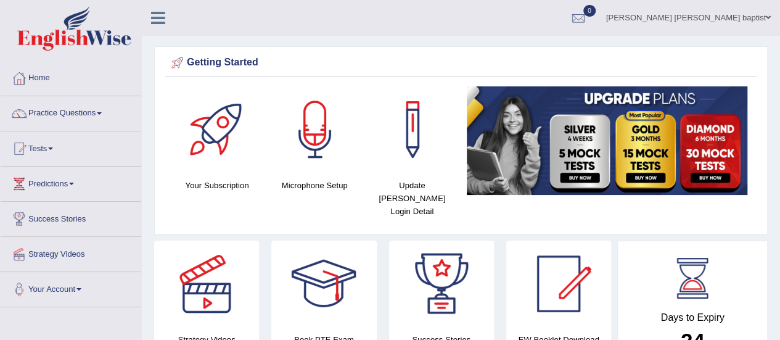
click at [76, 101] on link "Practice Questions" at bounding box center [71, 111] width 141 height 31
click at [87, 103] on link "Practice Questions" at bounding box center [69, 111] width 137 height 31
click at [83, 102] on link "Practice Questions" at bounding box center [71, 111] width 141 height 31
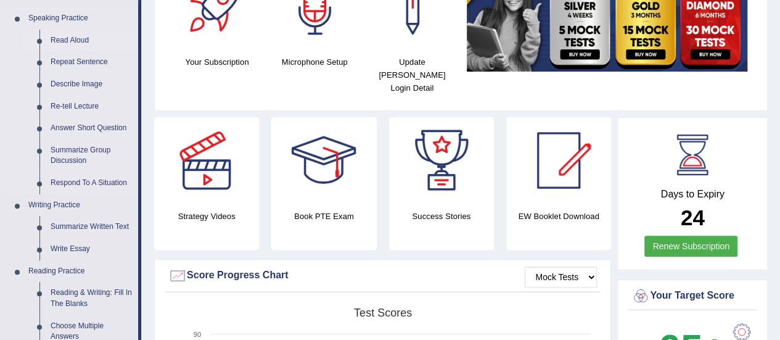
click at [80, 35] on link "Read Aloud" at bounding box center [91, 41] width 93 height 22
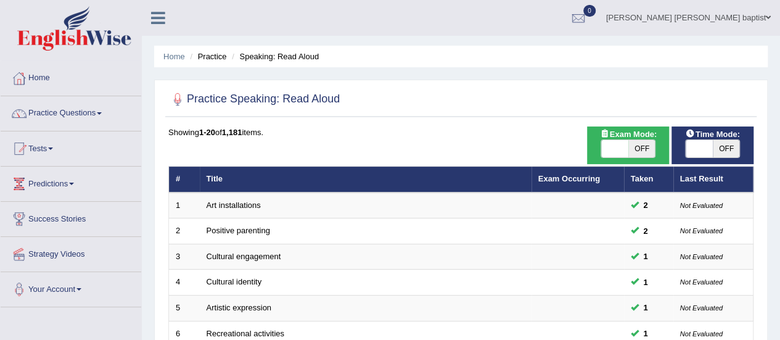
click at [730, 149] on span "OFF" at bounding box center [726, 148] width 27 height 17
checkbox input "true"
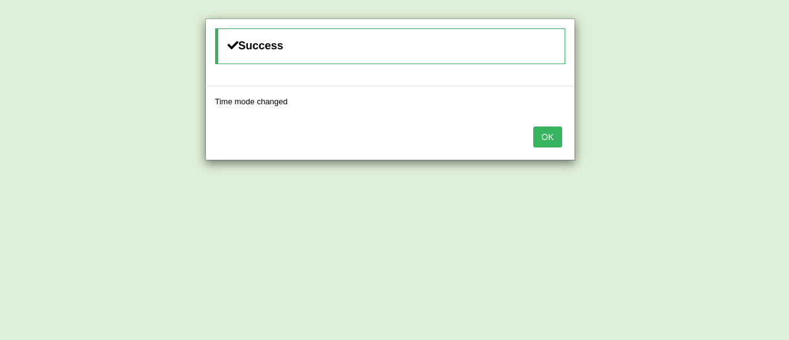
click at [548, 140] on button "OK" at bounding box center [547, 136] width 28 height 21
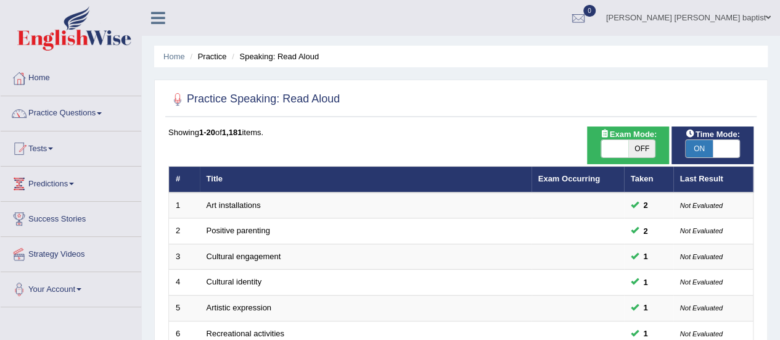
click at [645, 150] on span "OFF" at bounding box center [641, 148] width 27 height 17
checkbox input "true"
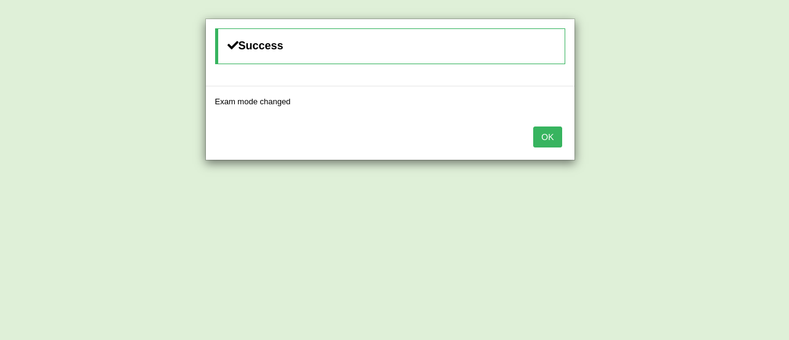
click at [551, 138] on button "OK" at bounding box center [547, 136] width 28 height 21
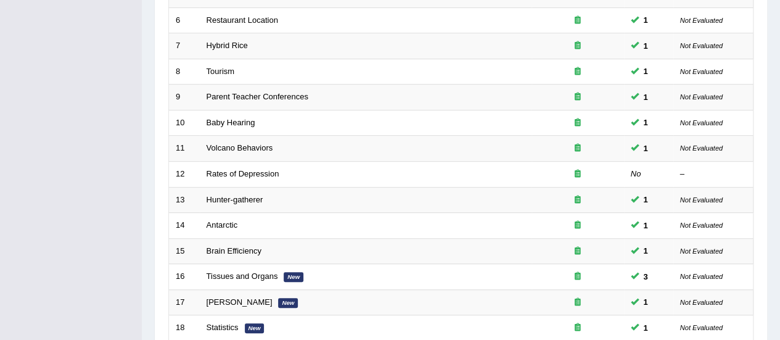
scroll to position [432, 0]
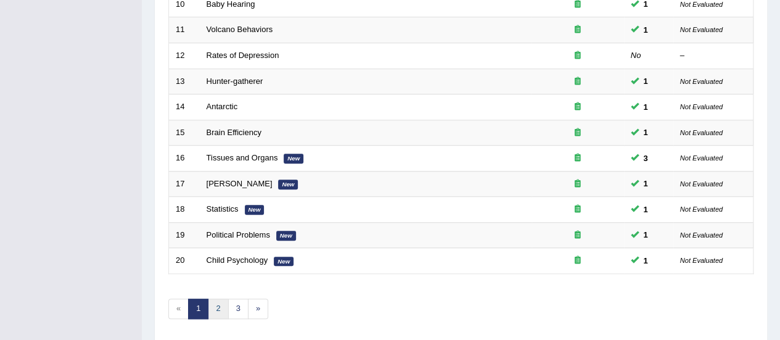
click at [212, 299] on link "2" at bounding box center [218, 308] width 20 height 20
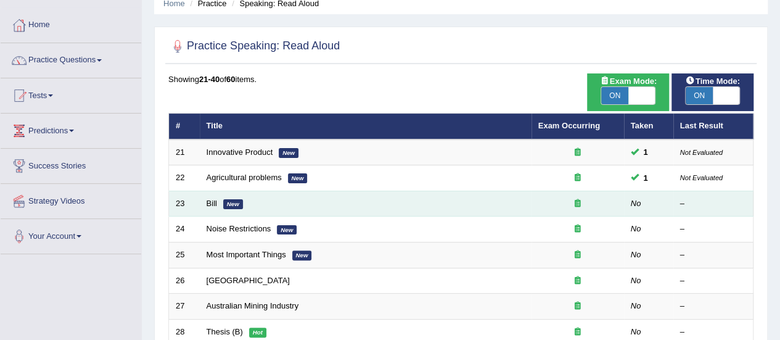
scroll to position [123, 0]
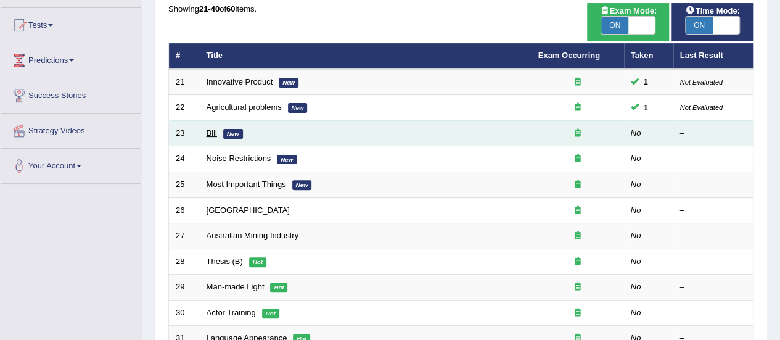
click at [208, 134] on link "Bill" at bounding box center [212, 132] width 10 height 9
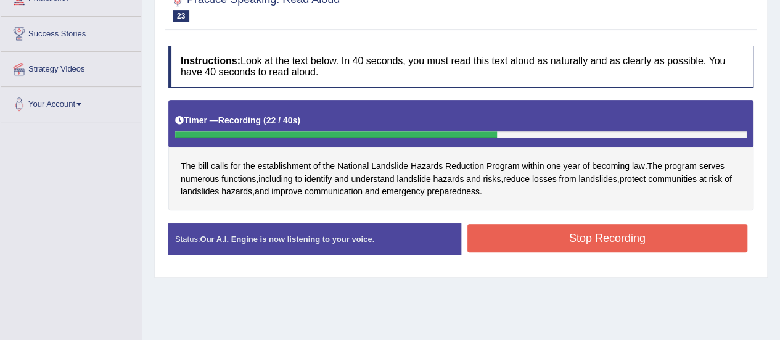
click at [543, 234] on button "Stop Recording" at bounding box center [607, 238] width 281 height 28
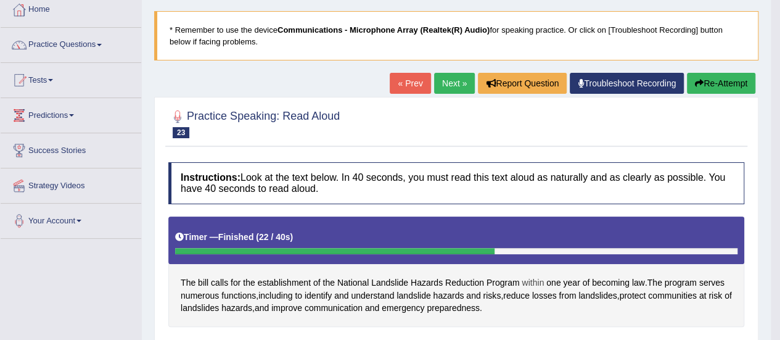
scroll to position [62, 0]
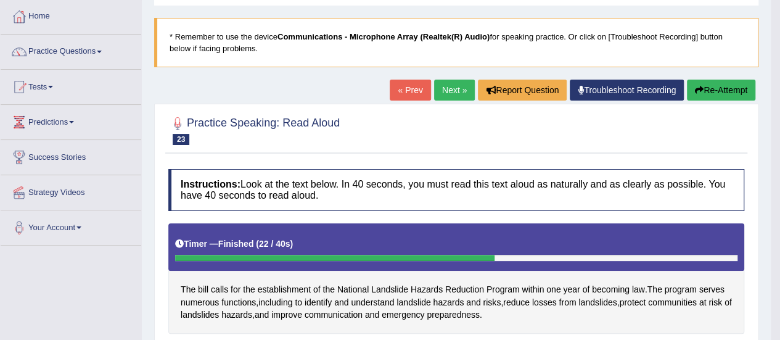
click at [453, 90] on link "Next »" at bounding box center [454, 90] width 41 height 21
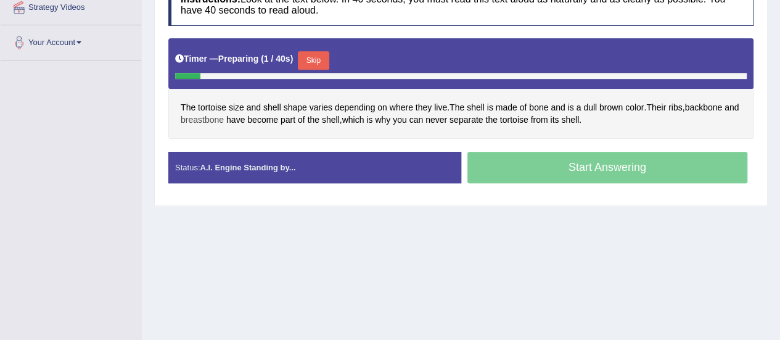
scroll to position [247, 0]
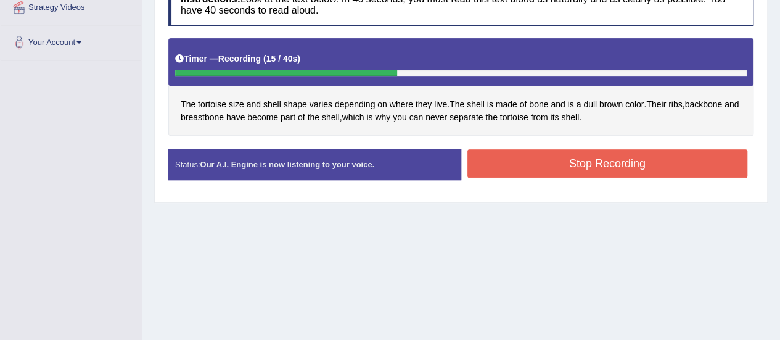
drag, startPoint x: 579, startPoint y: 160, endPoint x: 581, endPoint y: 166, distance: 6.6
click at [581, 166] on button "Stop Recording" at bounding box center [607, 163] width 281 height 28
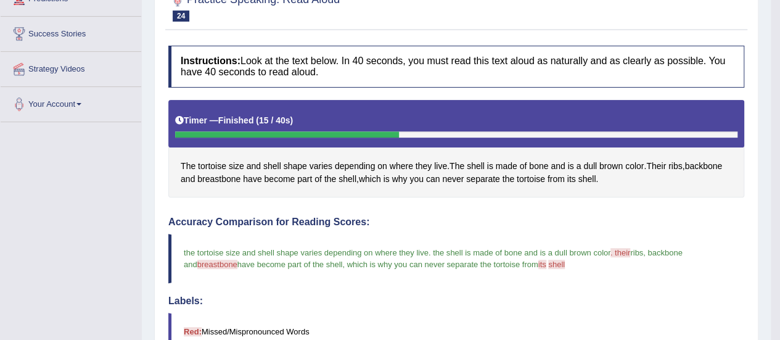
scroll to position [62, 0]
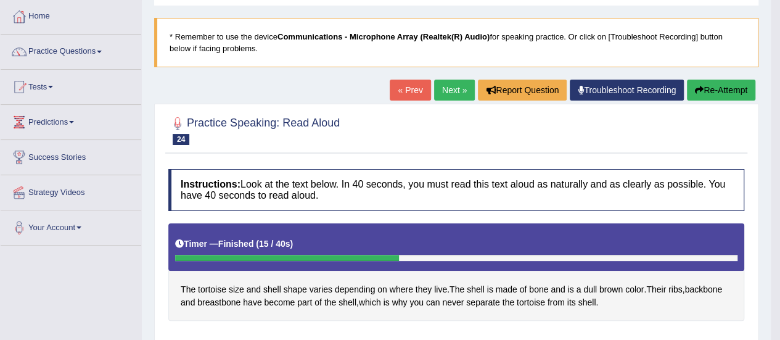
click at [451, 91] on link "Next »" at bounding box center [454, 90] width 41 height 21
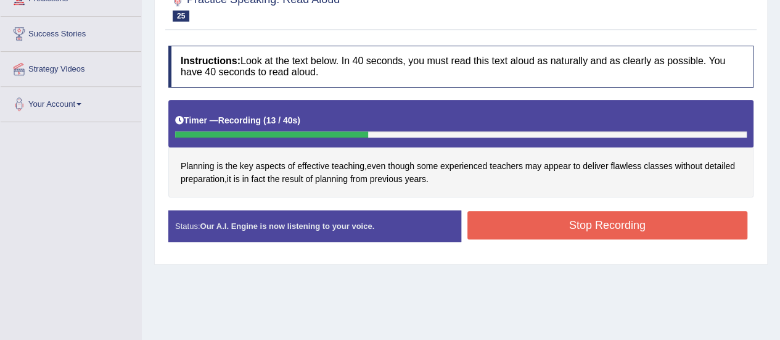
click at [514, 225] on button "Stop Recording" at bounding box center [607, 225] width 281 height 28
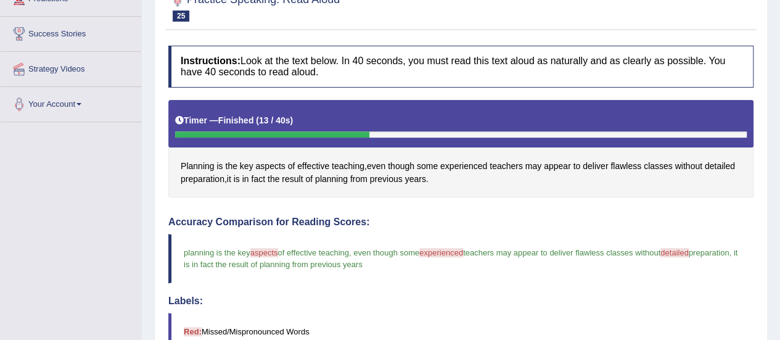
scroll to position [123, 0]
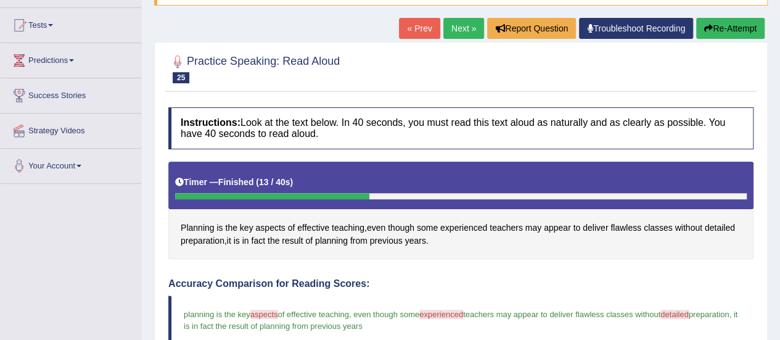
click at [457, 25] on link "Next »" at bounding box center [463, 28] width 41 height 21
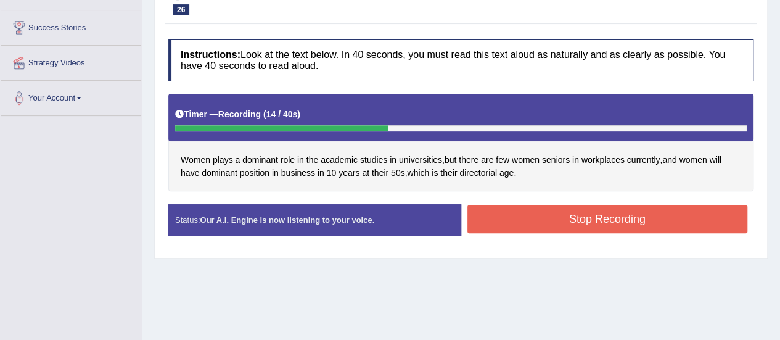
click at [538, 221] on button "Stop Recording" at bounding box center [607, 219] width 281 height 28
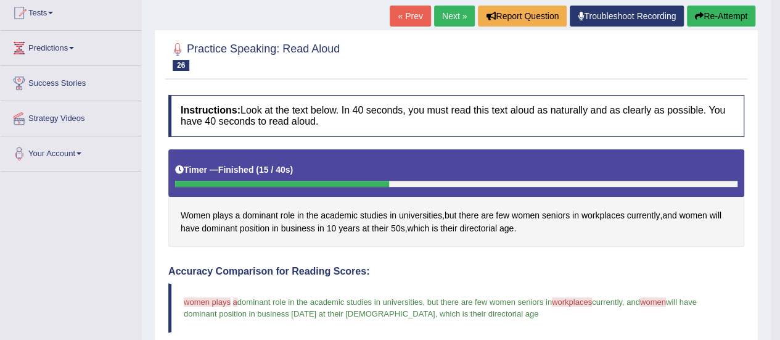
scroll to position [68, 0]
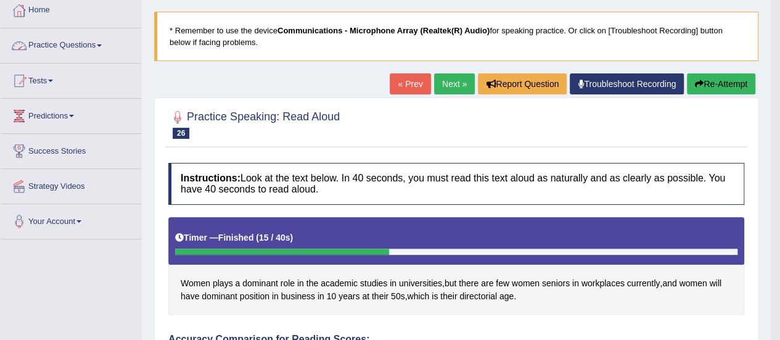
click at [104, 49] on link "Practice Questions" at bounding box center [71, 43] width 141 height 31
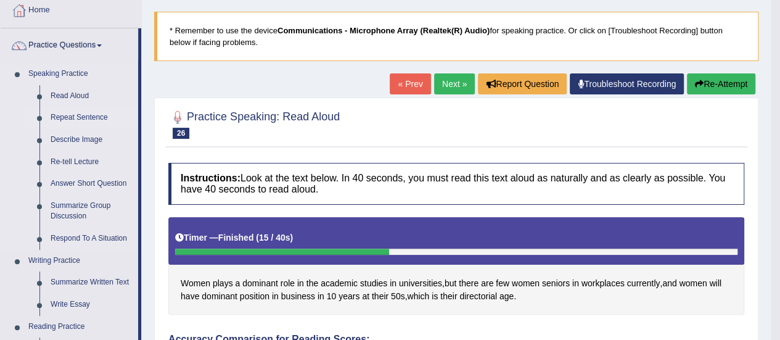
click at [86, 117] on link "Repeat Sentence" at bounding box center [91, 118] width 93 height 22
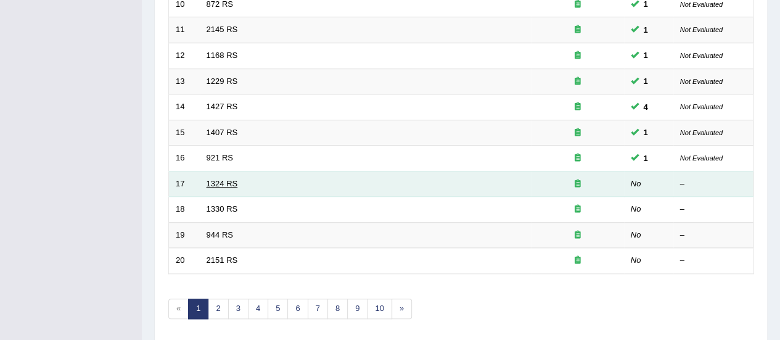
click at [227, 179] on link "1324 RS" at bounding box center [222, 183] width 31 height 9
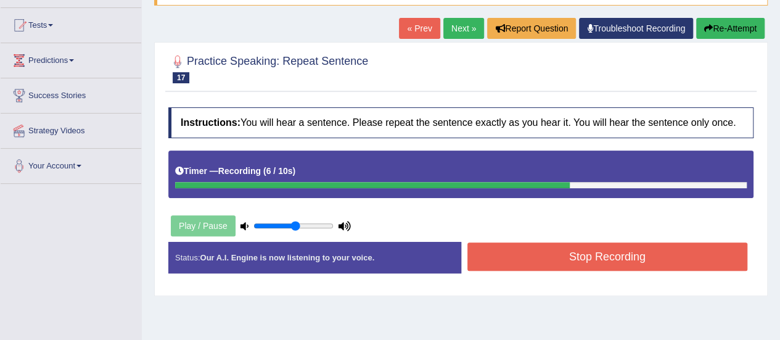
click at [604, 248] on button "Stop Recording" at bounding box center [607, 256] width 281 height 28
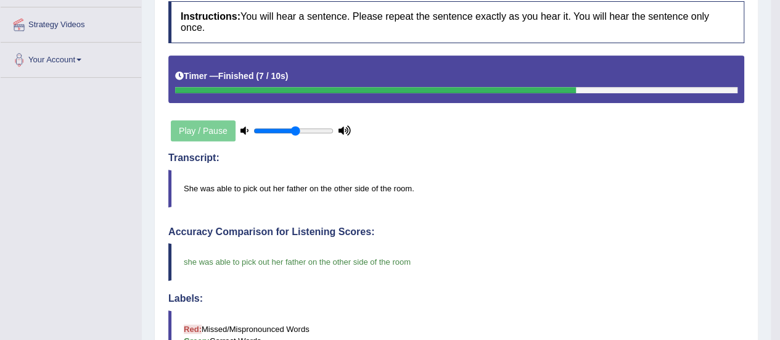
scroll to position [123, 0]
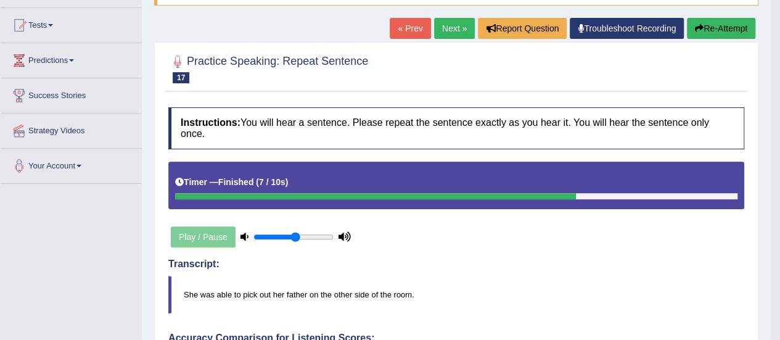
click at [450, 31] on link "Next »" at bounding box center [454, 28] width 41 height 21
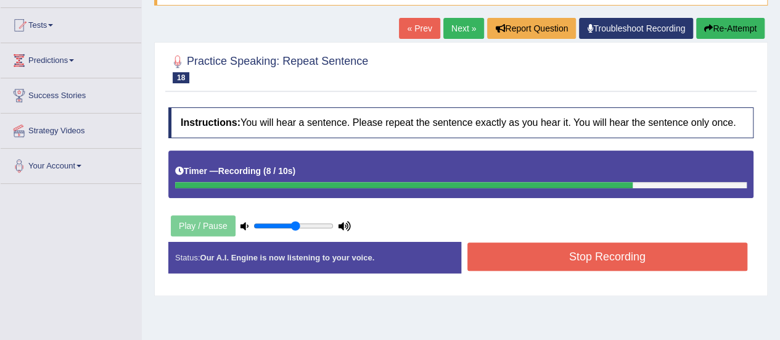
click at [543, 251] on button "Stop Recording" at bounding box center [607, 256] width 281 height 28
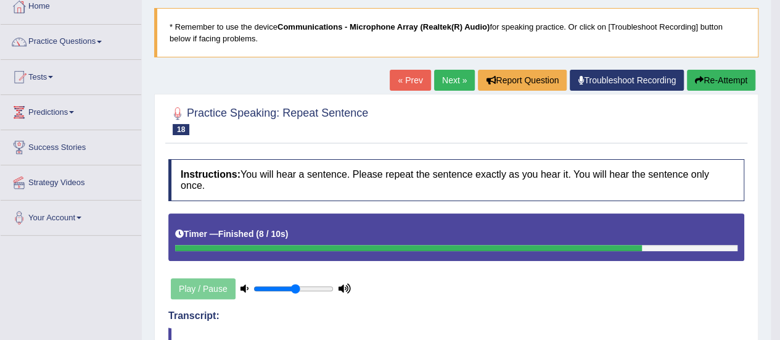
scroll to position [62, 0]
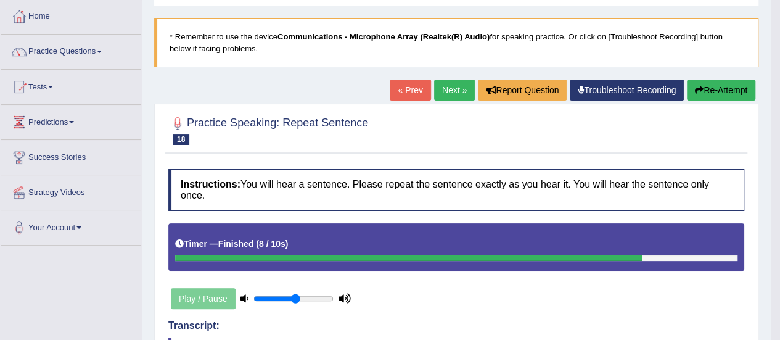
click at [448, 84] on link "Next »" at bounding box center [454, 90] width 41 height 21
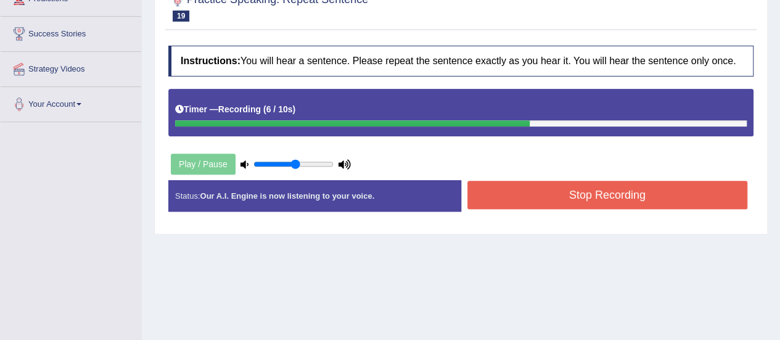
click at [562, 204] on button "Stop Recording" at bounding box center [607, 195] width 281 height 28
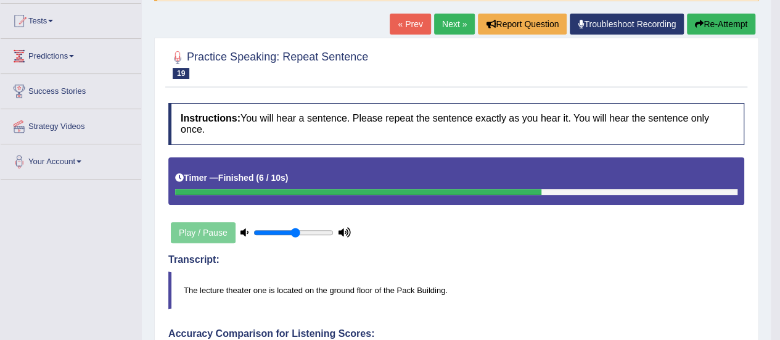
scroll to position [123, 0]
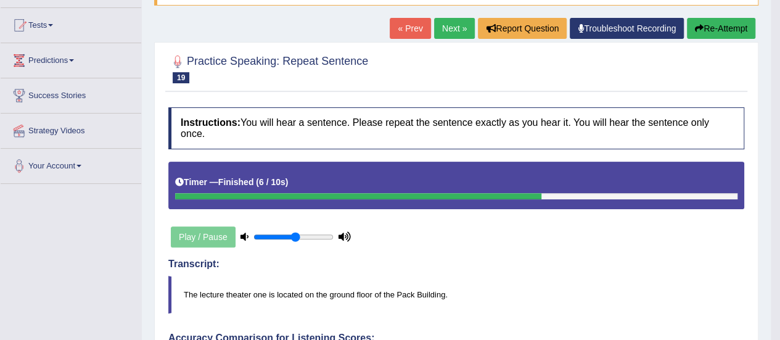
click at [714, 25] on button "Re-Attempt" at bounding box center [721, 28] width 68 height 21
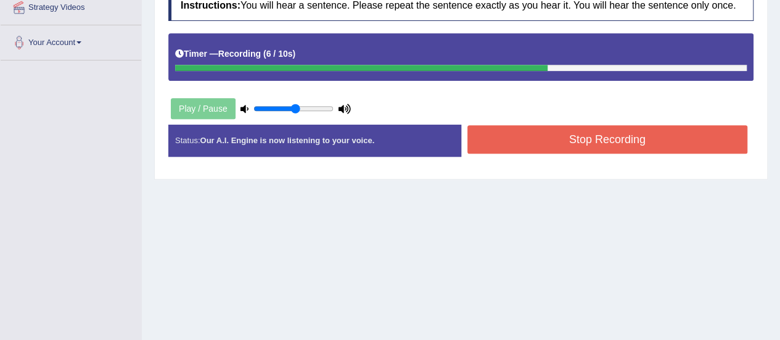
click at [612, 130] on button "Stop Recording" at bounding box center [607, 139] width 281 height 28
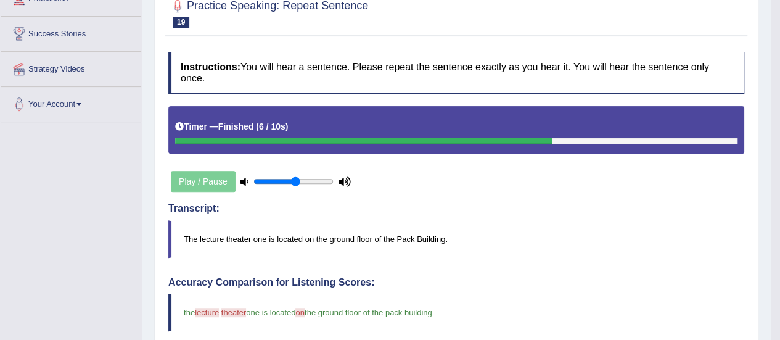
scroll to position [62, 0]
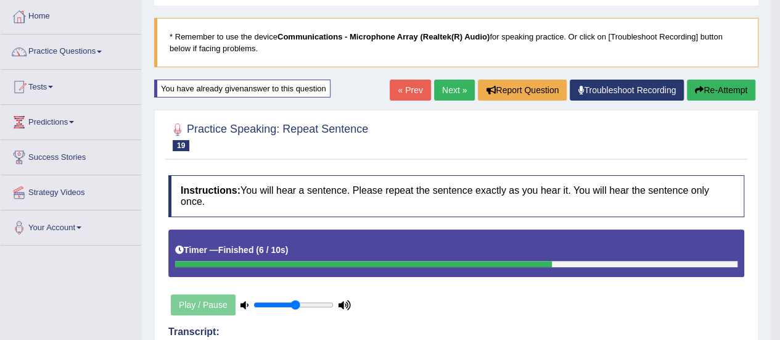
click at [444, 92] on link "Next »" at bounding box center [454, 90] width 41 height 21
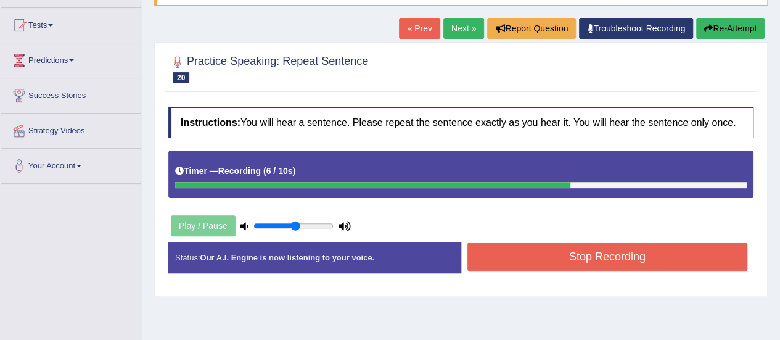
click at [624, 260] on button "Stop Recording" at bounding box center [607, 256] width 281 height 28
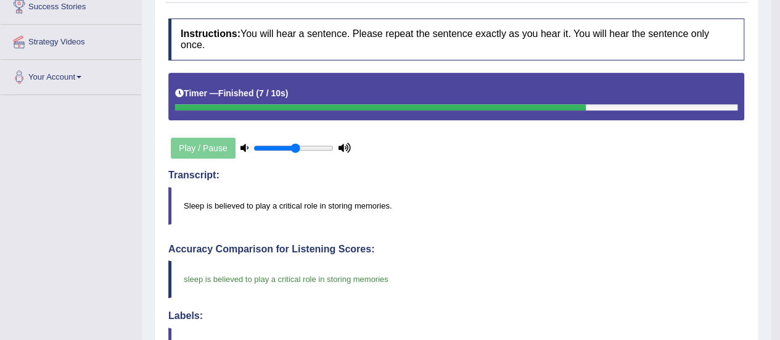
scroll to position [123, 0]
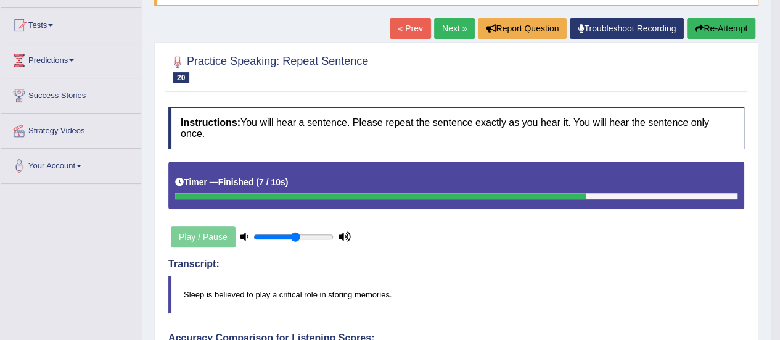
click at [444, 29] on link "Next »" at bounding box center [454, 28] width 41 height 21
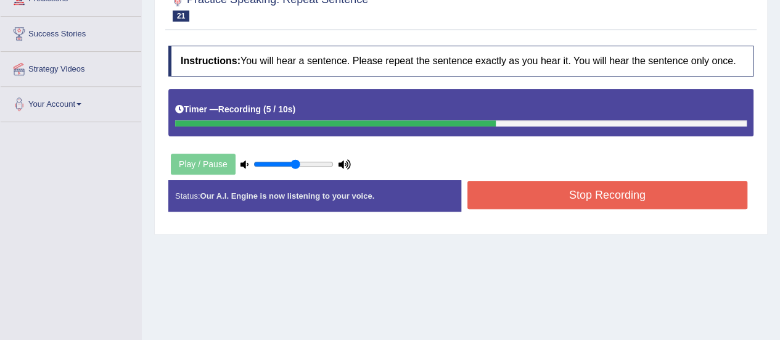
click at [556, 190] on button "Stop Recording" at bounding box center [607, 195] width 281 height 28
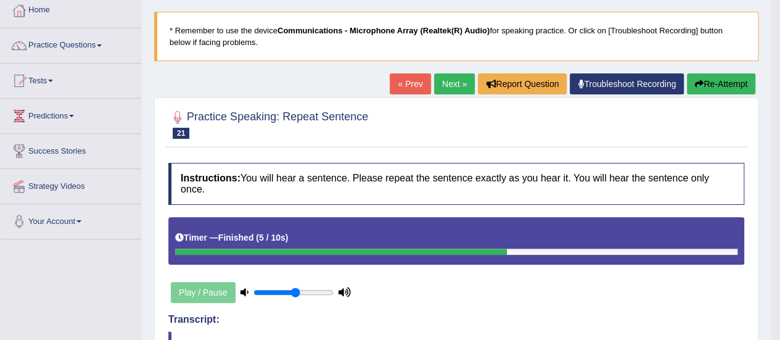
scroll to position [62, 0]
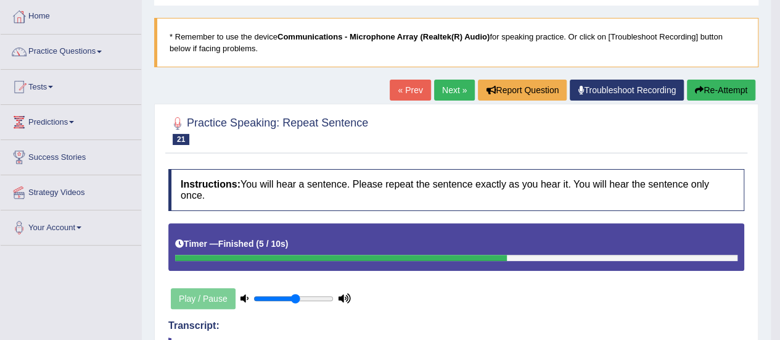
click at [450, 96] on link "Next »" at bounding box center [454, 90] width 41 height 21
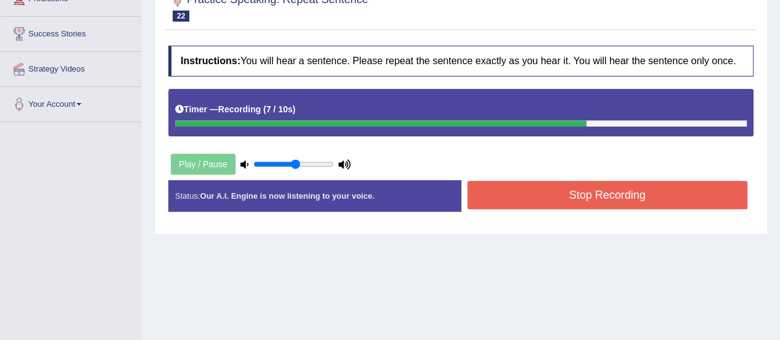
click at [562, 192] on button "Stop Recording" at bounding box center [607, 195] width 281 height 28
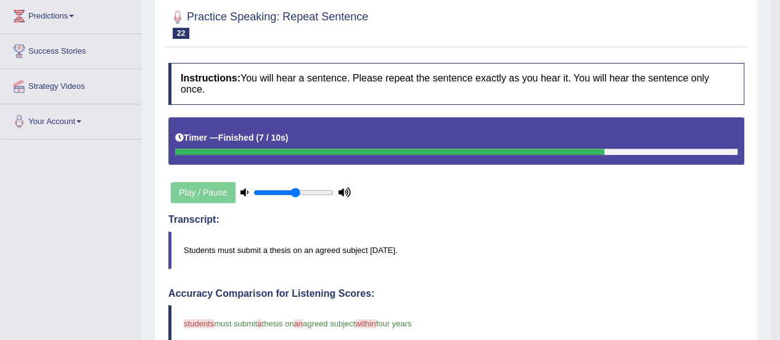
scroll to position [123, 0]
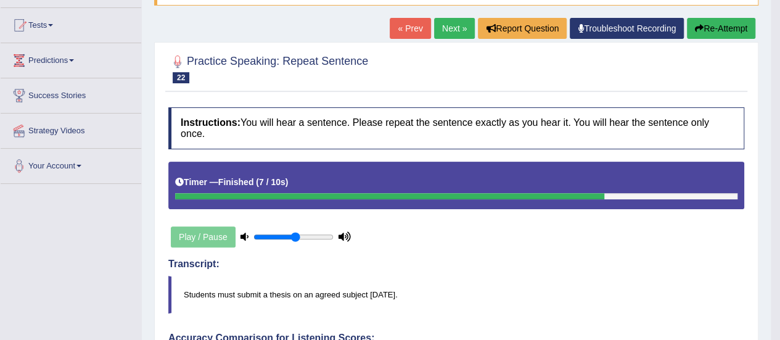
click at [707, 33] on button "Re-Attempt" at bounding box center [721, 28] width 68 height 21
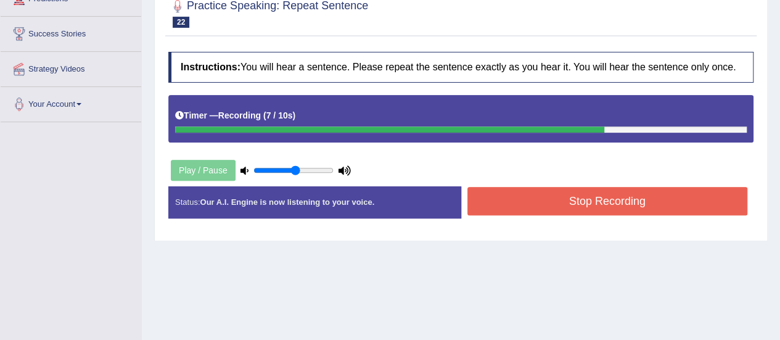
click at [558, 192] on button "Stop Recording" at bounding box center [607, 201] width 281 height 28
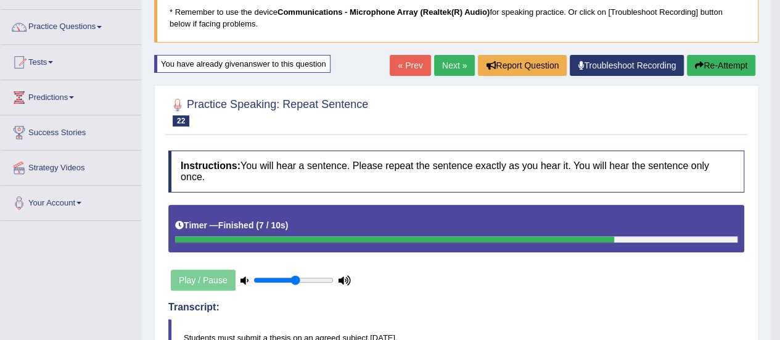
scroll to position [62, 0]
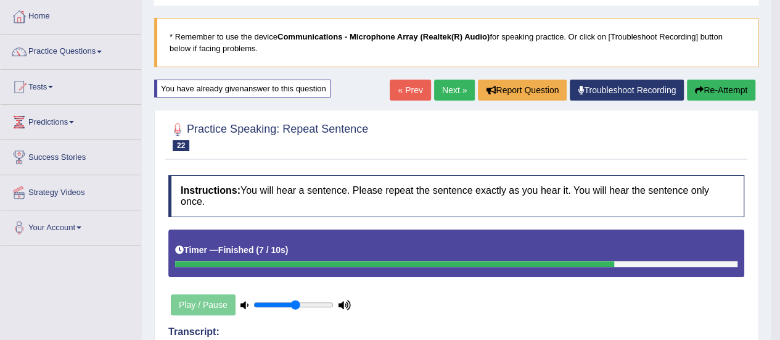
click at [442, 92] on link "Next »" at bounding box center [454, 90] width 41 height 21
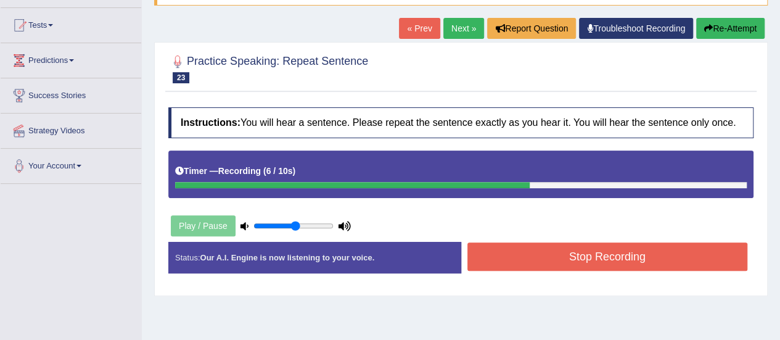
click at [534, 246] on button "Stop Recording" at bounding box center [607, 256] width 281 height 28
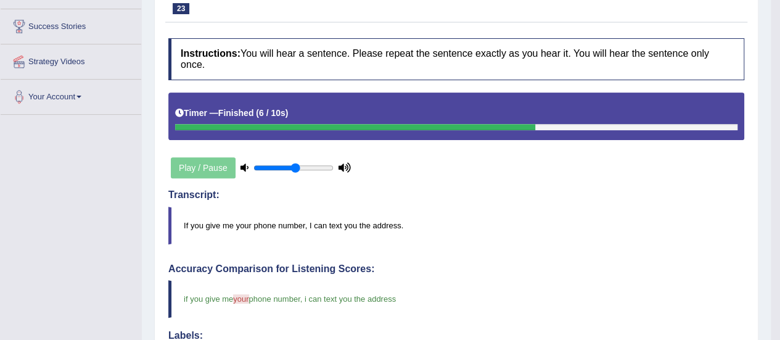
scroll to position [123, 0]
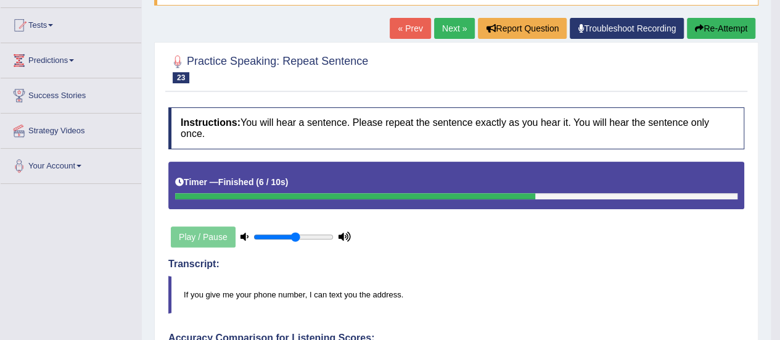
click at [451, 31] on link "Next »" at bounding box center [454, 28] width 41 height 21
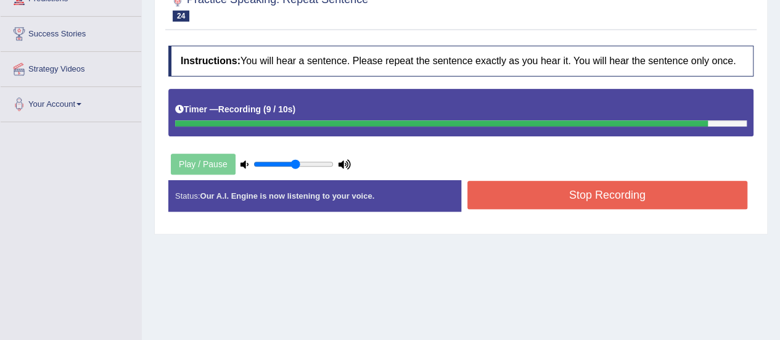
click at [607, 195] on button "Stop Recording" at bounding box center [607, 195] width 281 height 28
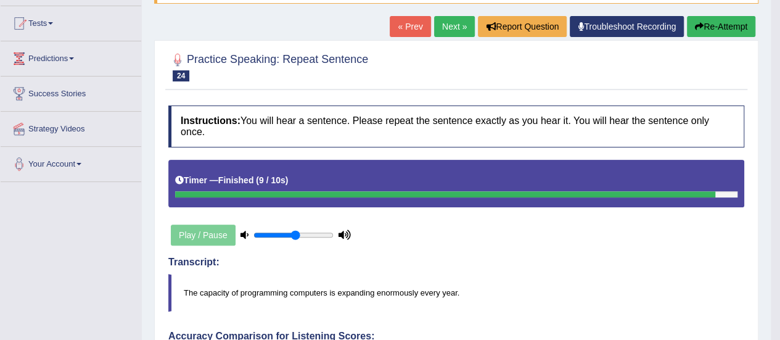
scroll to position [123, 0]
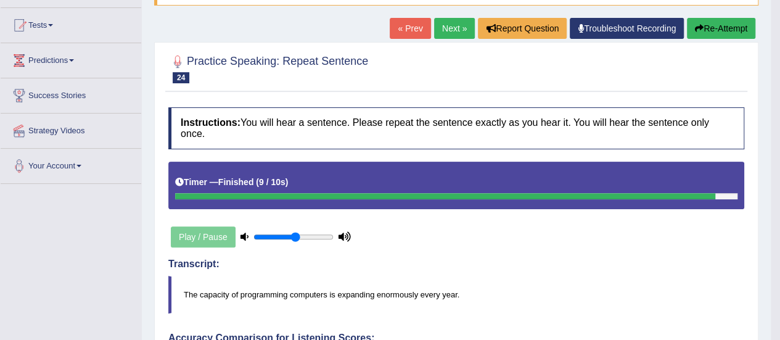
click at [730, 28] on button "Re-Attempt" at bounding box center [721, 28] width 68 height 21
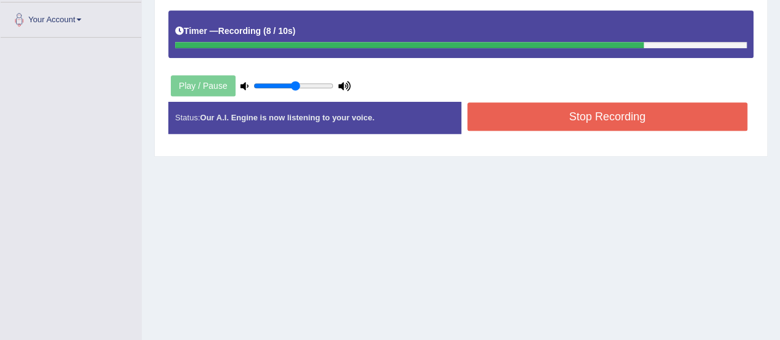
click at [616, 113] on button "Stop Recording" at bounding box center [607, 116] width 281 height 28
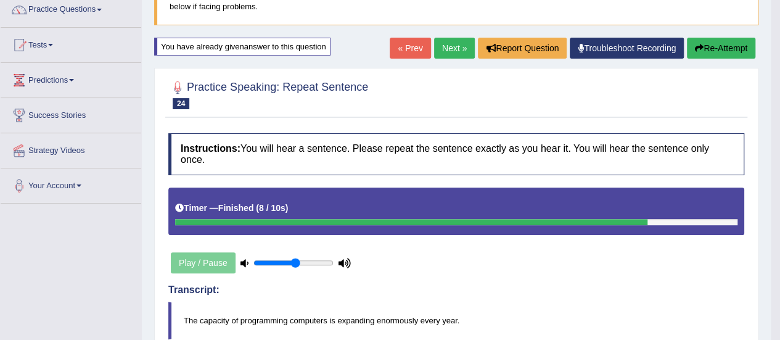
scroll to position [84, 0]
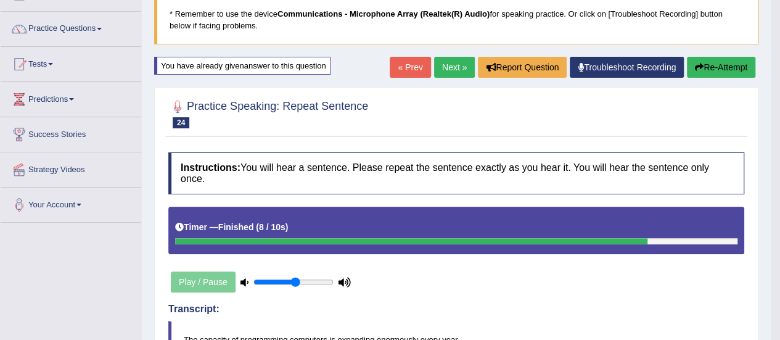
click at [447, 68] on link "Next »" at bounding box center [454, 67] width 41 height 21
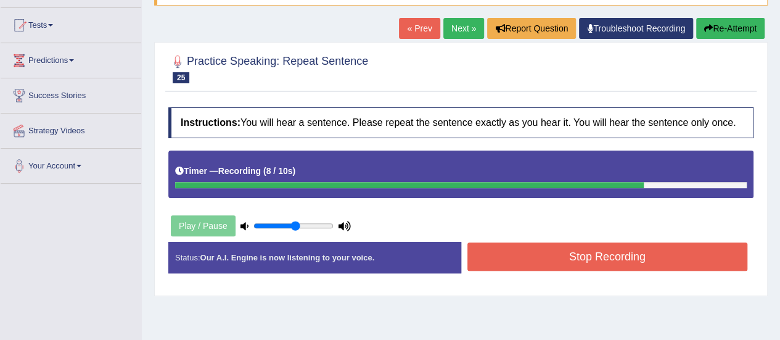
click at [552, 259] on button "Stop Recording" at bounding box center [607, 256] width 281 height 28
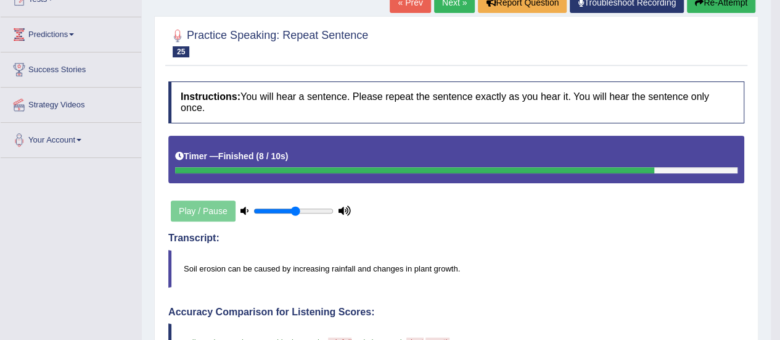
scroll to position [123, 0]
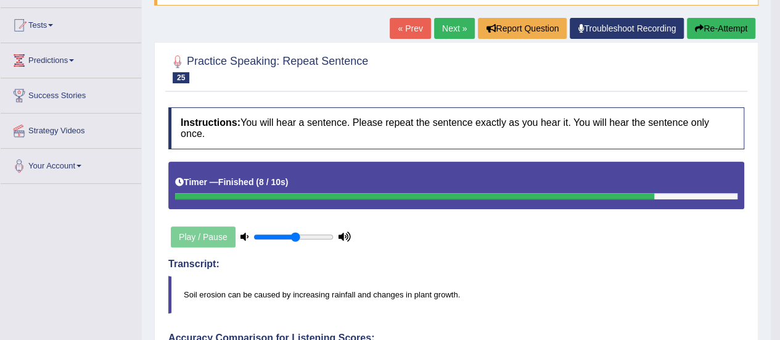
click at [737, 36] on button "Re-Attempt" at bounding box center [721, 28] width 68 height 21
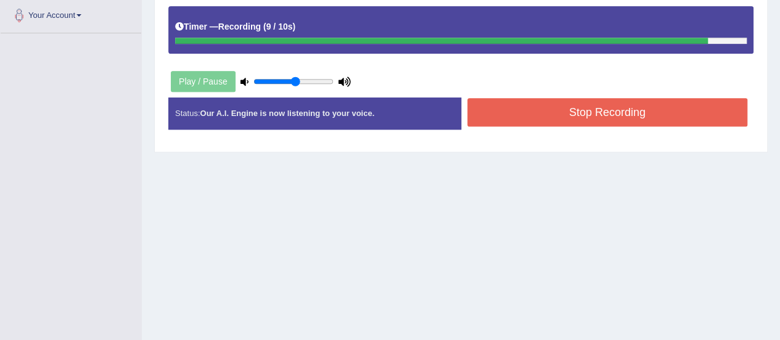
click at [639, 114] on button "Stop Recording" at bounding box center [607, 112] width 281 height 28
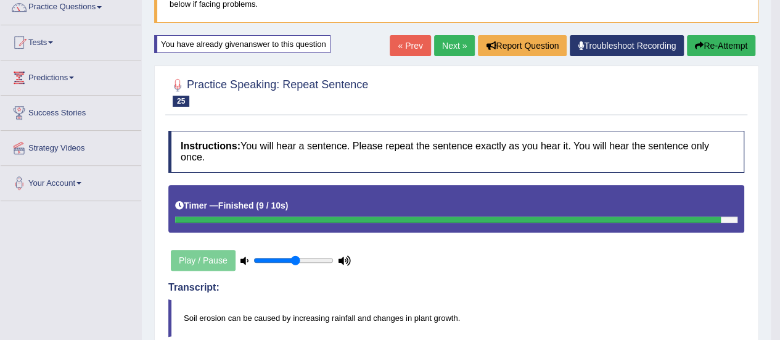
scroll to position [89, 0]
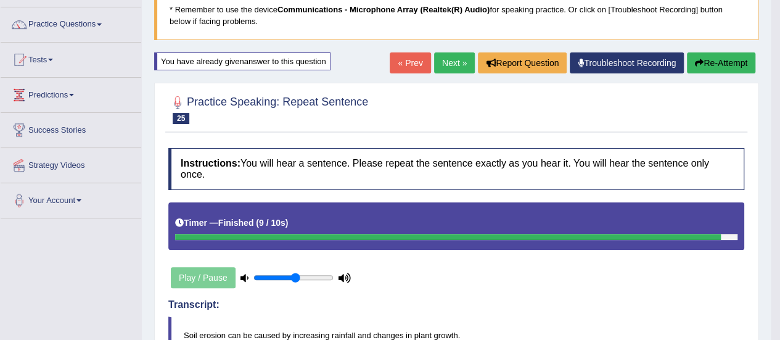
click at [723, 68] on button "Re-Attempt" at bounding box center [721, 62] width 68 height 21
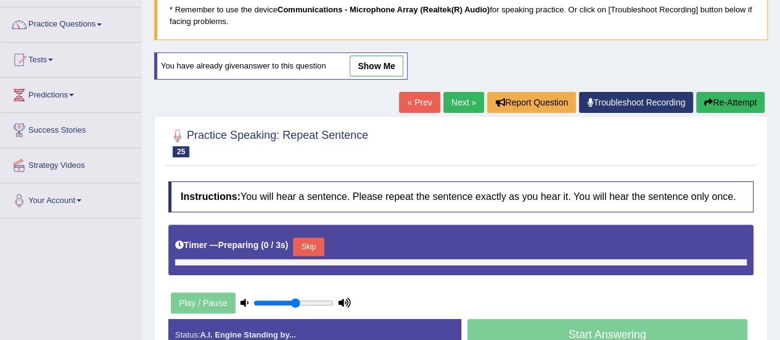
scroll to position [89, 0]
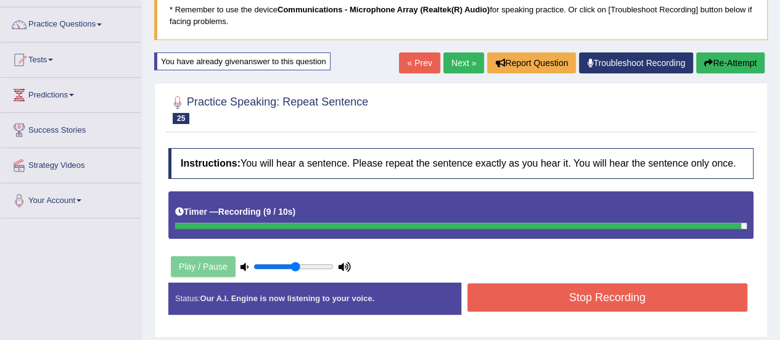
click at [588, 300] on div "Status: Our A.I. Engine is now listening to your voice. Start Answering Stop Re…" at bounding box center [460, 304] width 585 height 44
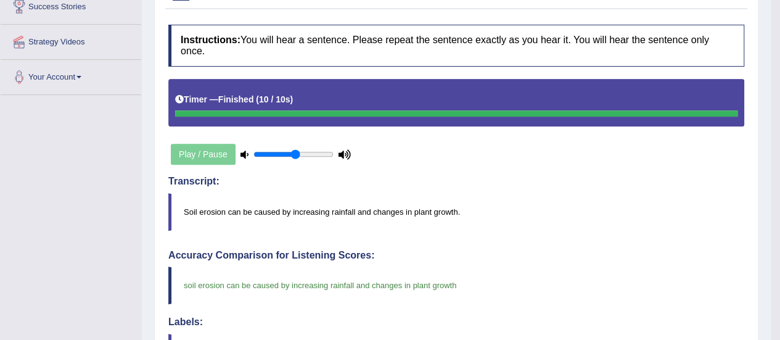
scroll to position [27, 0]
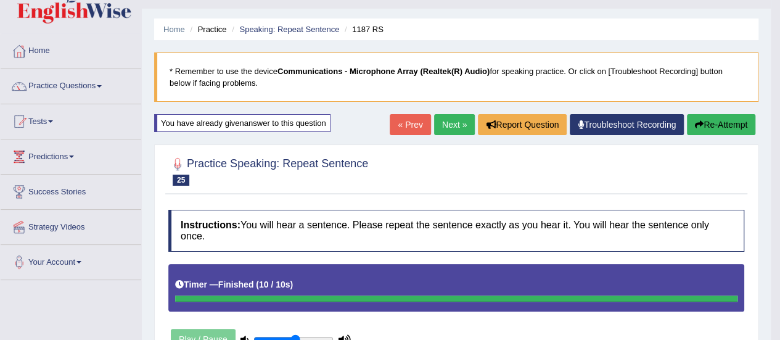
click at [446, 121] on link "Next »" at bounding box center [454, 124] width 41 height 21
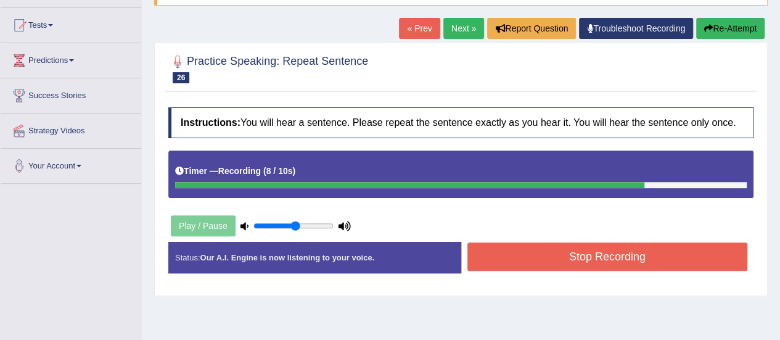
click at [600, 257] on button "Stop Recording" at bounding box center [607, 256] width 281 height 28
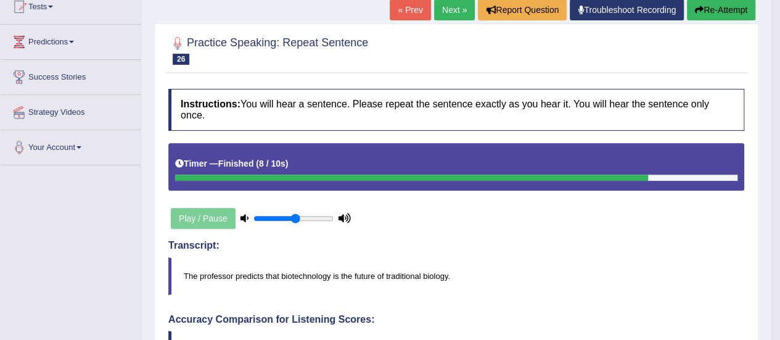
scroll to position [123, 0]
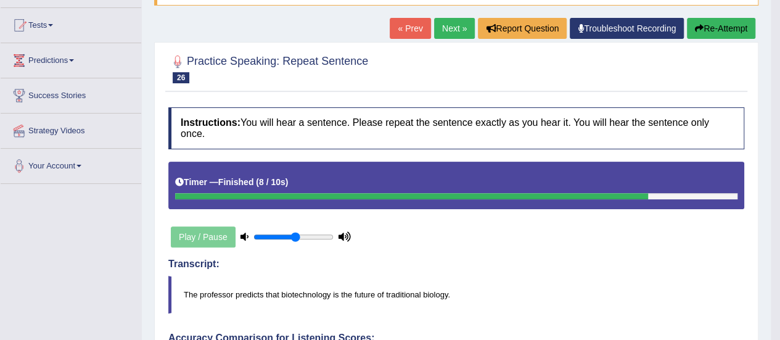
click at [735, 28] on button "Re-Attempt" at bounding box center [721, 28] width 68 height 21
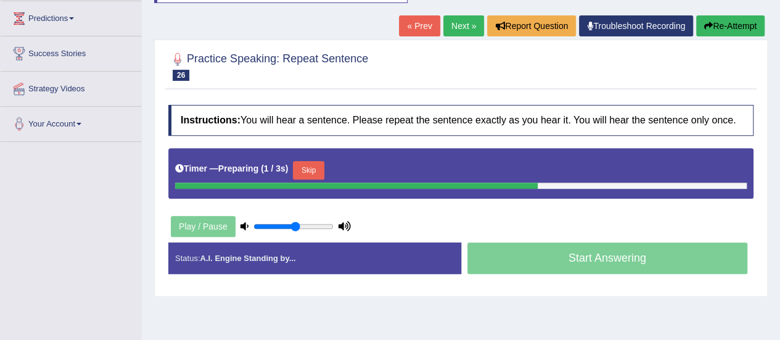
scroll to position [185, 0]
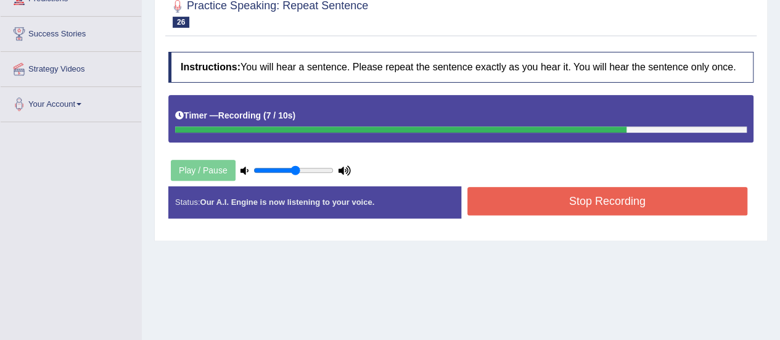
click at [604, 199] on button "Stop Recording" at bounding box center [607, 201] width 281 height 28
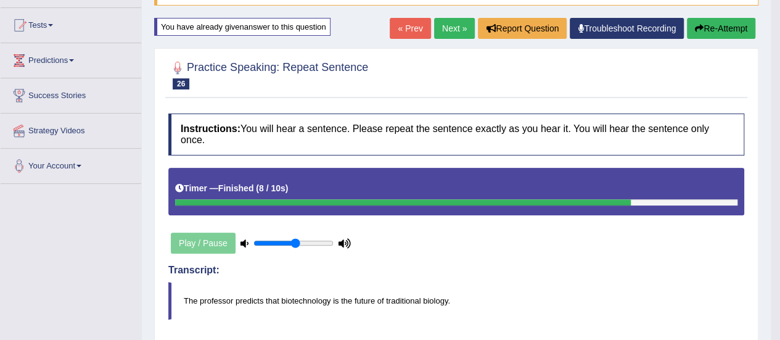
scroll to position [123, 0]
click at [701, 23] on button "Re-Attempt" at bounding box center [721, 28] width 68 height 21
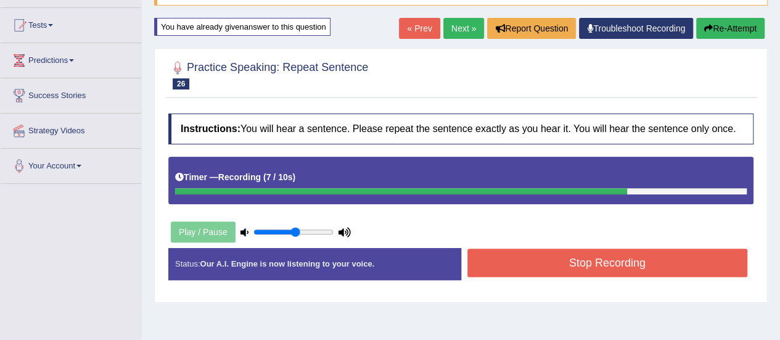
click at [618, 271] on button "Stop Recording" at bounding box center [607, 262] width 281 height 28
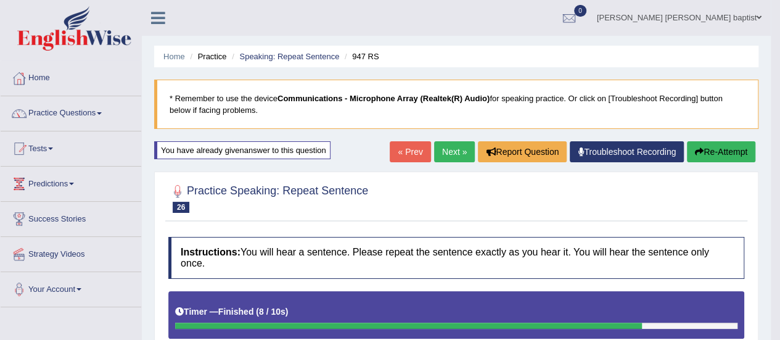
click at [448, 153] on link "Next »" at bounding box center [454, 151] width 41 height 21
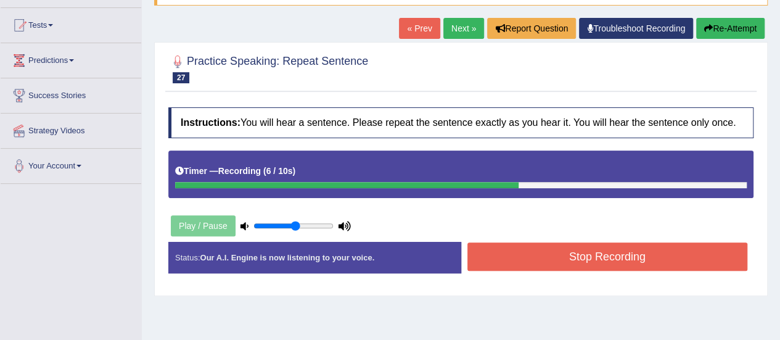
click at [541, 258] on button "Stop Recording" at bounding box center [607, 256] width 281 height 28
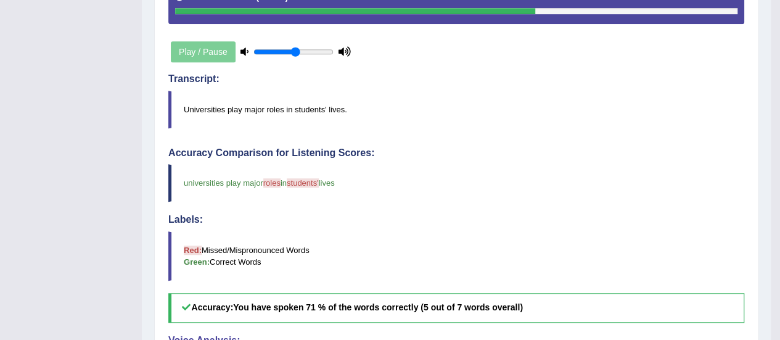
scroll to position [123, 0]
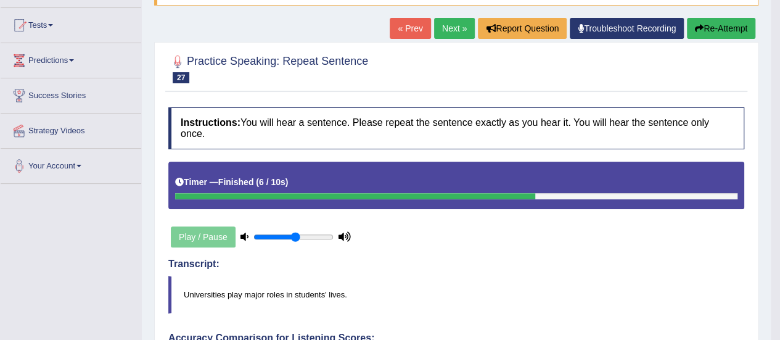
click at [454, 28] on link "Next »" at bounding box center [454, 28] width 41 height 21
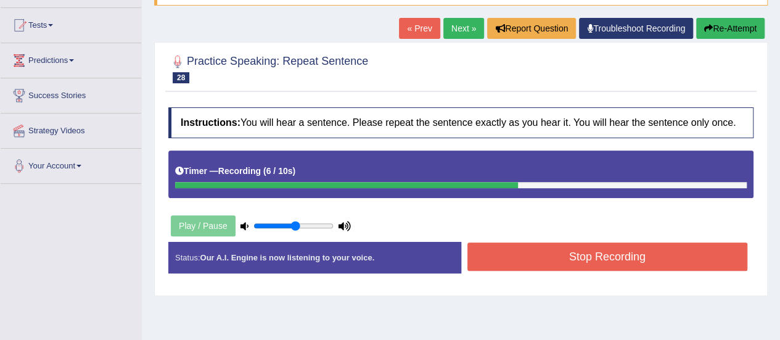
click at [591, 248] on button "Stop Recording" at bounding box center [607, 256] width 281 height 28
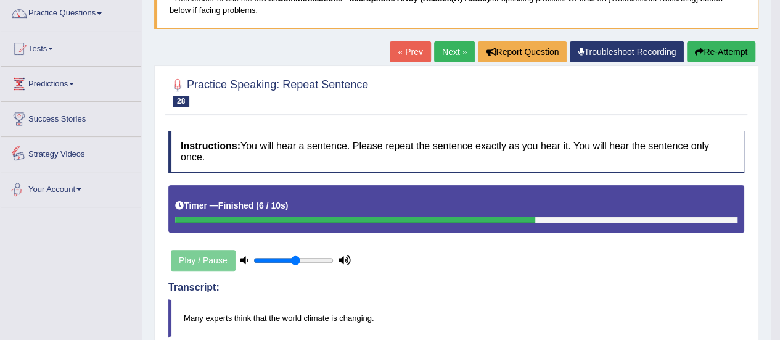
scroll to position [62, 0]
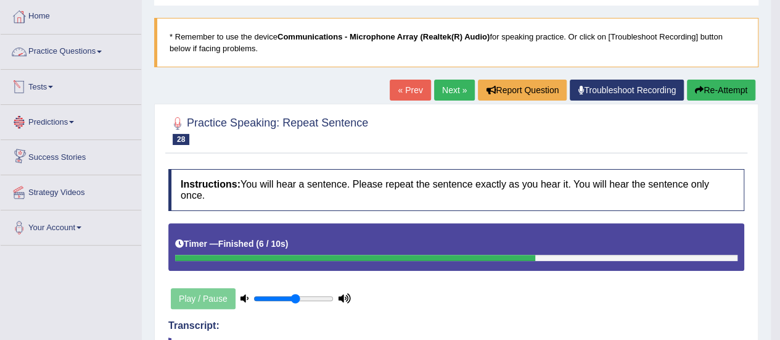
click at [101, 52] on link "Practice Questions" at bounding box center [71, 50] width 141 height 31
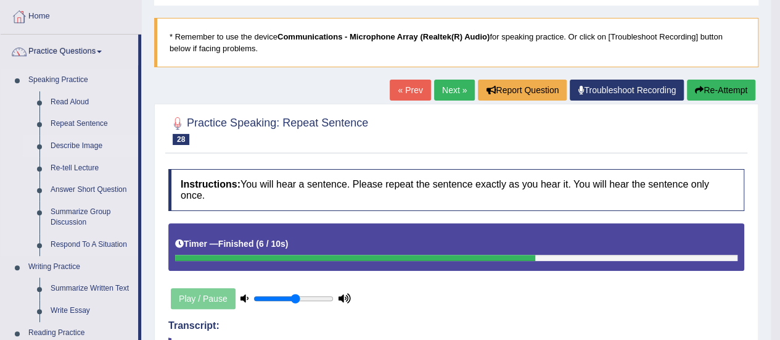
click at [91, 149] on link "Describe Image" at bounding box center [91, 146] width 93 height 22
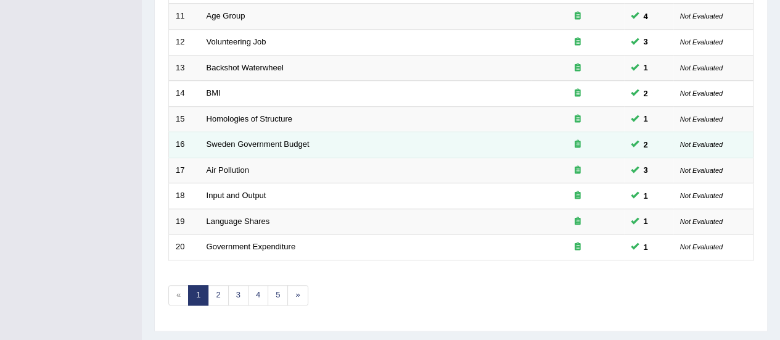
scroll to position [470, 0]
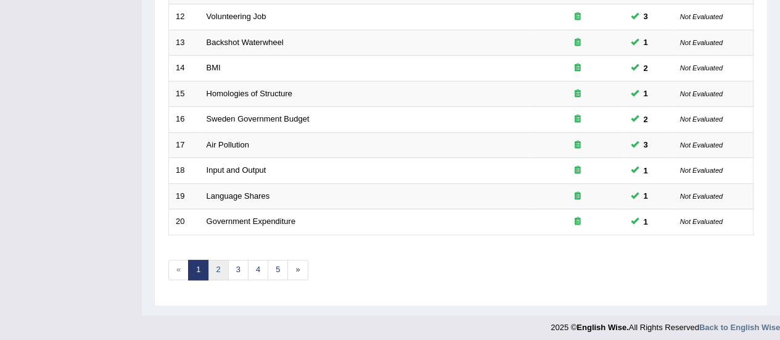
click at [213, 260] on link "2" at bounding box center [218, 270] width 20 height 20
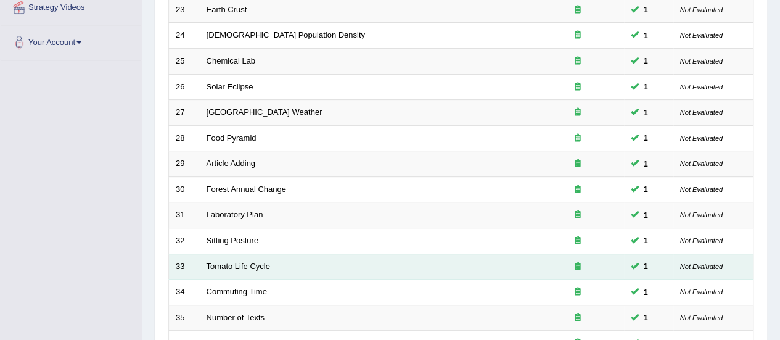
scroll to position [432, 0]
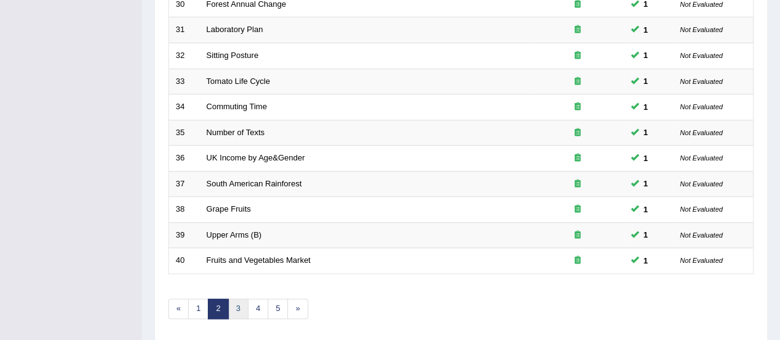
click at [239, 307] on link "3" at bounding box center [238, 308] width 20 height 20
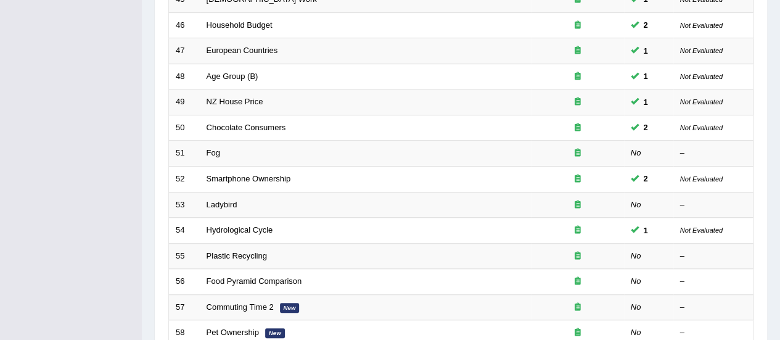
scroll to position [432, 0]
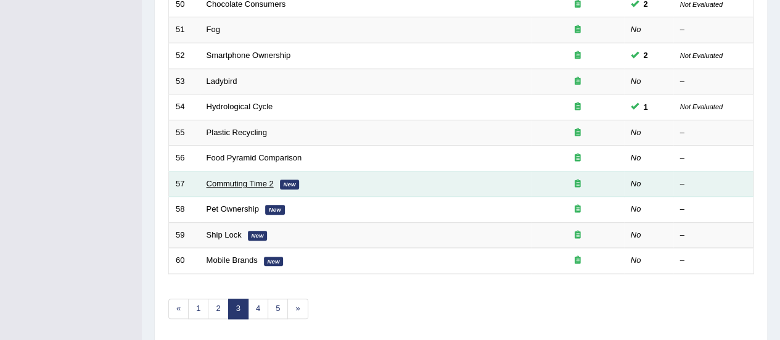
click at [259, 179] on link "Commuting Time 2" at bounding box center [240, 183] width 67 height 9
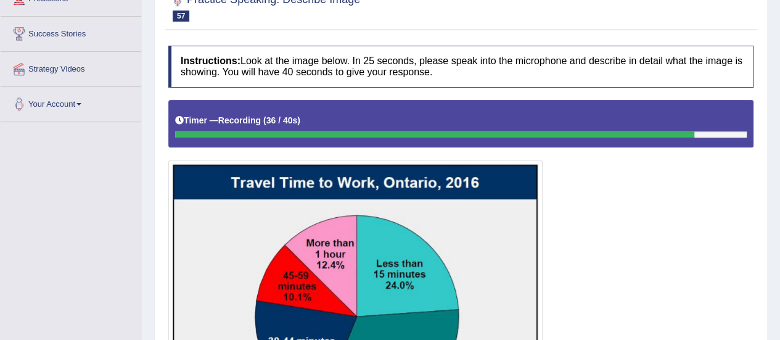
scroll to position [123, 0]
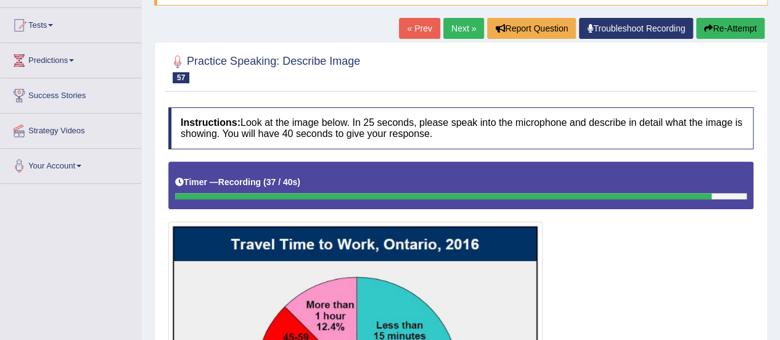
click at [727, 27] on button "Re-Attempt" at bounding box center [730, 28] width 68 height 21
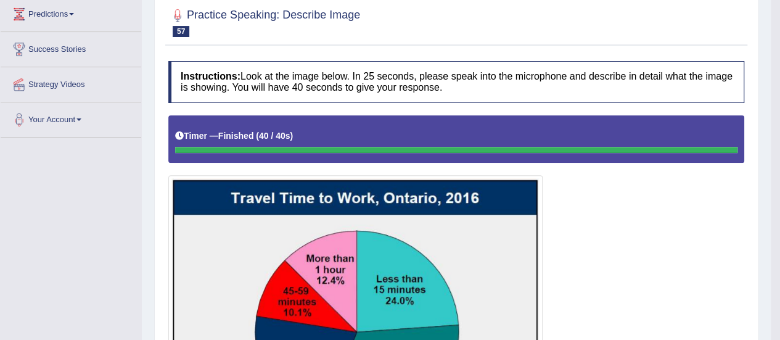
scroll to position [143, 0]
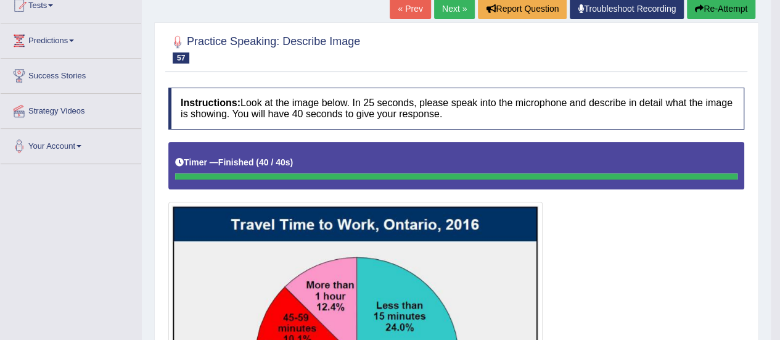
click at [708, 8] on button "Re-Attempt" at bounding box center [721, 8] width 68 height 21
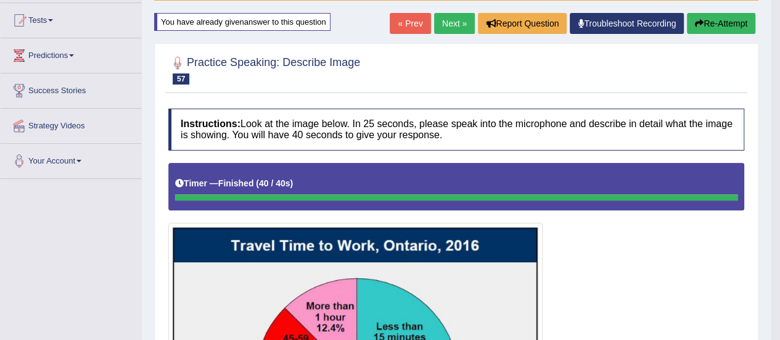
scroll to position [63, 0]
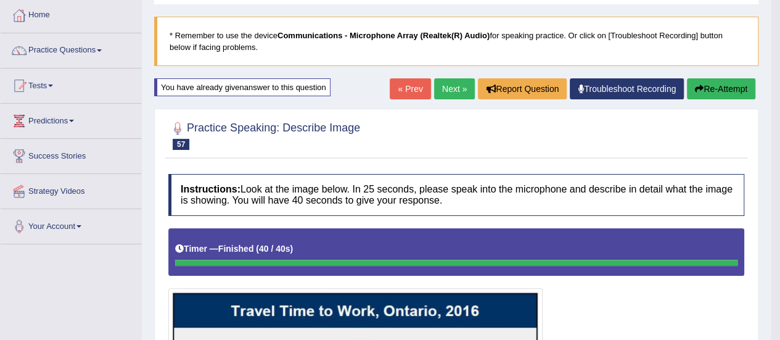
click at [703, 86] on button "Re-Attempt" at bounding box center [721, 88] width 68 height 21
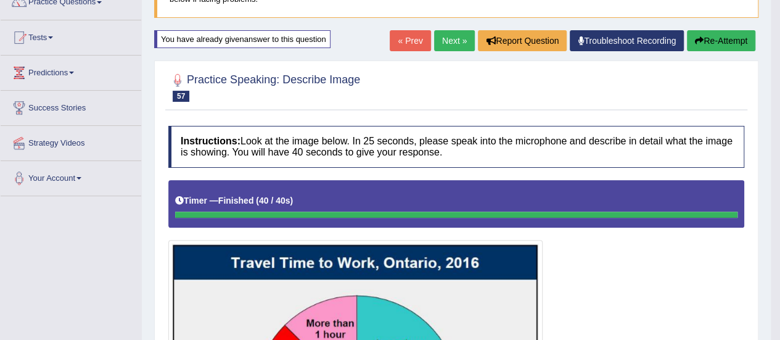
scroll to position [92, 0]
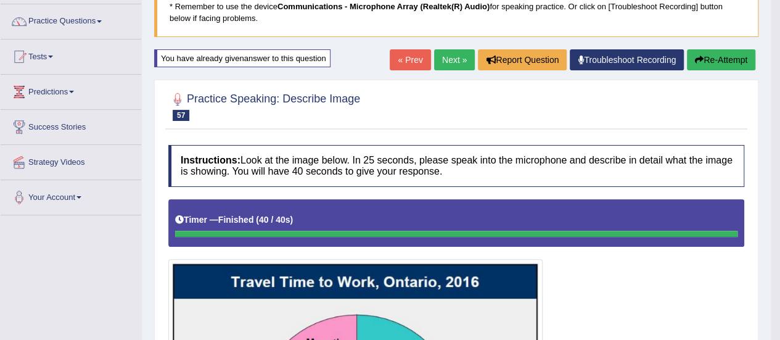
click at [452, 62] on link "Next »" at bounding box center [454, 59] width 41 height 21
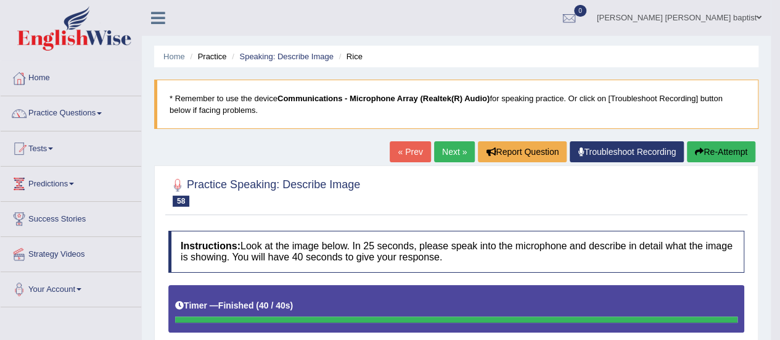
drag, startPoint x: 440, startPoint y: 151, endPoint x: 446, endPoint y: 152, distance: 6.3
click at [441, 151] on link "Next »" at bounding box center [454, 151] width 41 height 21
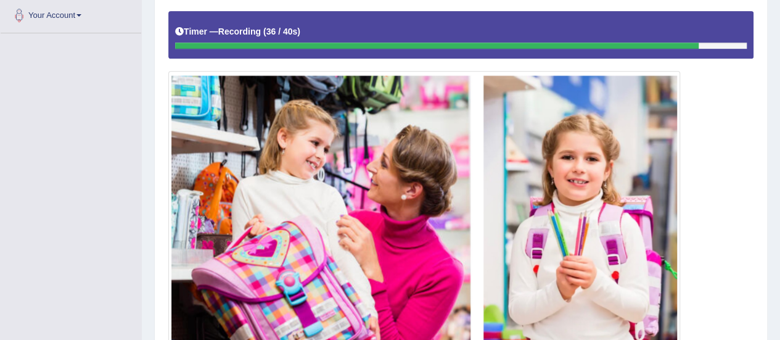
scroll to position [335, 0]
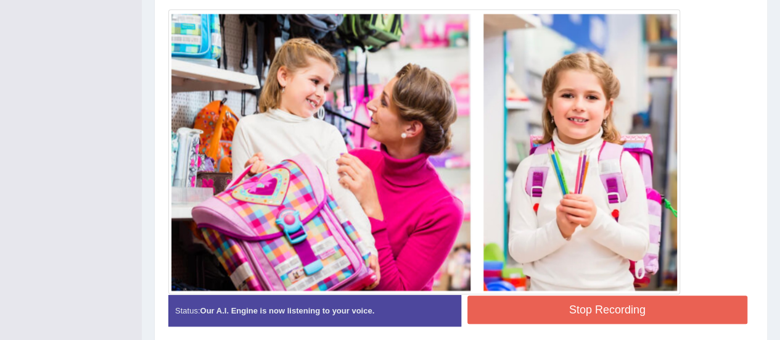
click at [597, 309] on button "Stop Recording" at bounding box center [607, 309] width 281 height 28
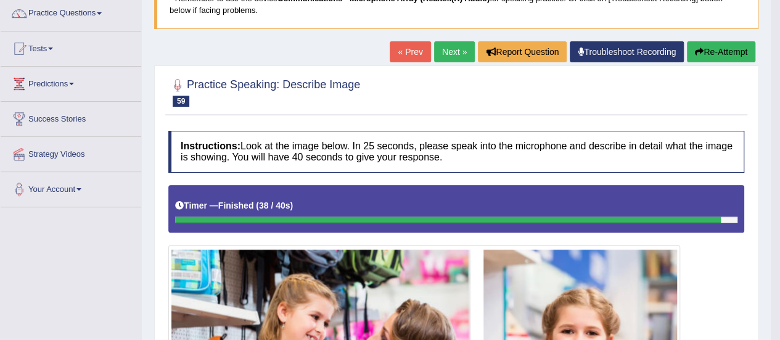
scroll to position [89, 0]
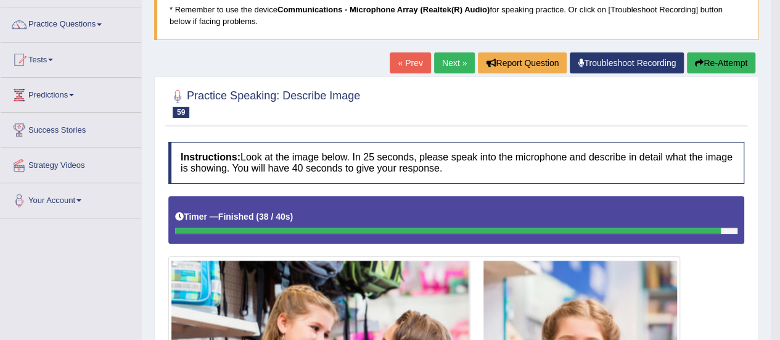
click at [453, 65] on link "Next »" at bounding box center [454, 62] width 41 height 21
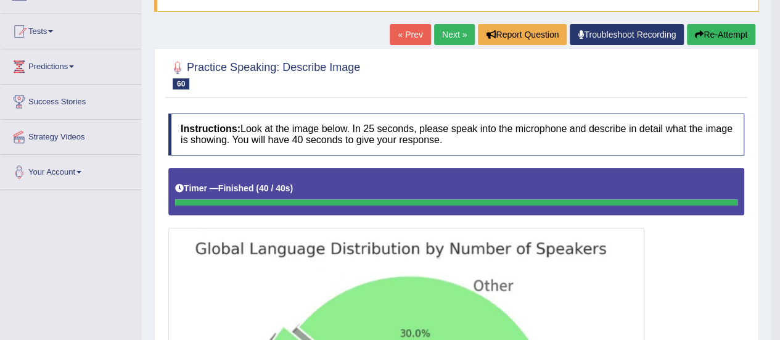
scroll to position [59, 0]
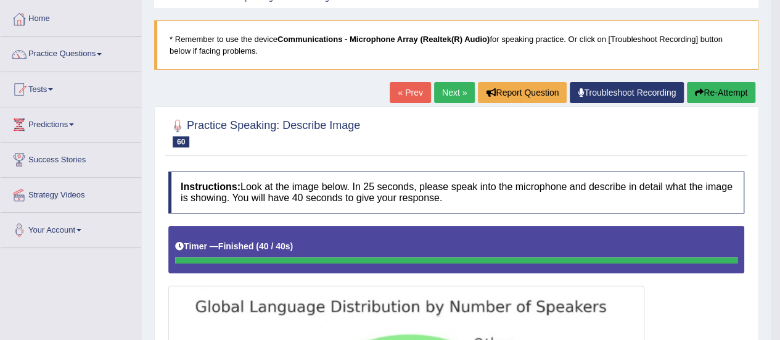
click at [734, 91] on button "Re-Attempt" at bounding box center [721, 92] width 68 height 21
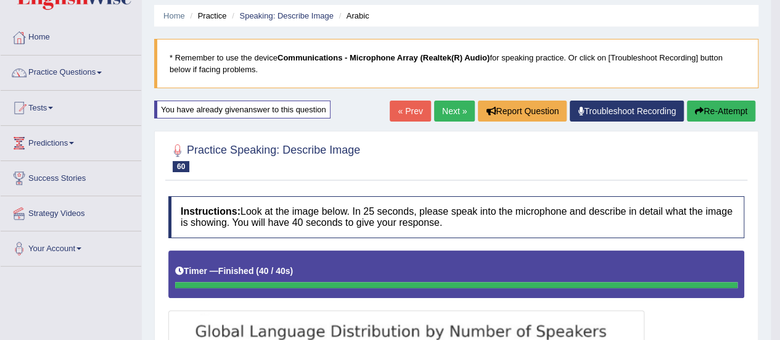
scroll to position [41, 0]
click at [716, 105] on button "Re-Attempt" at bounding box center [721, 110] width 68 height 21
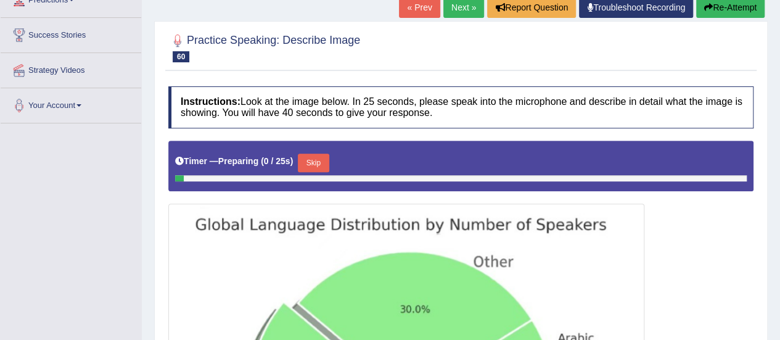
scroll to position [184, 0]
click at [308, 156] on button "Skip" at bounding box center [313, 163] width 31 height 18
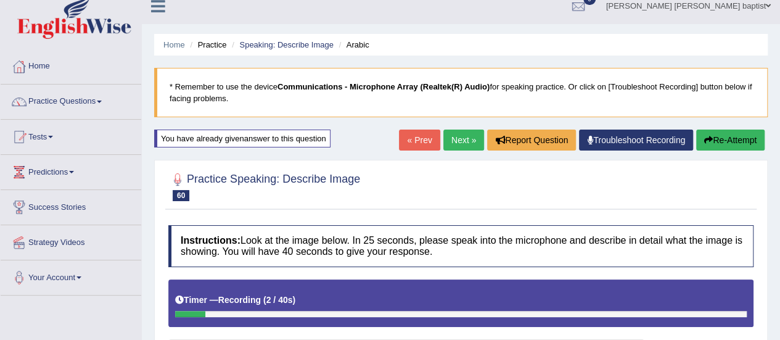
scroll to position [0, 0]
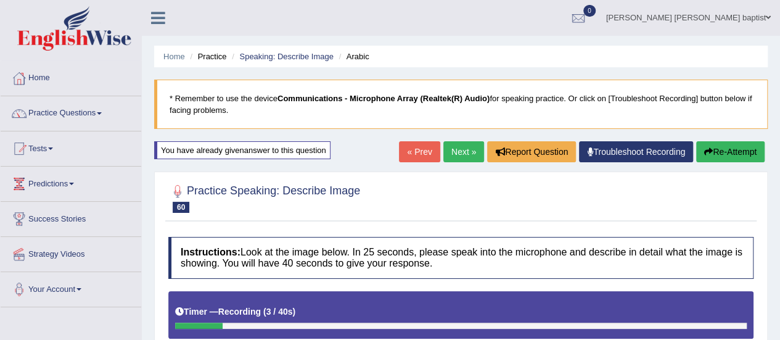
click at [742, 153] on button "Re-Attempt" at bounding box center [730, 151] width 68 height 21
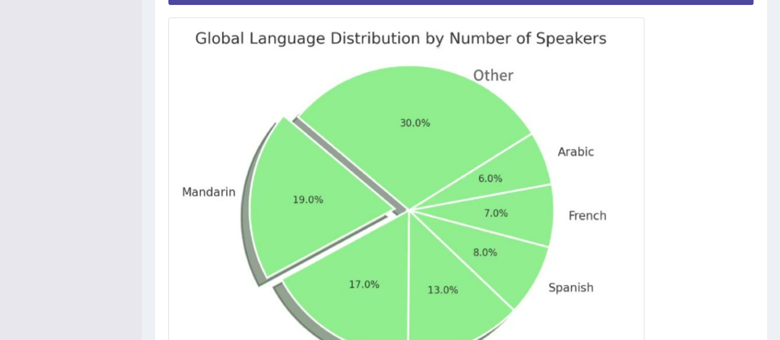
scroll to position [308, 0]
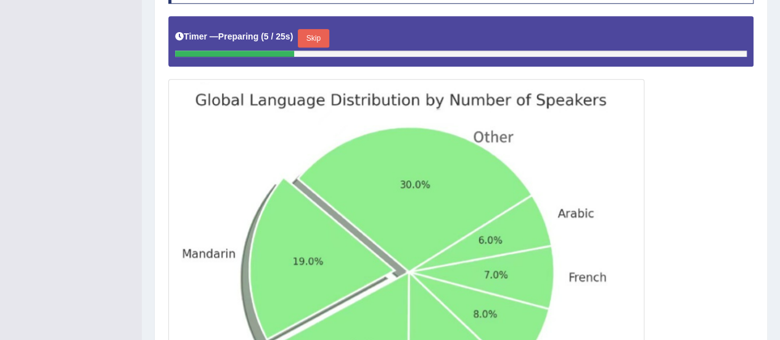
click at [319, 30] on button "Skip" at bounding box center [313, 38] width 31 height 18
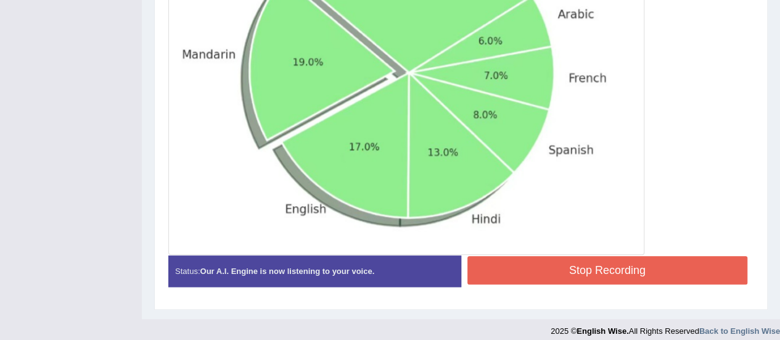
scroll to position [478, 0]
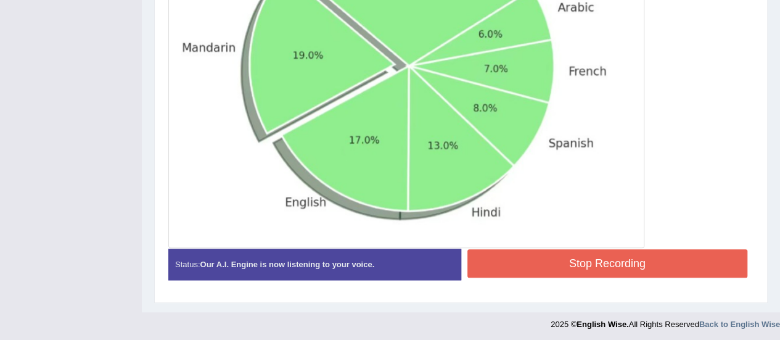
click at [626, 268] on button "Stop Recording" at bounding box center [607, 263] width 281 height 28
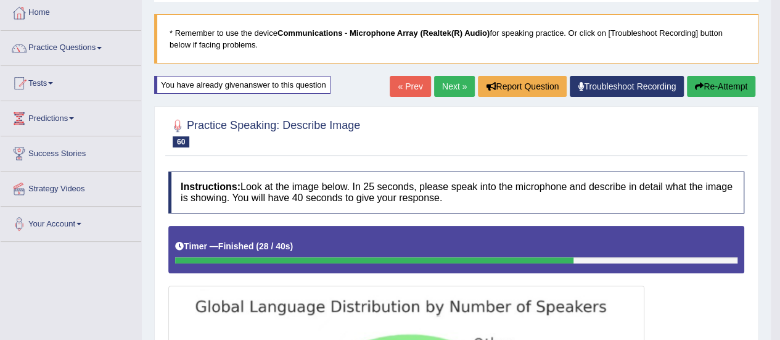
scroll to position [46, 0]
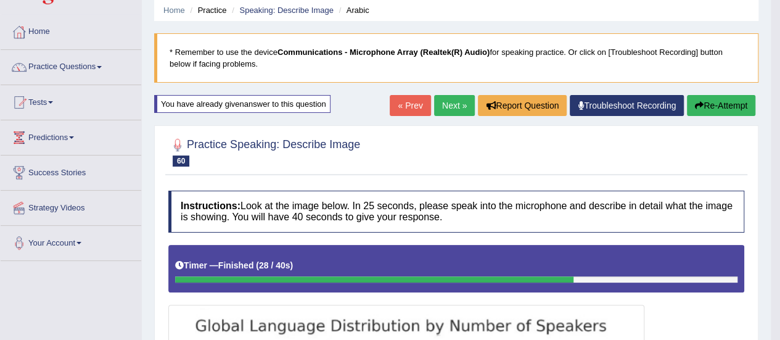
click at [724, 108] on button "Re-Attempt" at bounding box center [721, 105] width 68 height 21
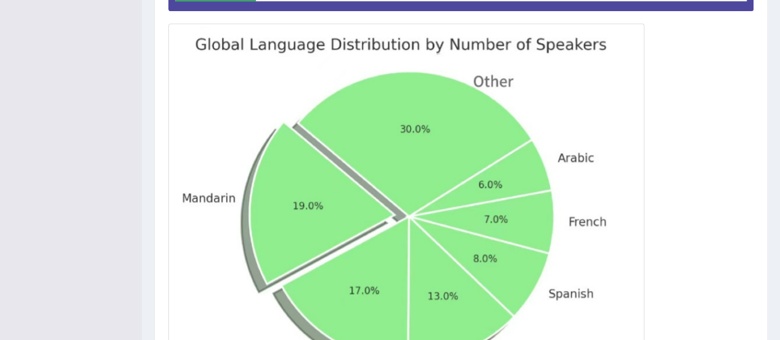
scroll to position [302, 0]
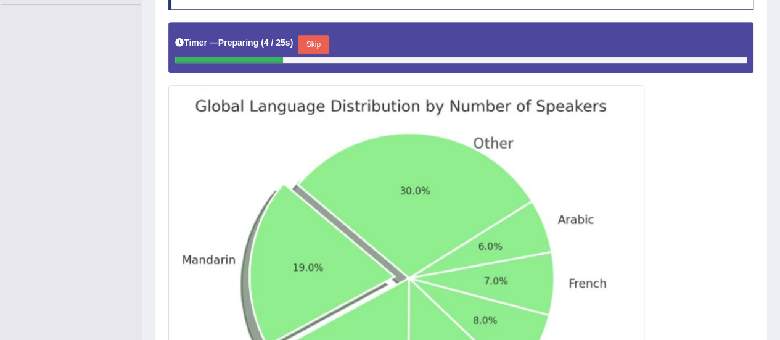
click at [321, 39] on button "Skip" at bounding box center [313, 44] width 31 height 18
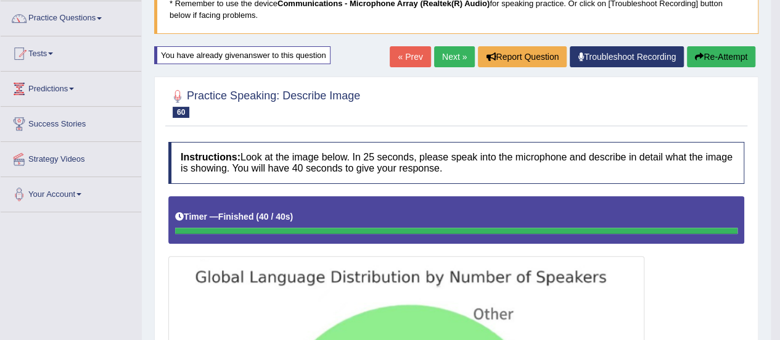
scroll to position [0, 0]
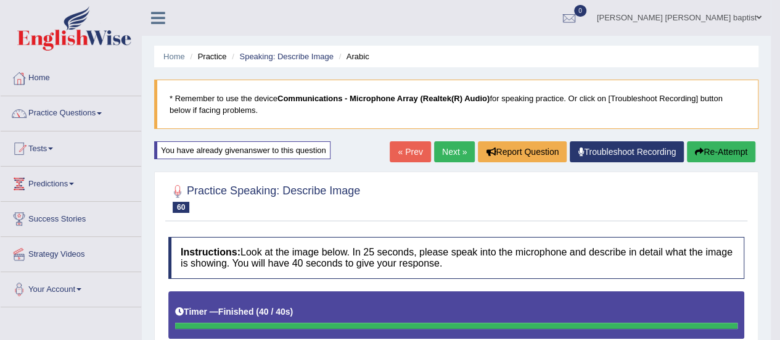
click at [440, 148] on link "Next »" at bounding box center [454, 151] width 41 height 21
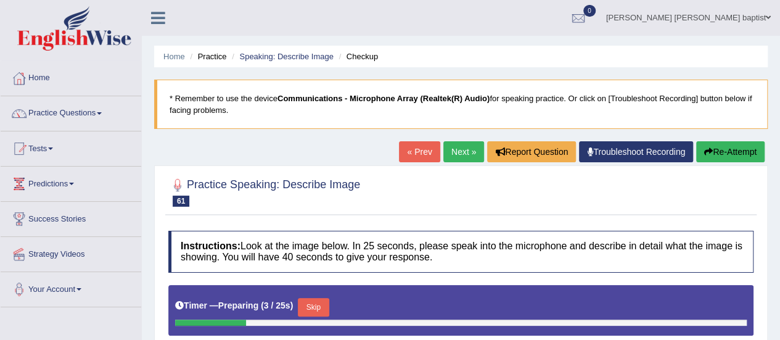
click at [454, 145] on link "Next »" at bounding box center [463, 151] width 41 height 21
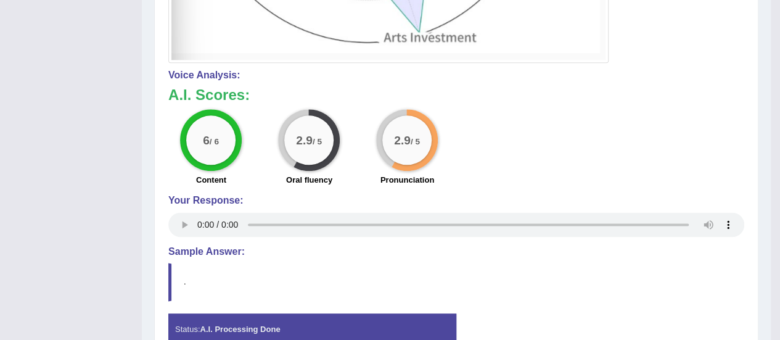
scroll to position [734, 0]
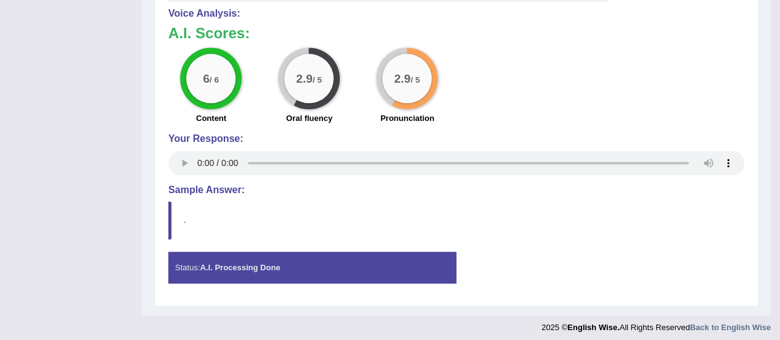
click at [219, 190] on h4 "Sample Answer:" at bounding box center [456, 189] width 576 height 11
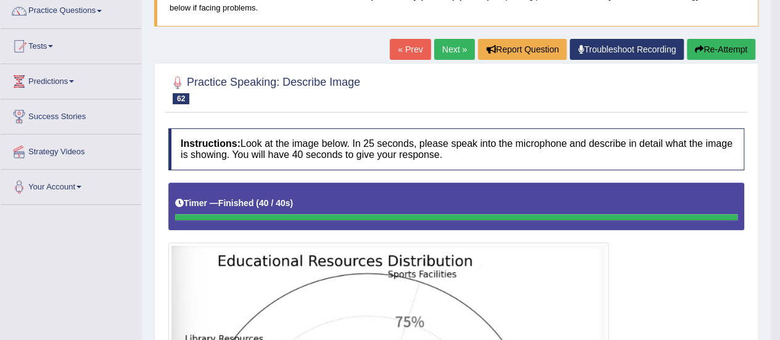
scroll to position [56, 0]
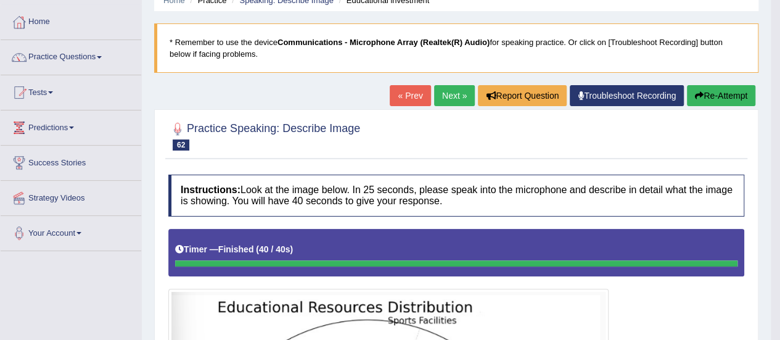
click at [444, 95] on link "Next »" at bounding box center [454, 95] width 41 height 21
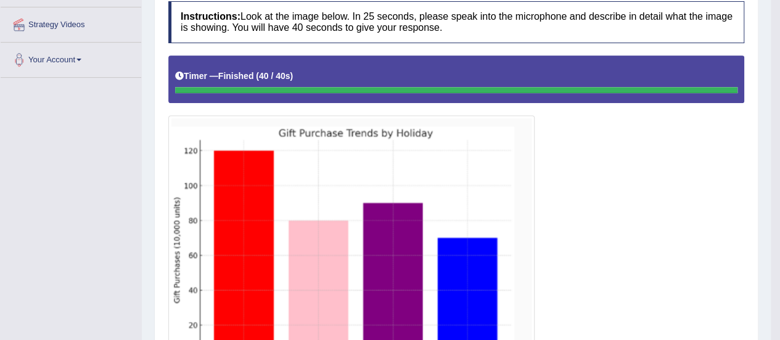
scroll to position [123, 0]
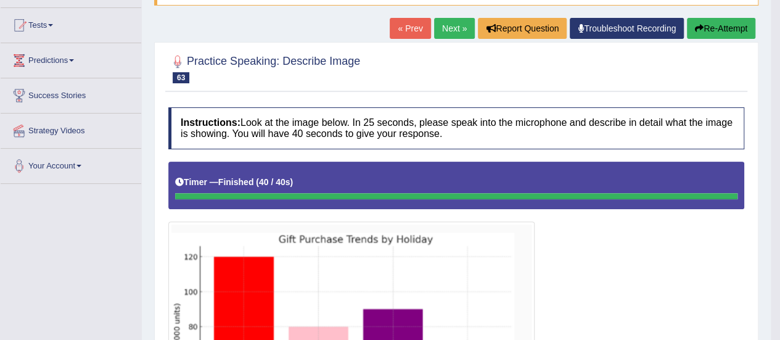
click at [708, 27] on button "Re-Attempt" at bounding box center [721, 28] width 68 height 21
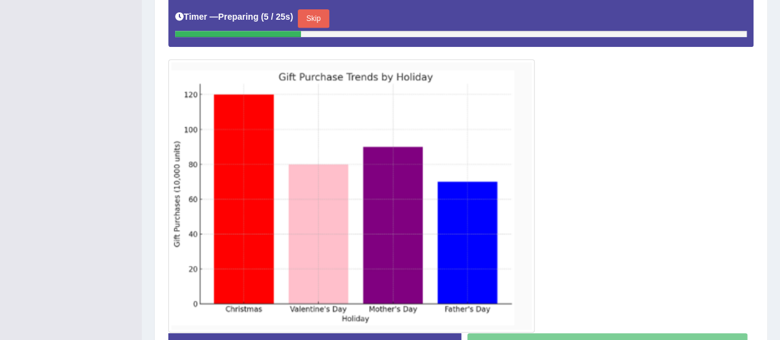
scroll to position [308, 0]
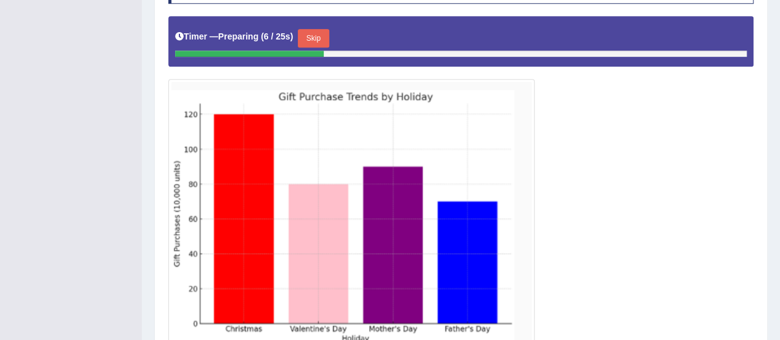
drag, startPoint x: 317, startPoint y: 28, endPoint x: 392, endPoint y: 68, distance: 85.2
click at [317, 29] on button "Skip" at bounding box center [313, 38] width 31 height 18
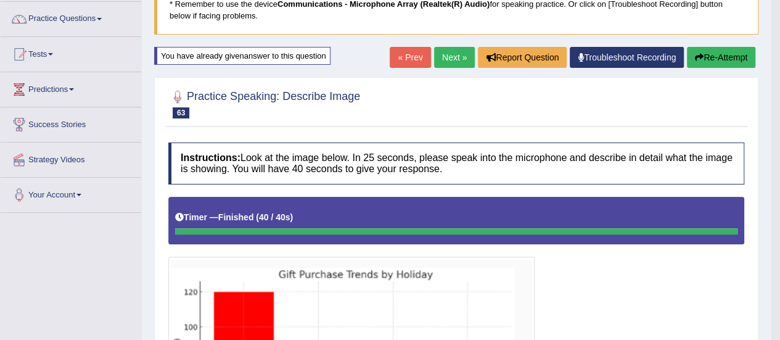
scroll to position [91, 0]
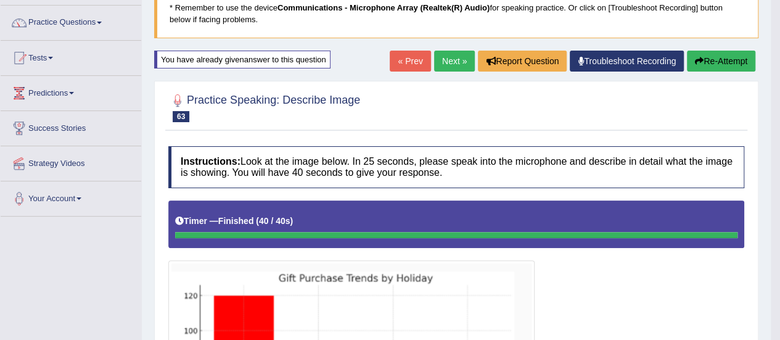
click at [726, 55] on button "Re-Attempt" at bounding box center [721, 61] width 68 height 21
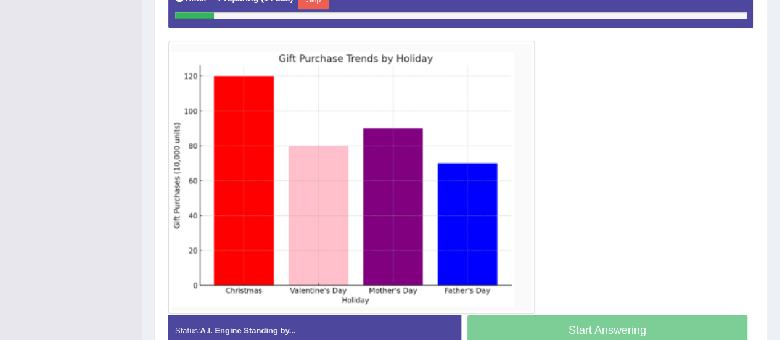
click at [308, 2] on button "Skip" at bounding box center [313, 0] width 31 height 18
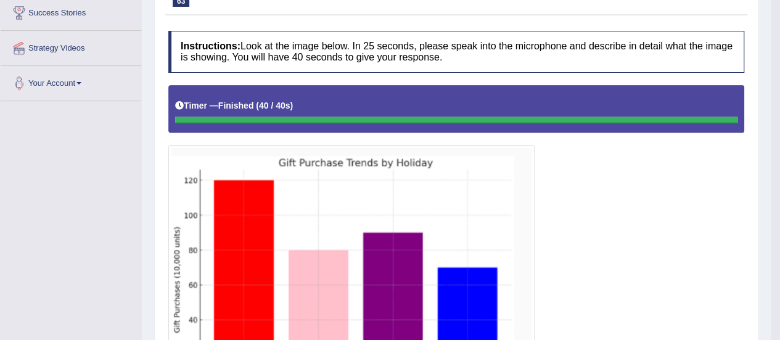
scroll to position [129, 0]
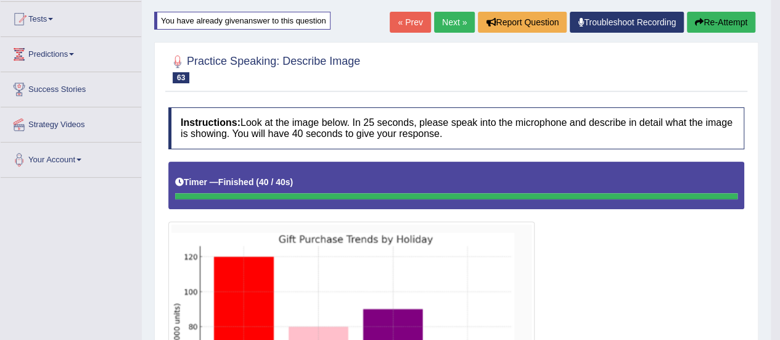
click at [715, 23] on button "Re-Attempt" at bounding box center [721, 22] width 68 height 21
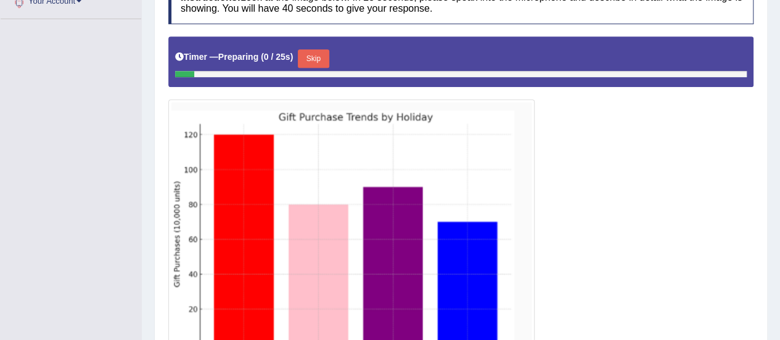
scroll to position [324, 0]
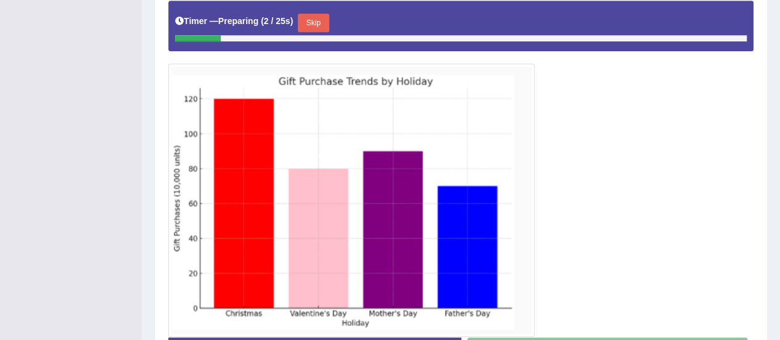
click at [317, 14] on button "Skip" at bounding box center [313, 23] width 31 height 18
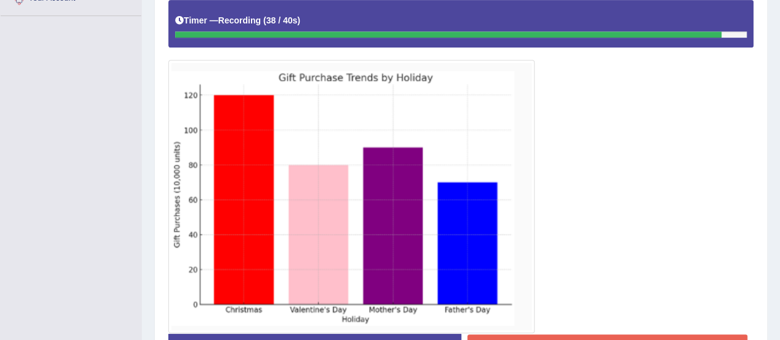
scroll to position [353, 0]
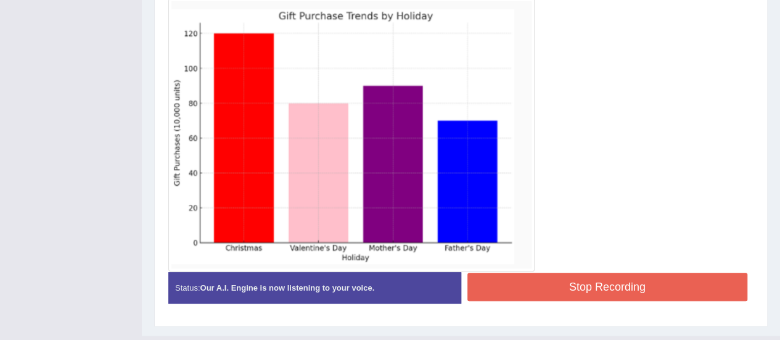
click at [617, 274] on button "Stop Recording" at bounding box center [607, 286] width 281 height 28
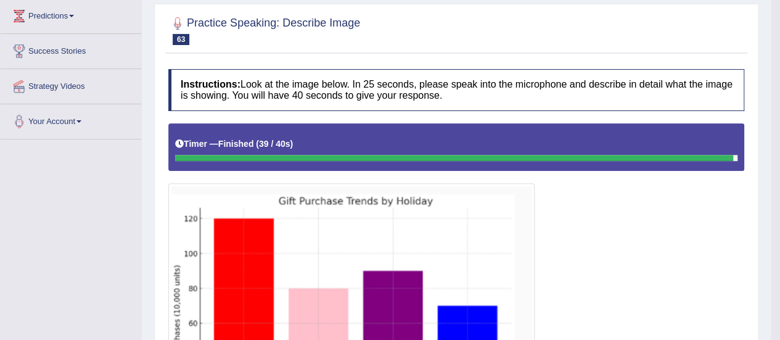
scroll to position [44, 0]
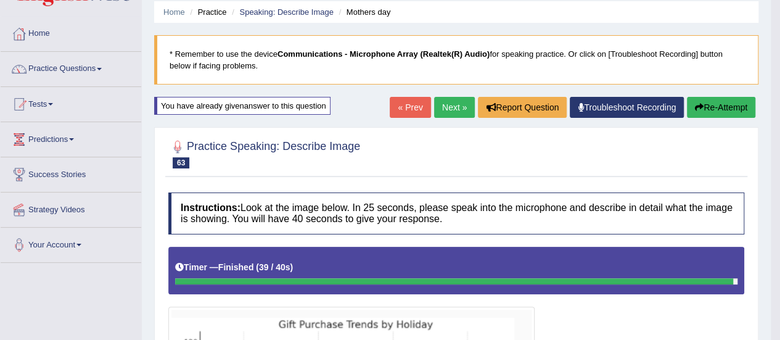
click at [459, 110] on link "Next »" at bounding box center [454, 107] width 41 height 21
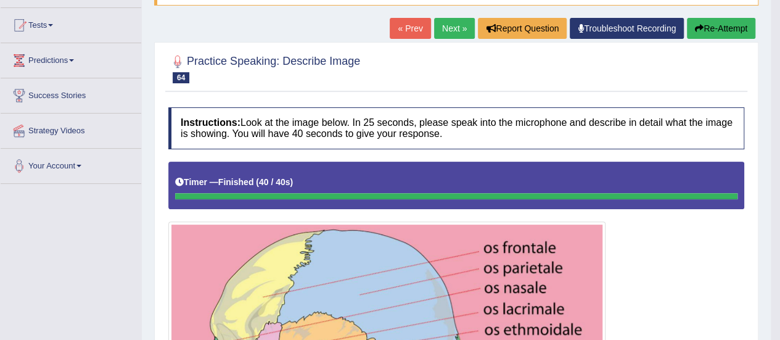
scroll to position [123, 0]
click at [453, 29] on link "Next »" at bounding box center [454, 28] width 41 height 21
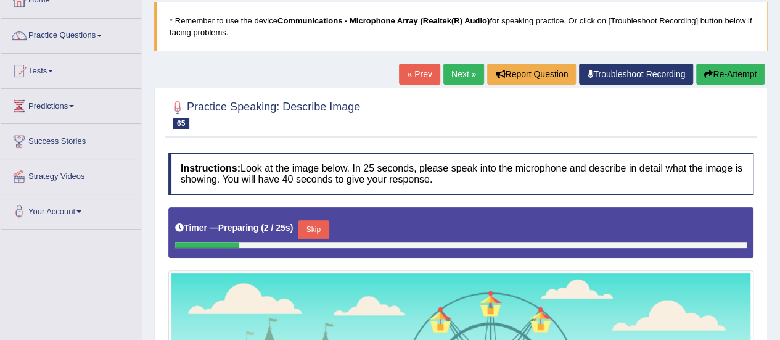
scroll to position [78, 0]
click at [454, 76] on link "Next »" at bounding box center [463, 73] width 41 height 21
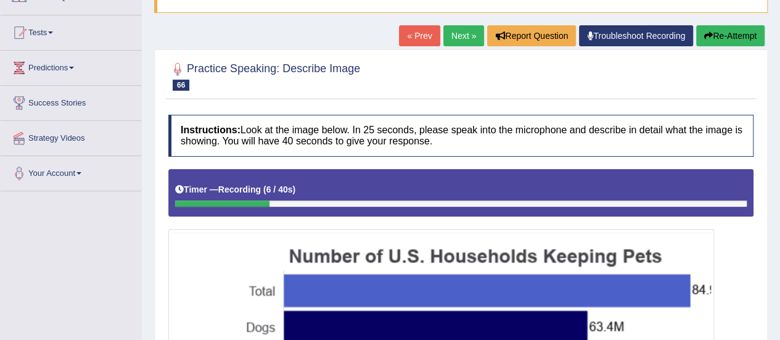
scroll to position [59, 0]
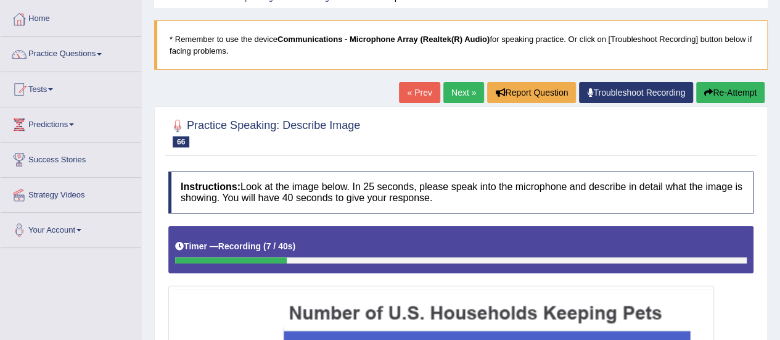
click at [731, 93] on button "Re-Attempt" at bounding box center [730, 92] width 68 height 21
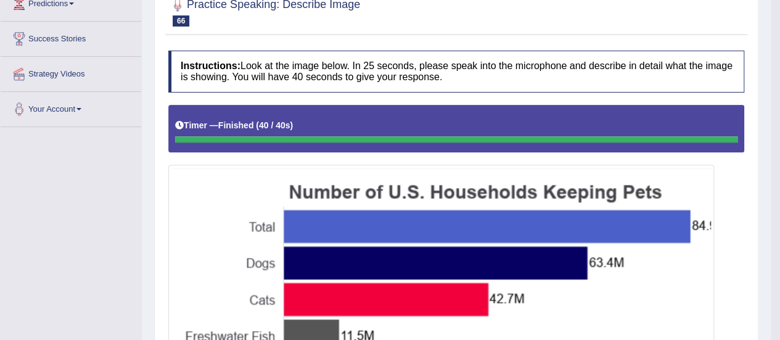
scroll to position [118, 0]
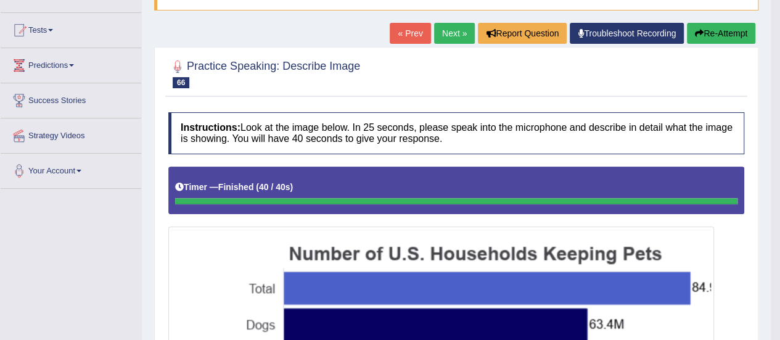
click at [729, 30] on button "Re-Attempt" at bounding box center [721, 33] width 68 height 21
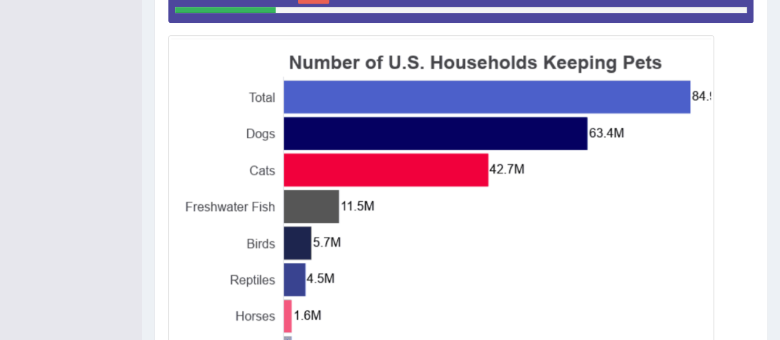
scroll to position [333, 0]
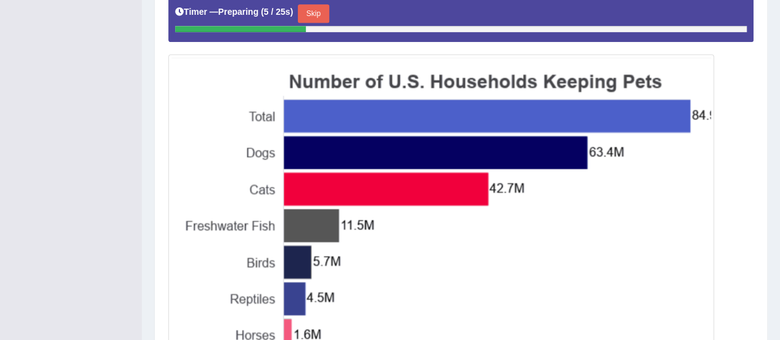
click at [318, 7] on button "Skip" at bounding box center [313, 13] width 31 height 18
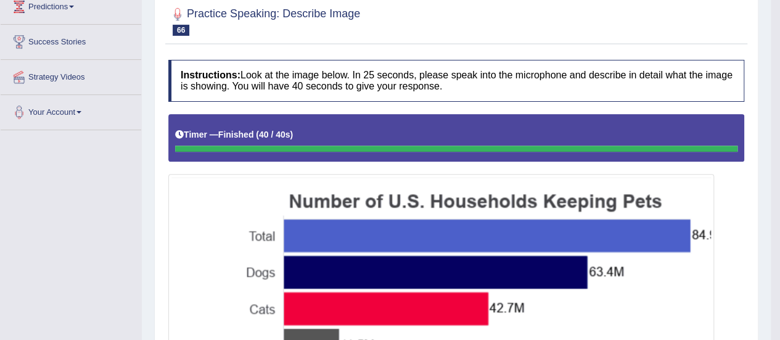
scroll to position [54, 0]
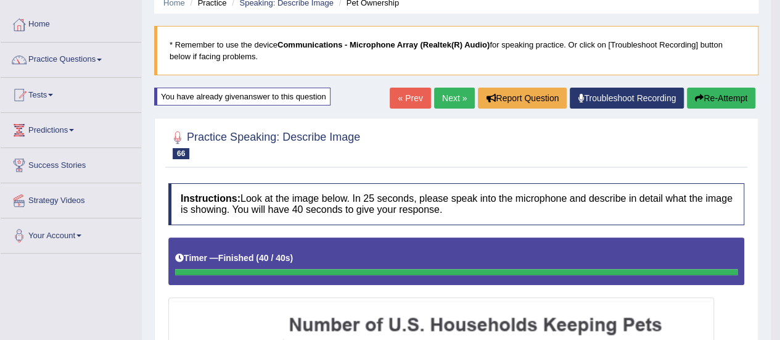
click at [723, 99] on button "Re-Attempt" at bounding box center [721, 98] width 68 height 21
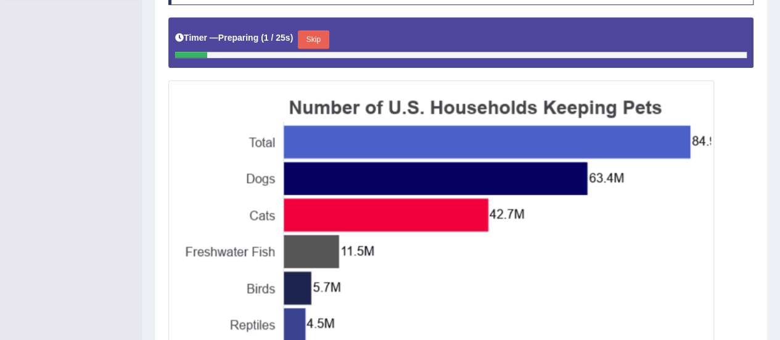
click at [317, 38] on button "Skip" at bounding box center [313, 39] width 31 height 18
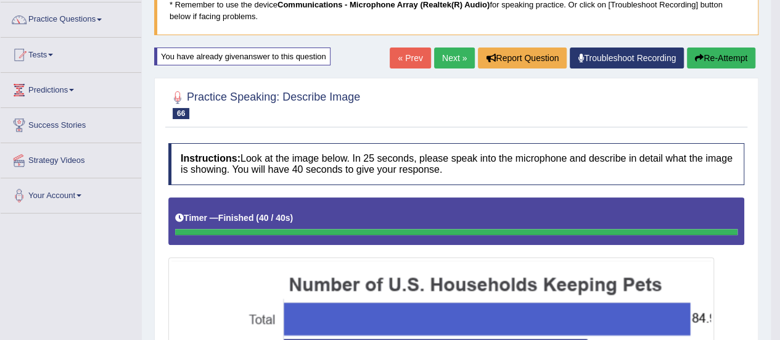
scroll to position [89, 0]
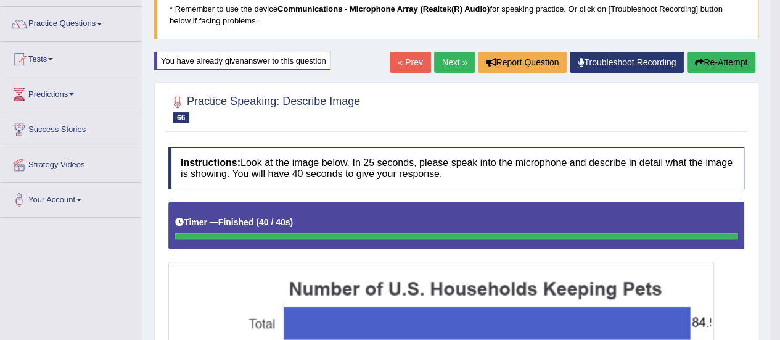
click at [712, 56] on button "Re-Attempt" at bounding box center [721, 62] width 68 height 21
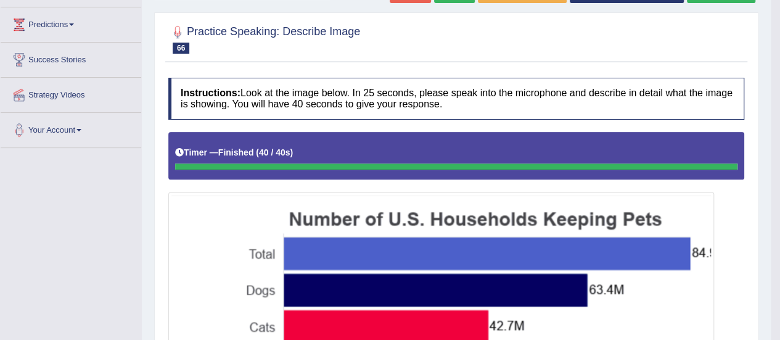
scroll to position [116, 0]
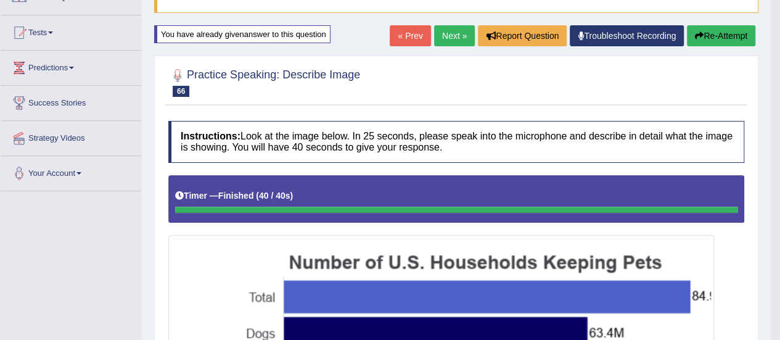
click at [733, 36] on button "Re-Attempt" at bounding box center [721, 35] width 68 height 21
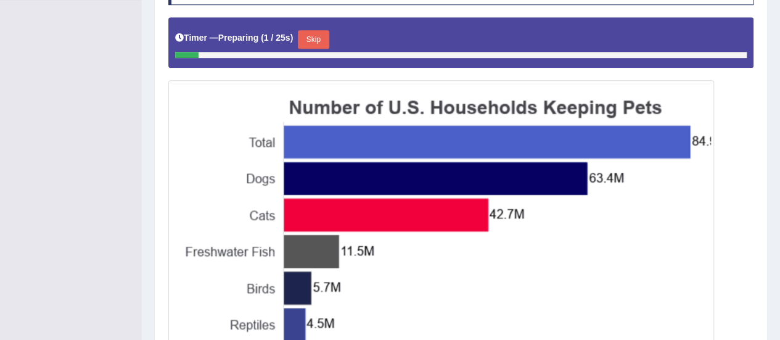
drag, startPoint x: 0, startPoint y: 0, endPoint x: 317, endPoint y: 38, distance: 319.7
click at [317, 38] on button "Skip" at bounding box center [313, 39] width 31 height 18
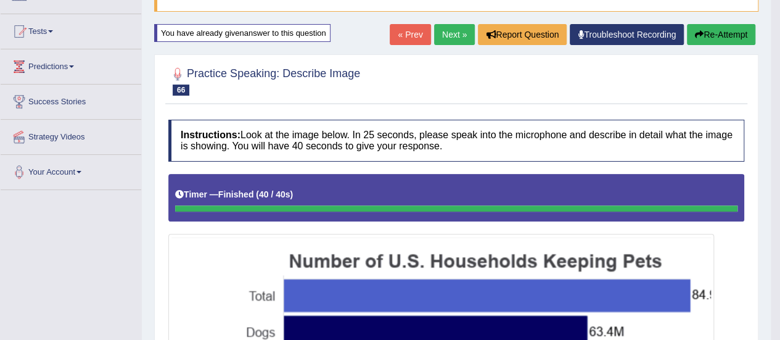
scroll to position [90, 0]
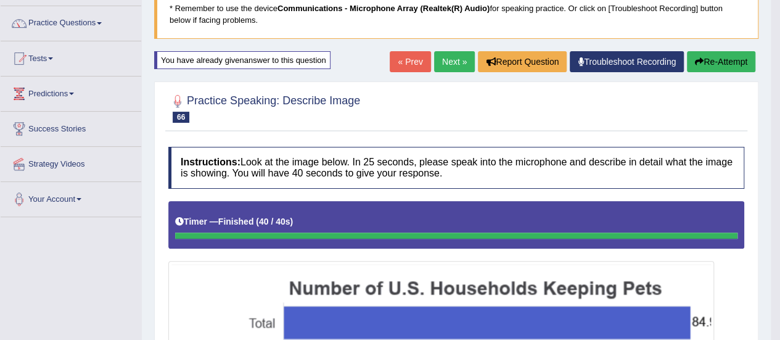
click at [726, 60] on button "Re-Attempt" at bounding box center [721, 61] width 68 height 21
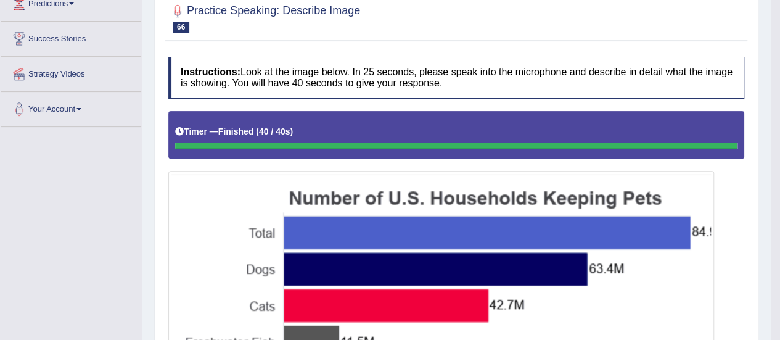
scroll to position [126, 0]
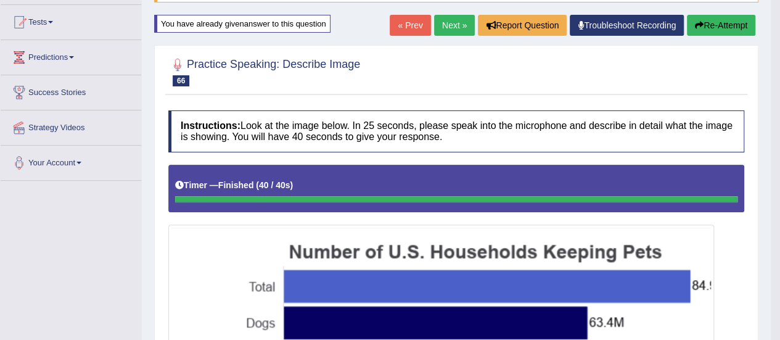
click at [450, 25] on link "Next »" at bounding box center [454, 25] width 41 height 21
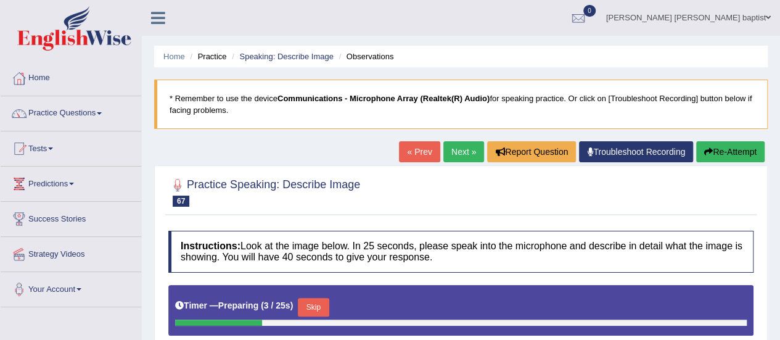
click at [454, 146] on link "Next »" at bounding box center [463, 151] width 41 height 21
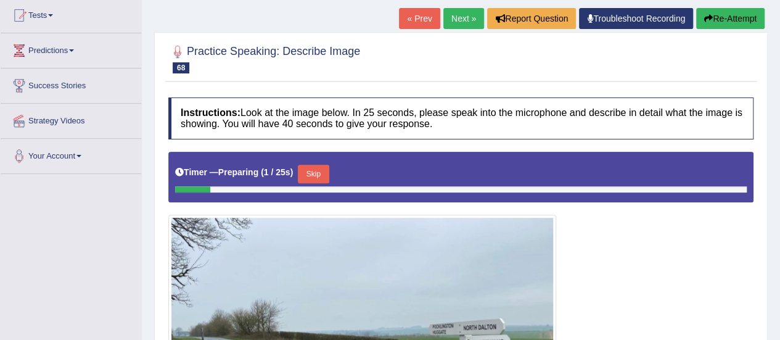
scroll to position [133, 0]
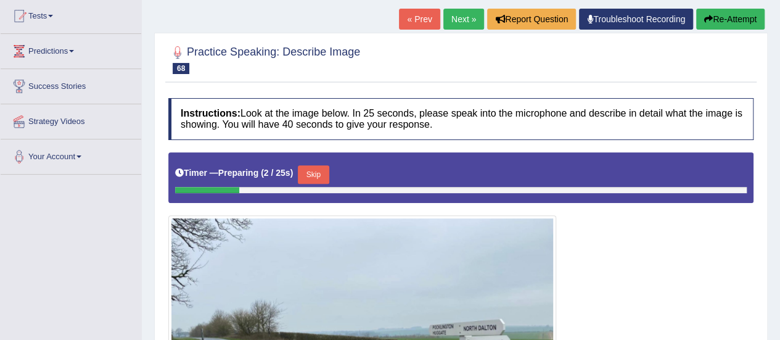
click at [457, 22] on link "Next »" at bounding box center [463, 19] width 41 height 21
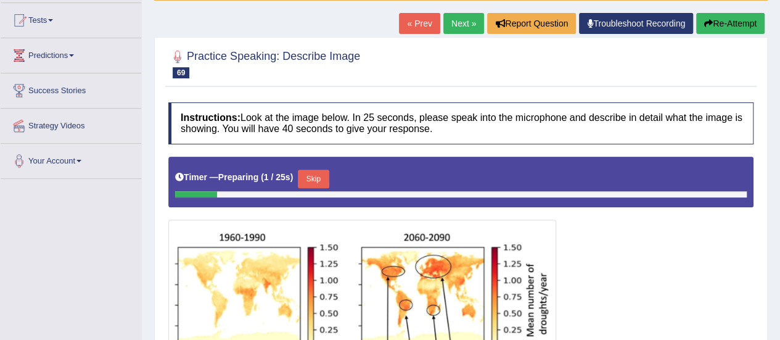
scroll to position [62, 0]
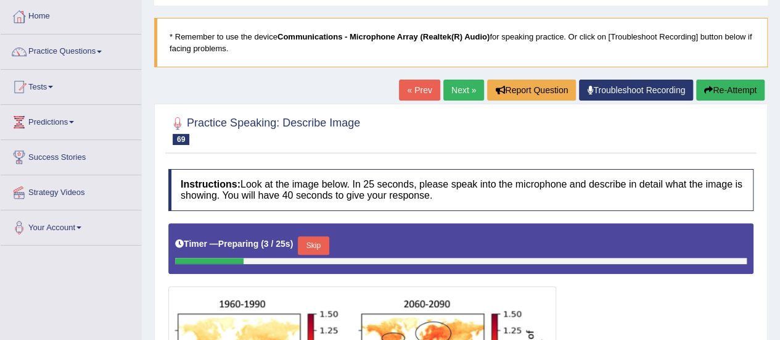
click at [463, 87] on link "Next »" at bounding box center [463, 90] width 41 height 21
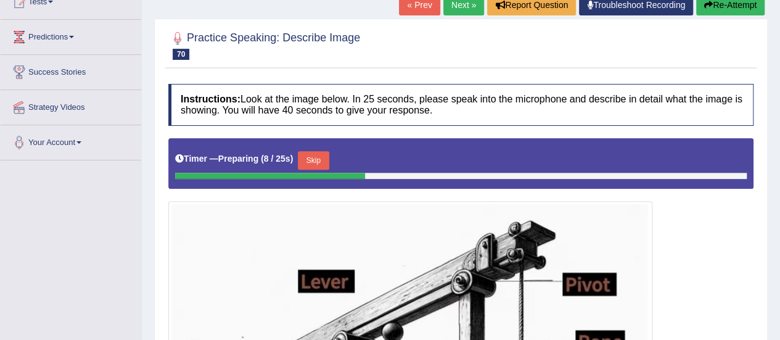
scroll to position [123, 0]
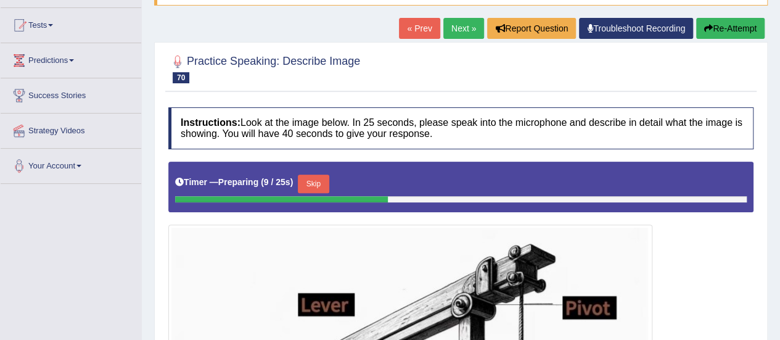
click at [456, 27] on link "Next »" at bounding box center [463, 28] width 41 height 21
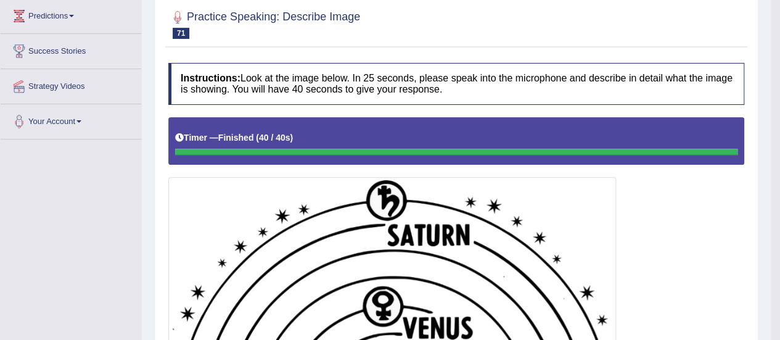
scroll to position [121, 0]
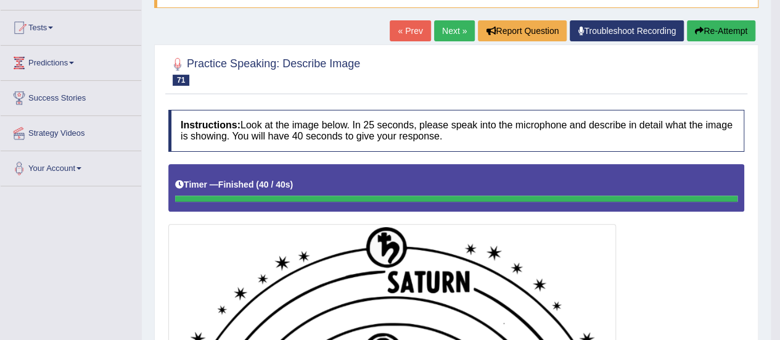
click at [728, 25] on button "Re-Attempt" at bounding box center [721, 30] width 68 height 21
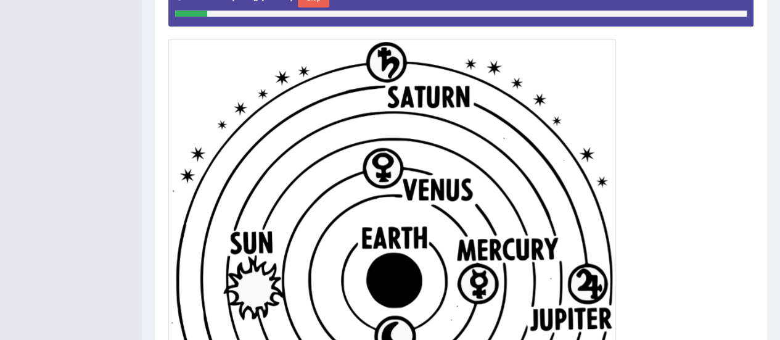
scroll to position [287, 0]
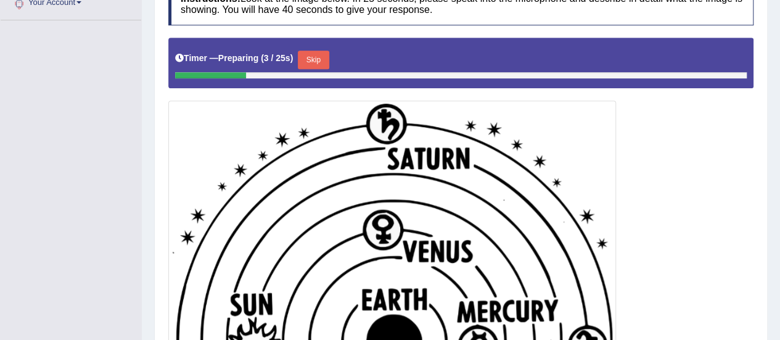
click at [314, 54] on button "Skip" at bounding box center [313, 60] width 31 height 18
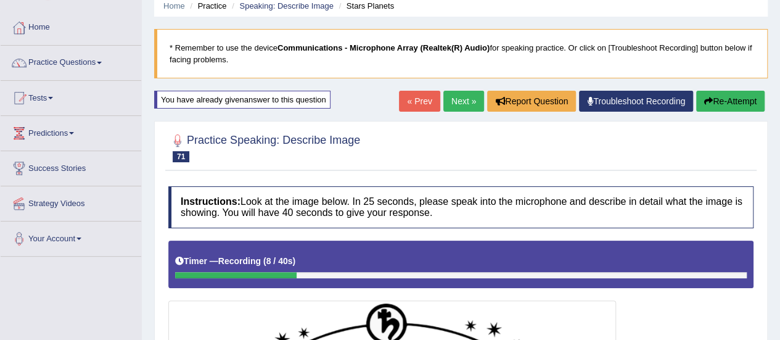
scroll to position [40, 0]
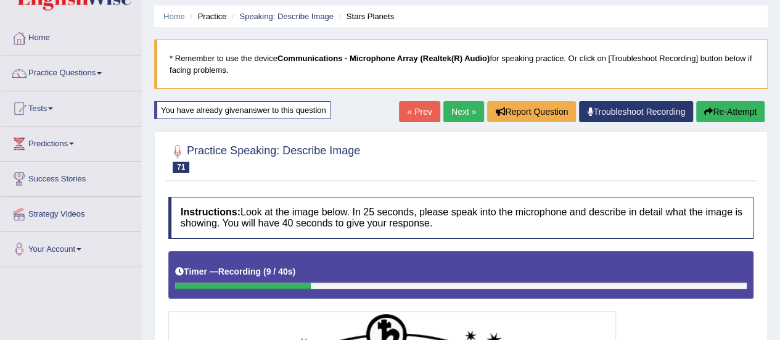
click at [725, 113] on button "Re-Attempt" at bounding box center [730, 111] width 68 height 21
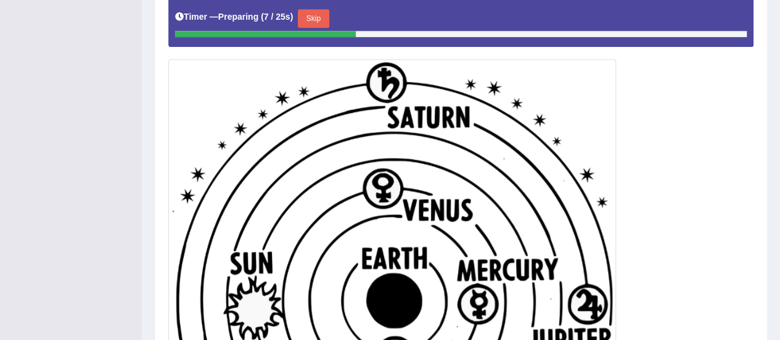
scroll to position [309, 0]
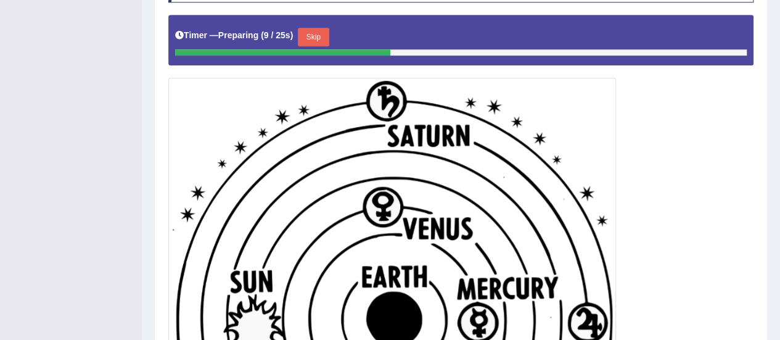
drag, startPoint x: 303, startPoint y: 33, endPoint x: 340, endPoint y: 57, distance: 44.6
click at [303, 34] on button "Skip" at bounding box center [313, 37] width 31 height 18
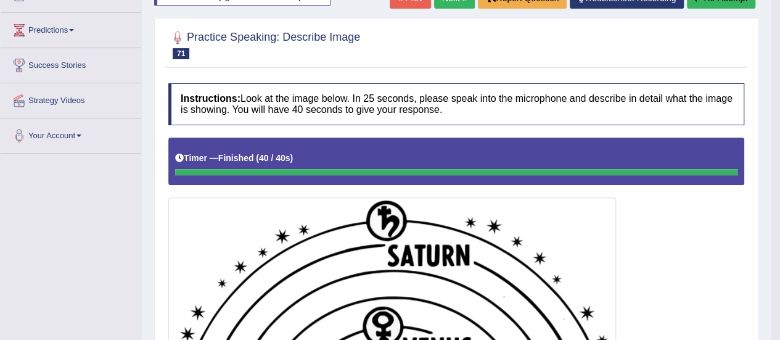
scroll to position [92, 0]
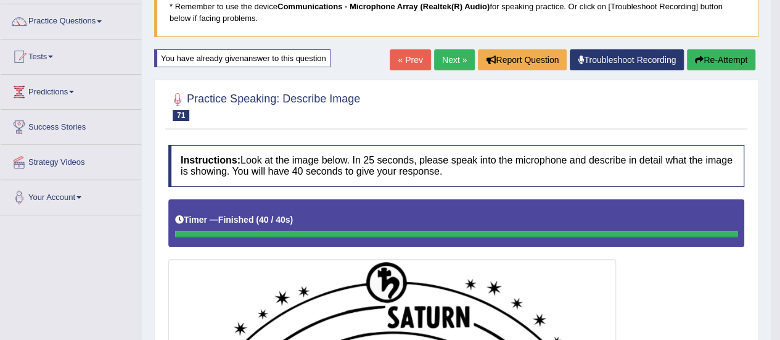
click at [721, 59] on button "Re-Attempt" at bounding box center [721, 59] width 68 height 21
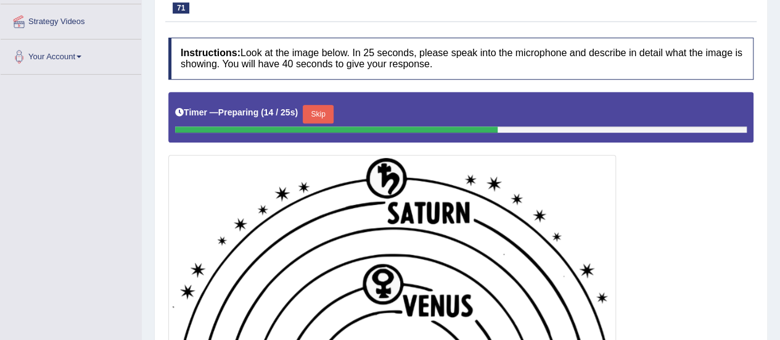
scroll to position [224, 0]
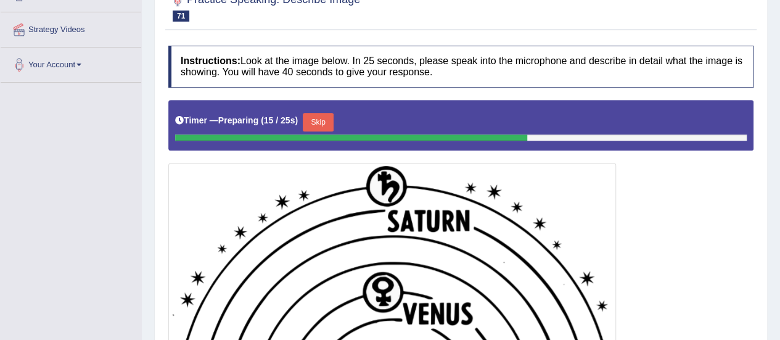
click at [323, 113] on button "Skip" at bounding box center [318, 122] width 31 height 18
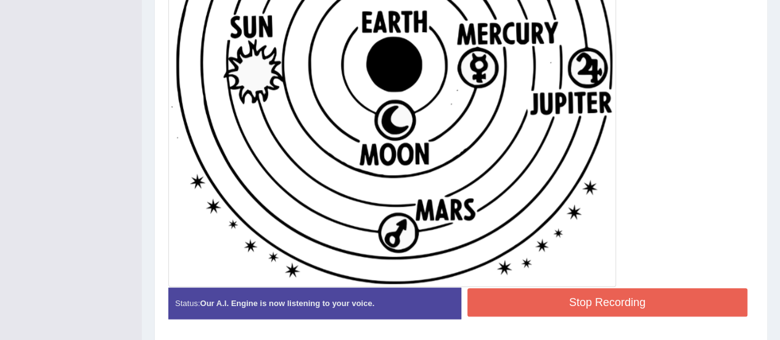
scroll to position [567, 0]
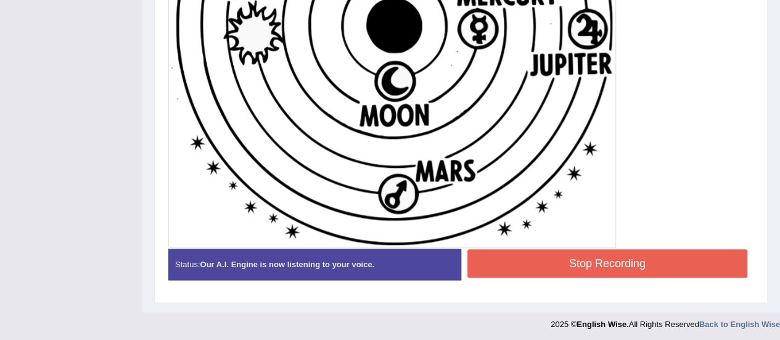
click at [606, 256] on button "Stop Recording" at bounding box center [607, 263] width 281 height 28
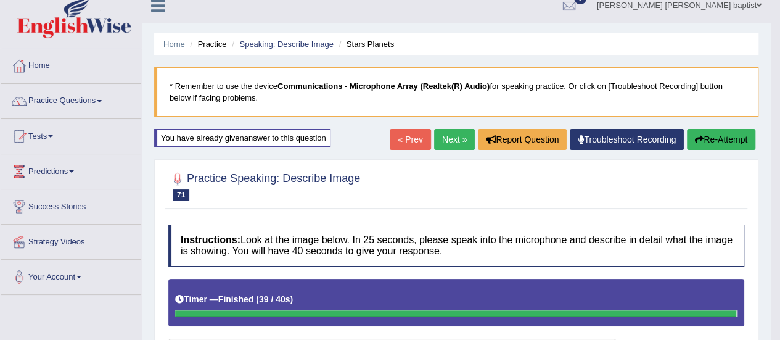
scroll to position [12, 0]
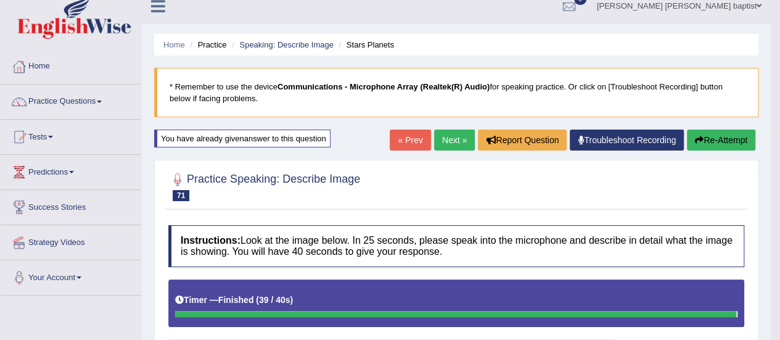
click at [457, 137] on link "Next »" at bounding box center [454, 139] width 41 height 21
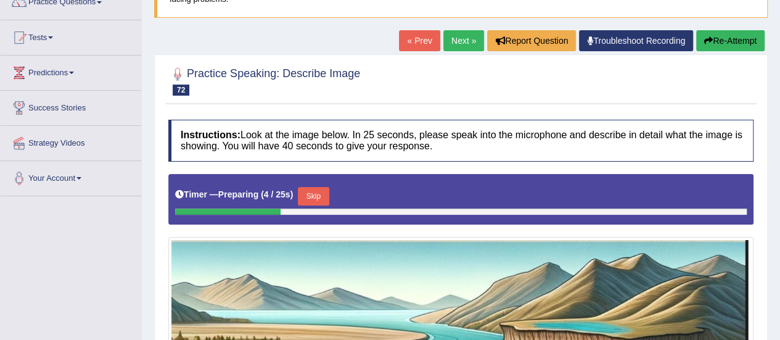
scroll to position [62, 0]
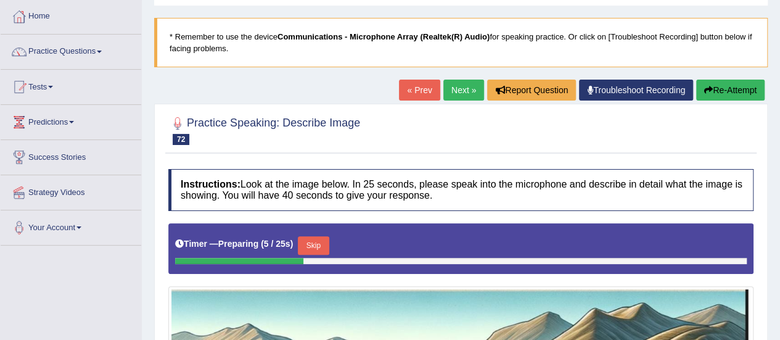
click at [455, 91] on link "Next »" at bounding box center [463, 90] width 41 height 21
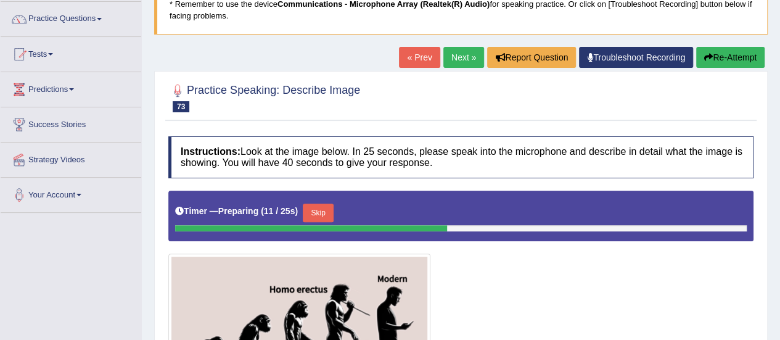
scroll to position [62, 0]
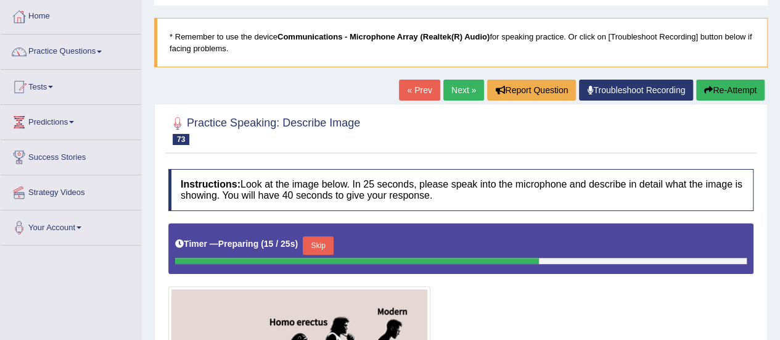
click at [458, 93] on link "Next »" at bounding box center [463, 90] width 41 height 21
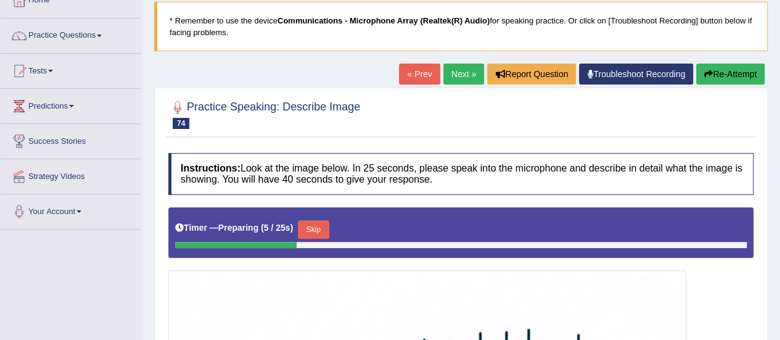
scroll to position [78, 0]
click at [446, 67] on link "Next »" at bounding box center [463, 73] width 41 height 21
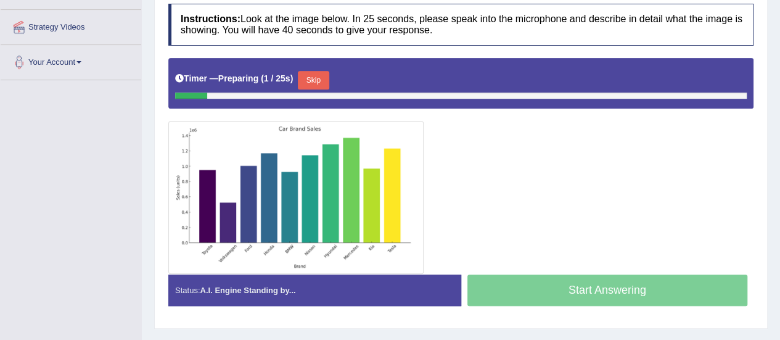
scroll to position [247, 0]
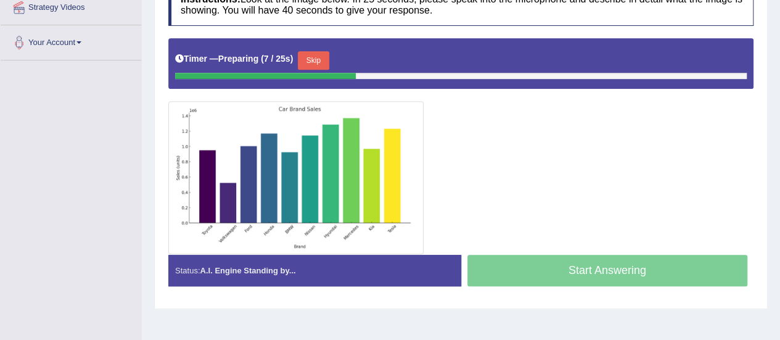
click at [386, 185] on img at bounding box center [295, 177] width 249 height 147
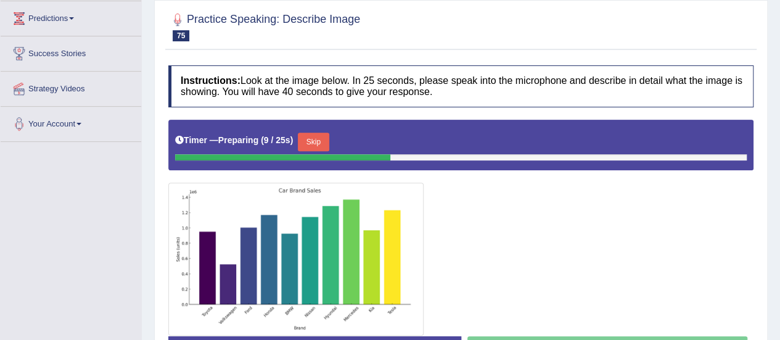
scroll to position [123, 0]
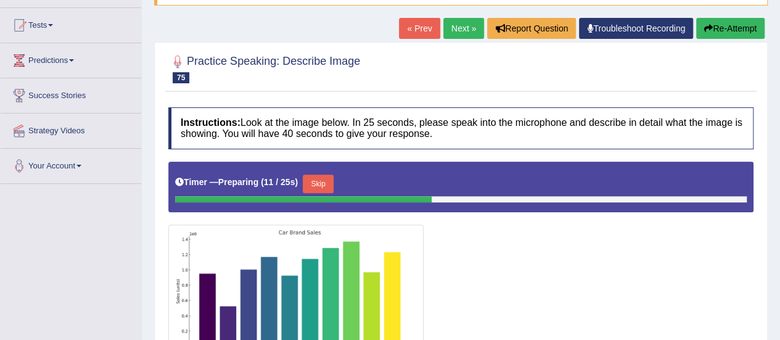
click at [460, 34] on link "Next »" at bounding box center [463, 28] width 41 height 21
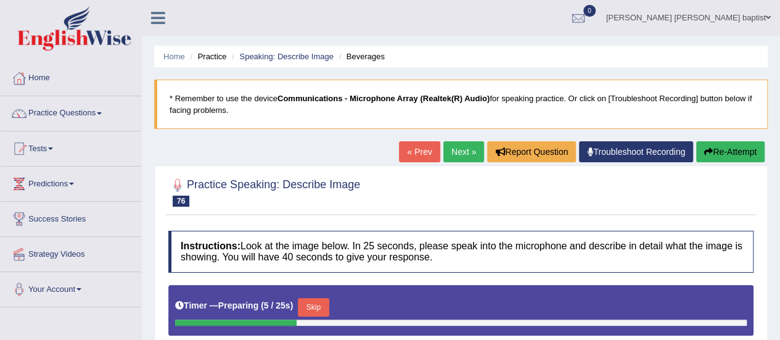
click at [453, 145] on link "Next »" at bounding box center [463, 151] width 41 height 21
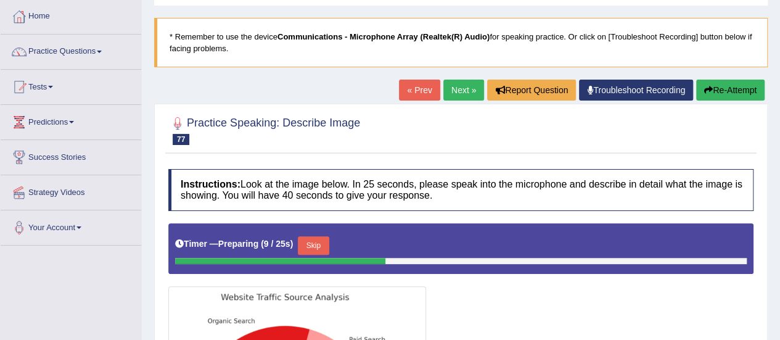
scroll to position [62, 0]
click at [105, 54] on link "Practice Questions" at bounding box center [71, 50] width 141 height 31
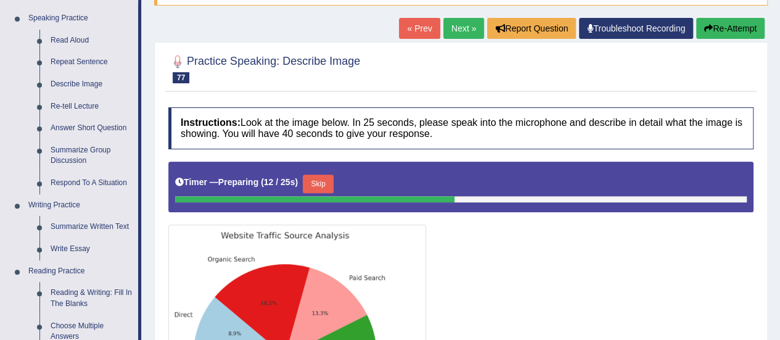
scroll to position [185, 0]
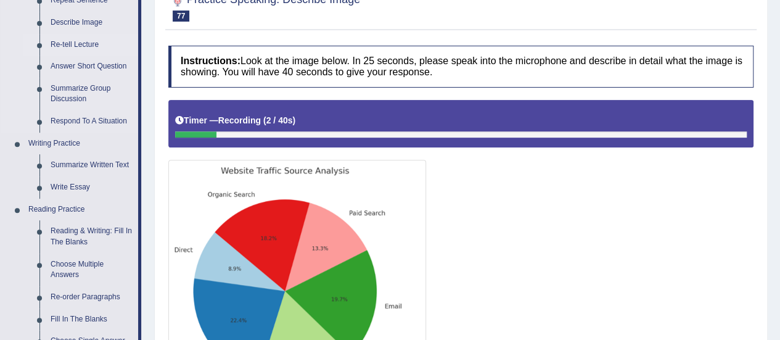
click at [89, 35] on link "Re-tell Lecture" at bounding box center [91, 45] width 93 height 22
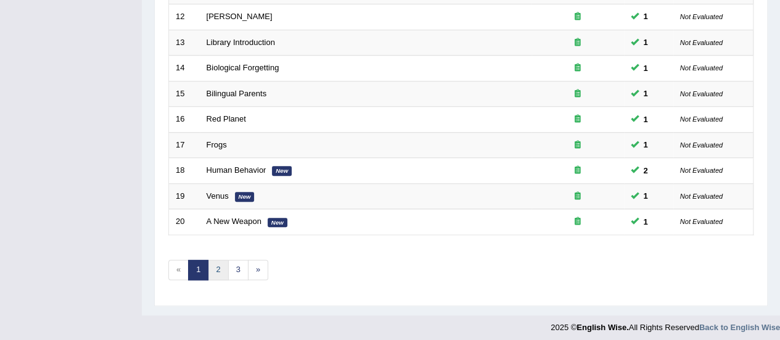
click at [220, 271] on link "2" at bounding box center [218, 270] width 20 height 20
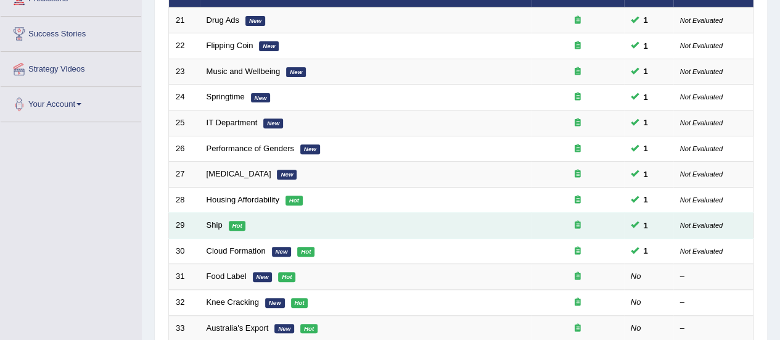
scroll to position [247, 0]
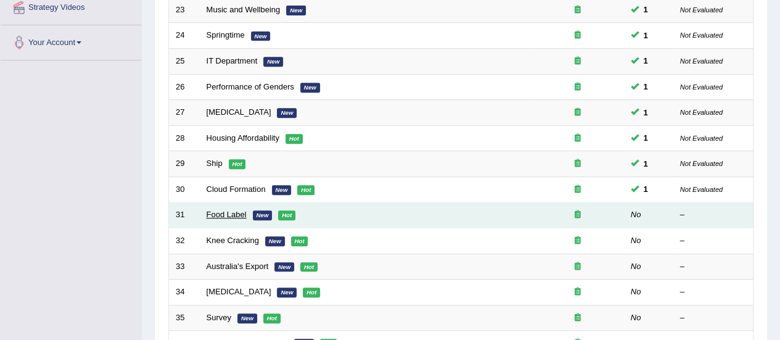
click at [232, 210] on link "Food Label" at bounding box center [227, 214] width 40 height 9
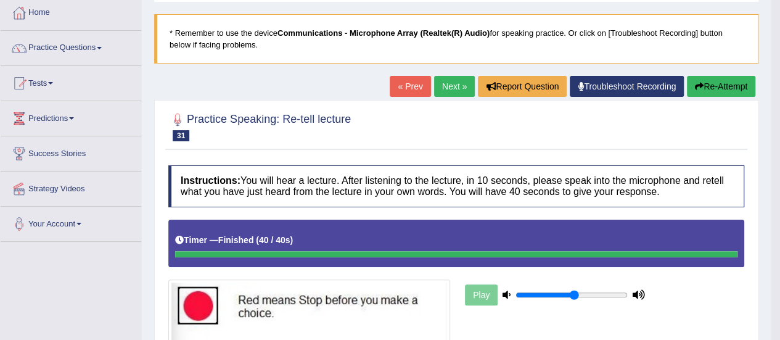
scroll to position [62, 0]
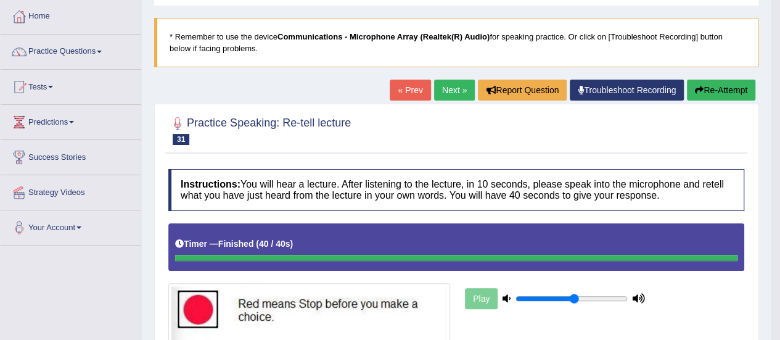
click at [392, 92] on link "« Prev" at bounding box center [410, 90] width 41 height 21
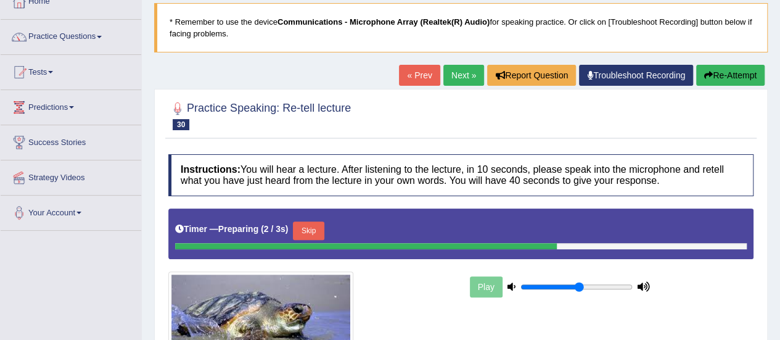
scroll to position [62, 0]
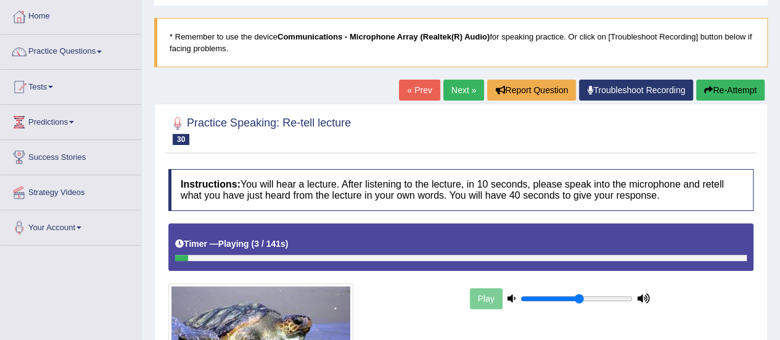
click at [104, 54] on link "Practice Questions" at bounding box center [71, 50] width 141 height 31
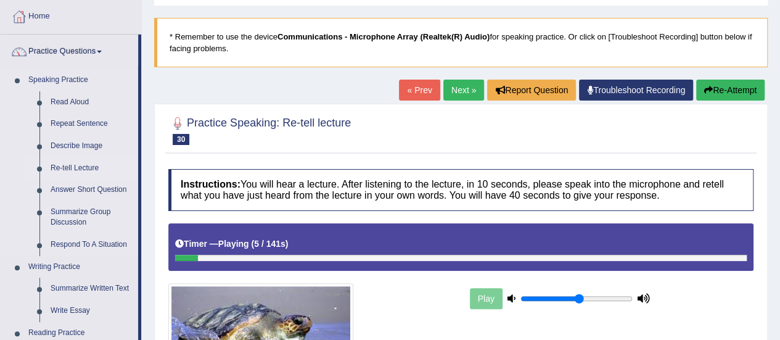
click at [65, 170] on link "Re-tell Lecture" at bounding box center [91, 168] width 93 height 22
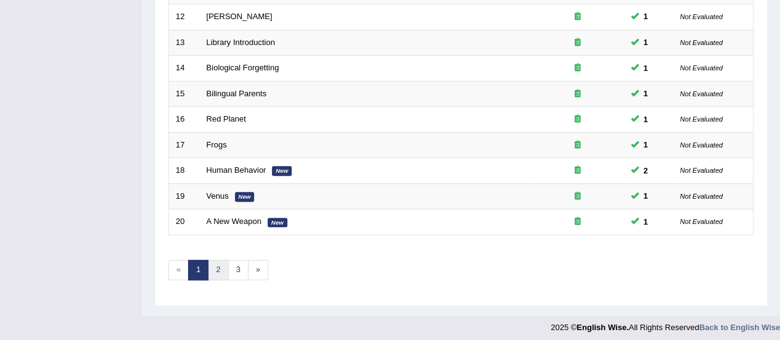
click at [213, 266] on link "2" at bounding box center [218, 270] width 20 height 20
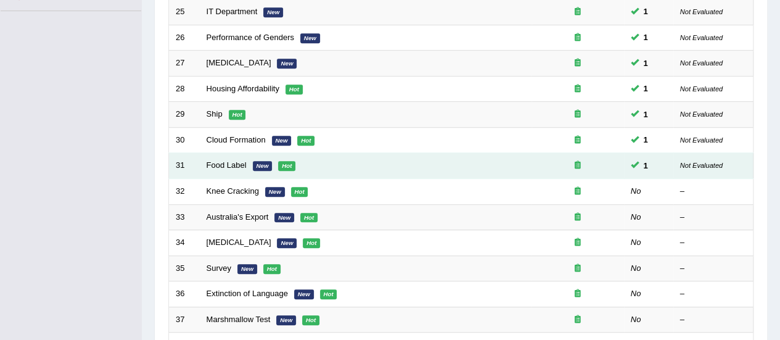
scroll to position [370, 0]
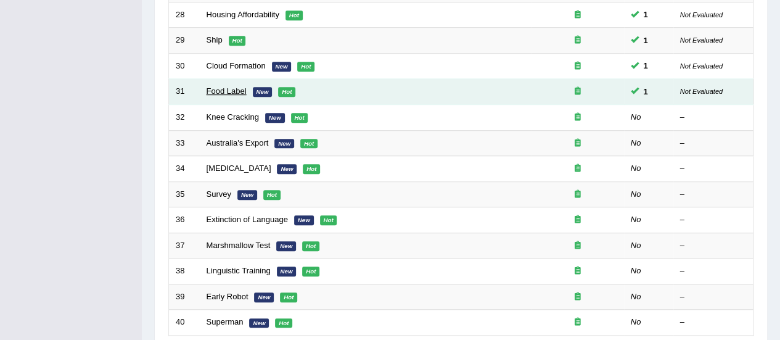
click at [219, 86] on link "Food Label" at bounding box center [227, 90] width 40 height 9
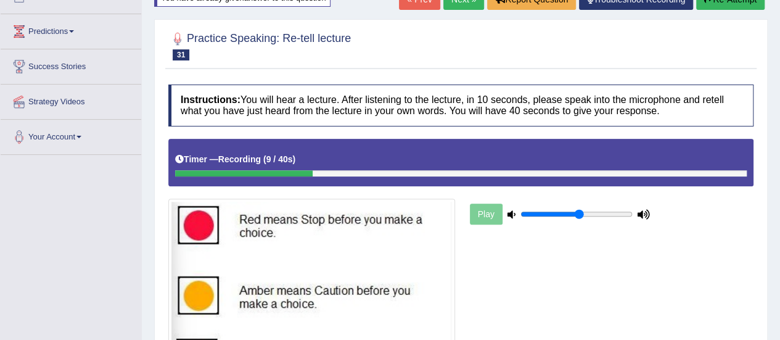
scroll to position [91, 0]
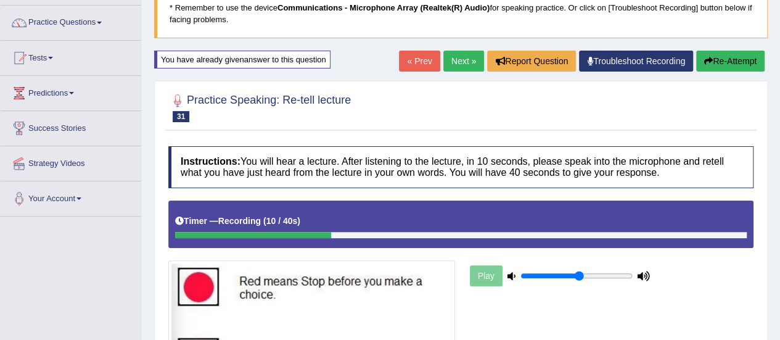
click at [733, 58] on button "Re-Attempt" at bounding box center [730, 61] width 68 height 21
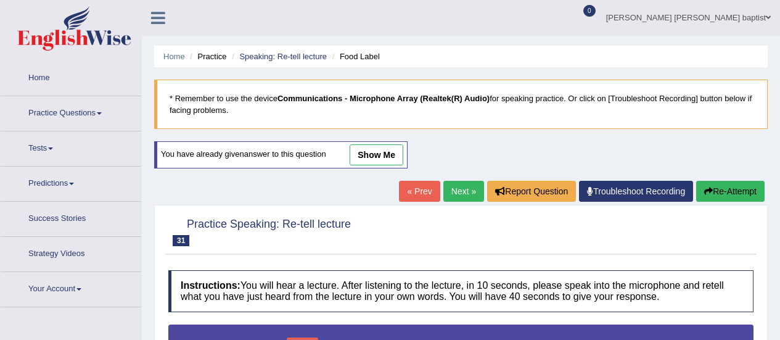
type input "0.55"
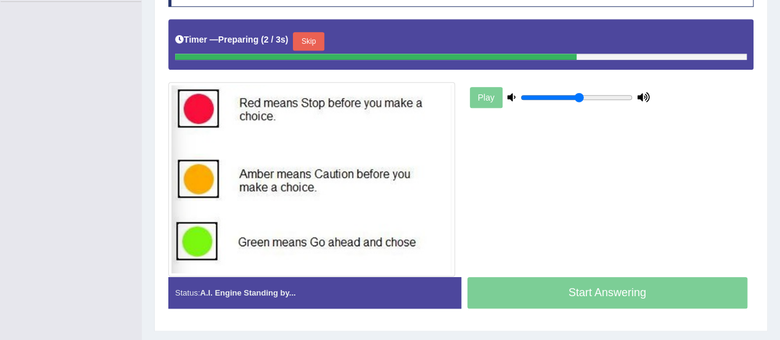
click at [309, 43] on button "Skip" at bounding box center [308, 41] width 31 height 18
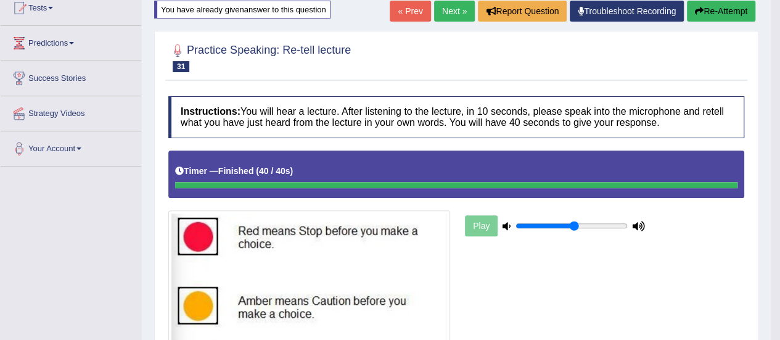
scroll to position [59, 0]
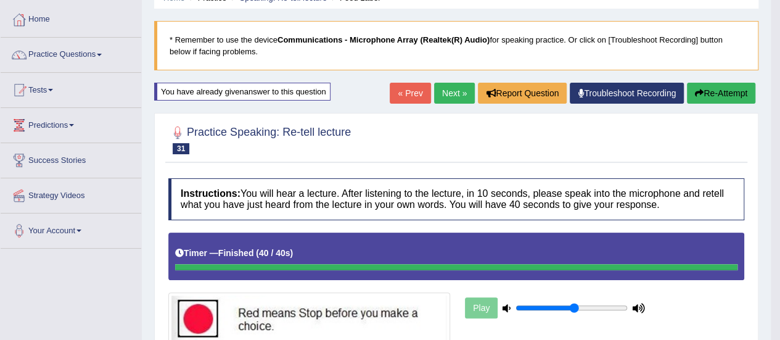
click at [453, 92] on link "Next »" at bounding box center [454, 93] width 41 height 21
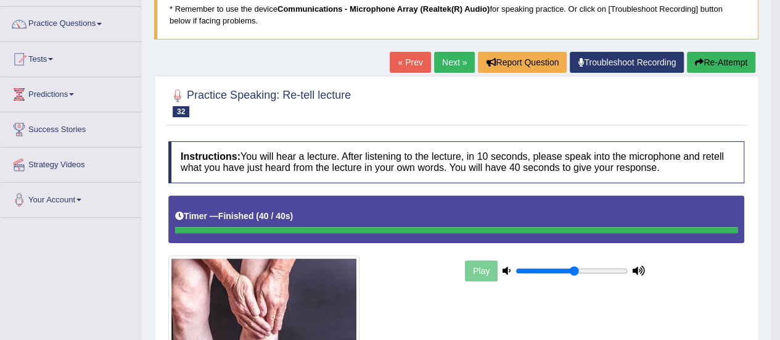
scroll to position [62, 0]
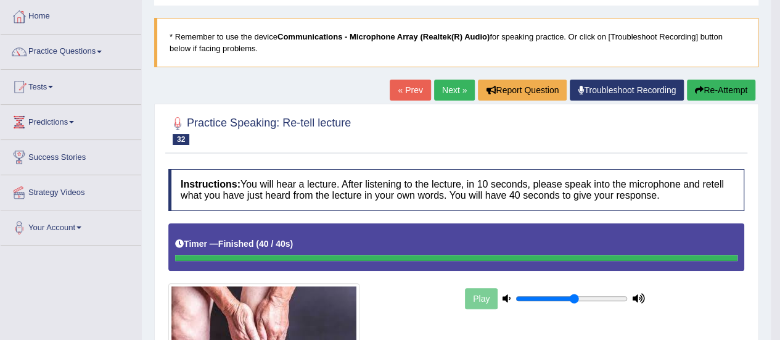
click at [452, 90] on link "Next »" at bounding box center [454, 90] width 41 height 21
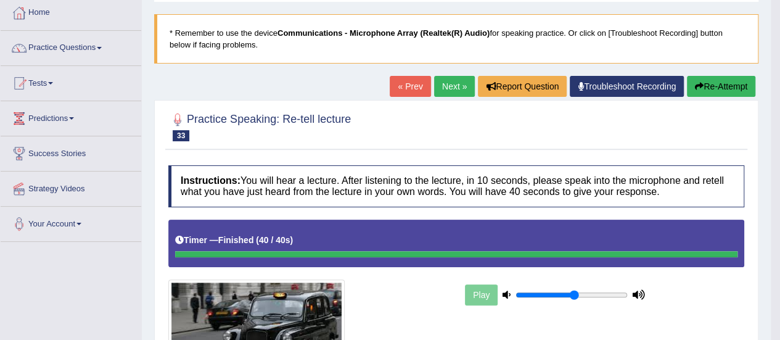
scroll to position [62, 0]
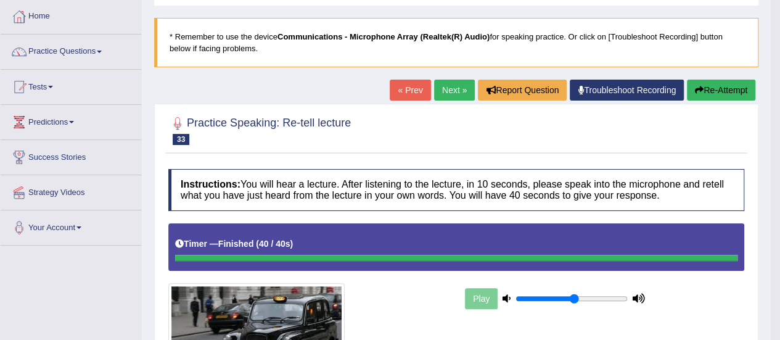
click at [716, 88] on button "Re-Attempt" at bounding box center [721, 90] width 68 height 21
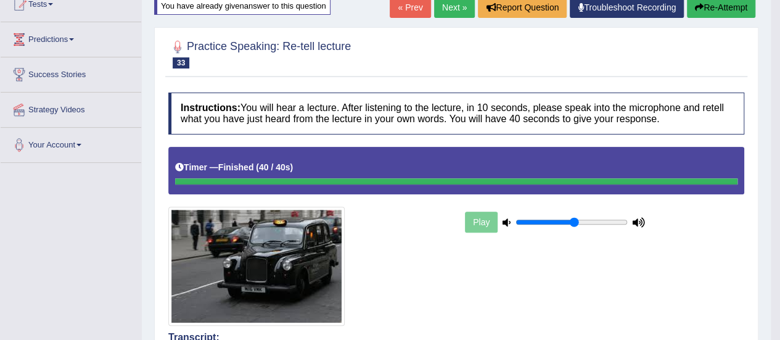
scroll to position [90, 0]
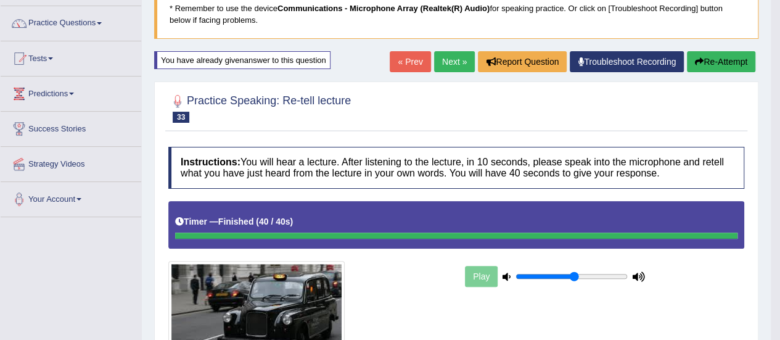
click at [454, 68] on link "Next »" at bounding box center [454, 61] width 41 height 21
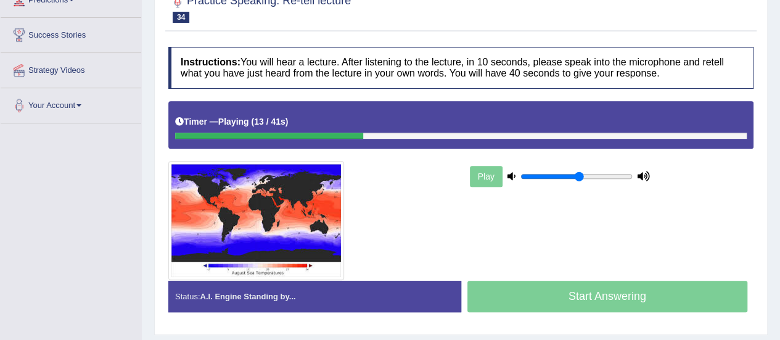
scroll to position [122, 0]
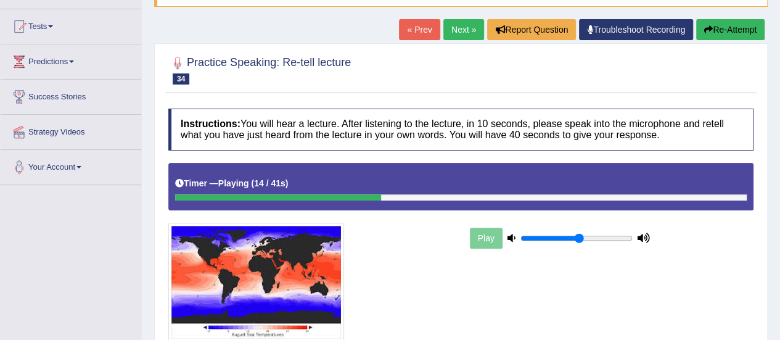
click at [727, 25] on button "Re-Attempt" at bounding box center [730, 29] width 68 height 21
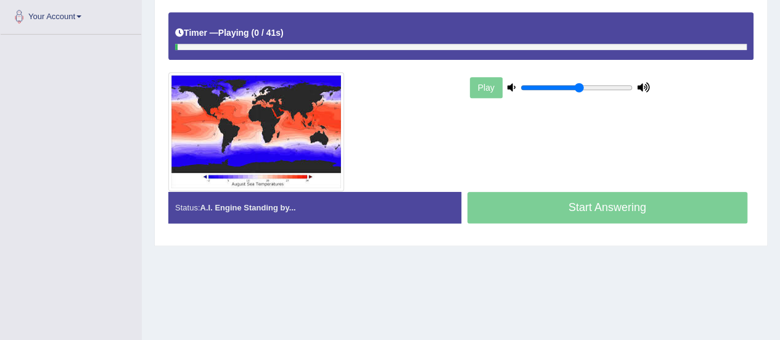
click at [313, 33] on div "Timer — Playing ( 0 / 41s ) Skip" at bounding box center [460, 33] width 571 height 22
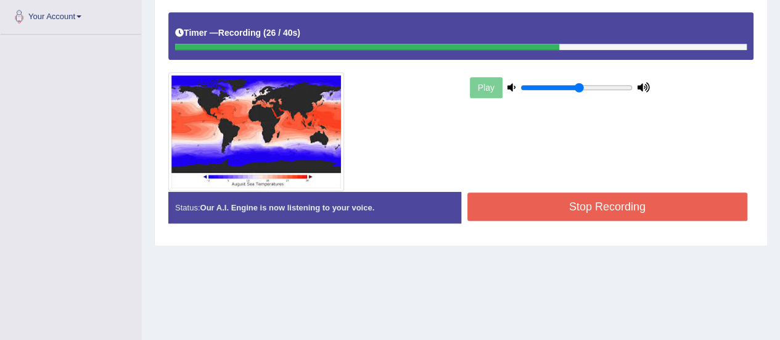
click at [605, 209] on button "Stop Recording" at bounding box center [607, 206] width 281 height 28
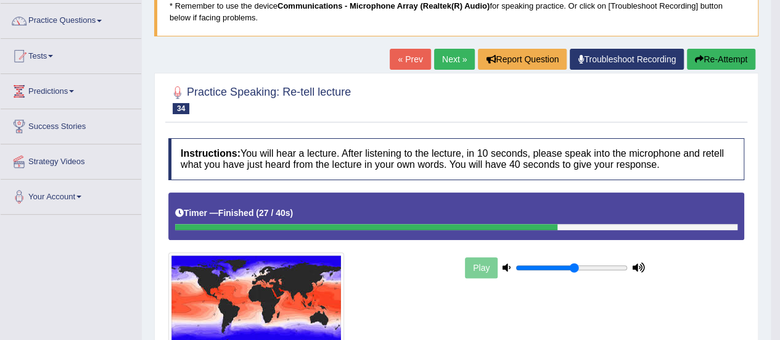
scroll to position [88, 0]
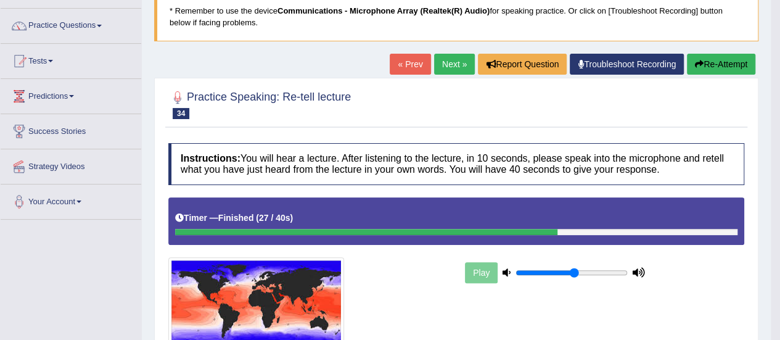
click at [448, 61] on link "Next »" at bounding box center [454, 64] width 41 height 21
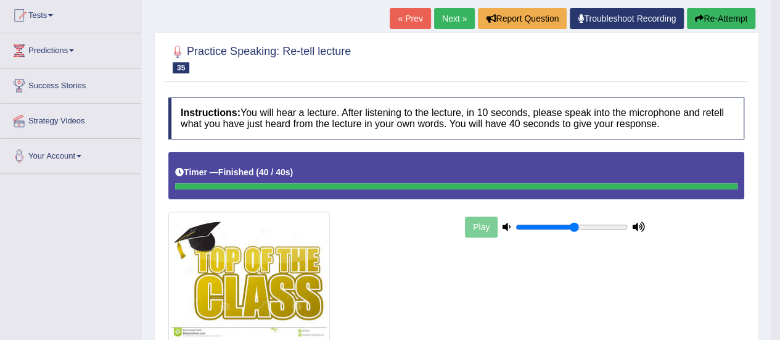
scroll to position [62, 0]
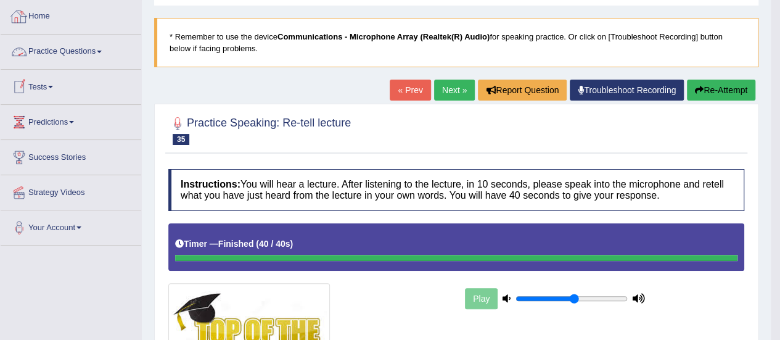
click at [101, 51] on span at bounding box center [99, 52] width 5 height 2
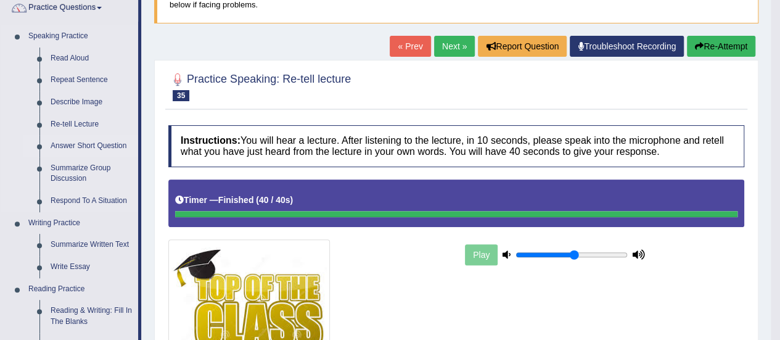
scroll to position [123, 0]
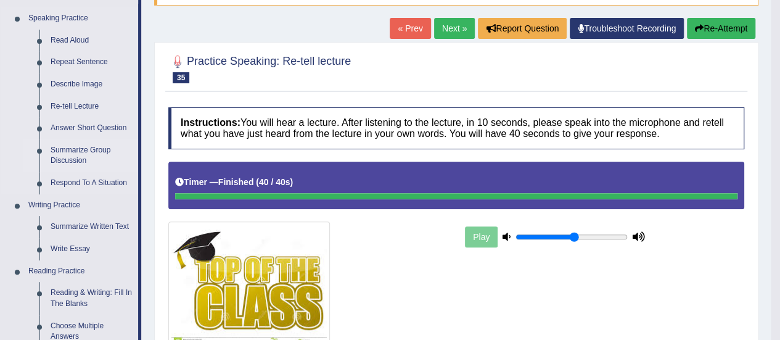
click at [84, 155] on link "Summarize Group Discussion" at bounding box center [91, 155] width 93 height 33
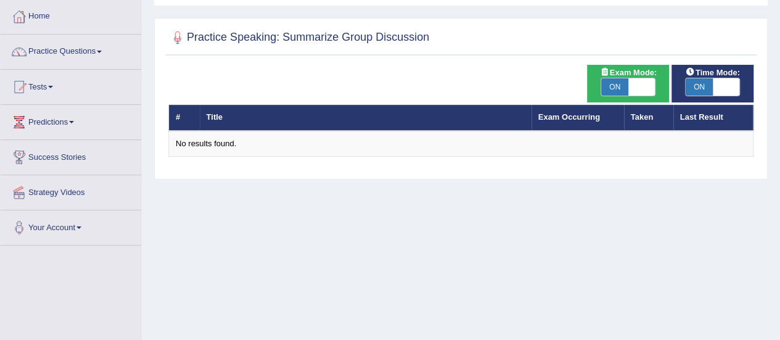
click at [602, 91] on span "ON" at bounding box center [614, 86] width 27 height 17
checkbox input "false"
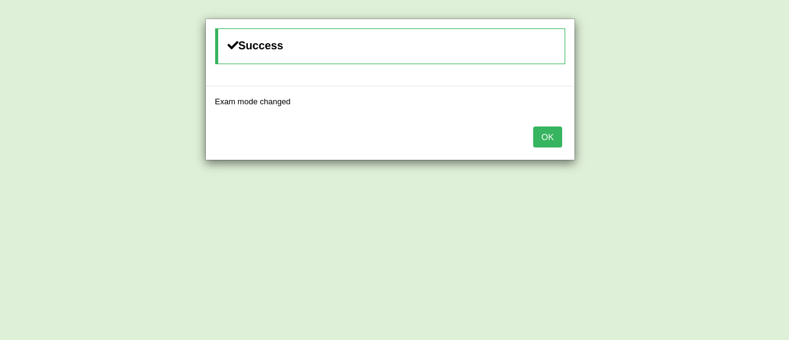
click at [550, 131] on button "OK" at bounding box center [547, 136] width 28 height 21
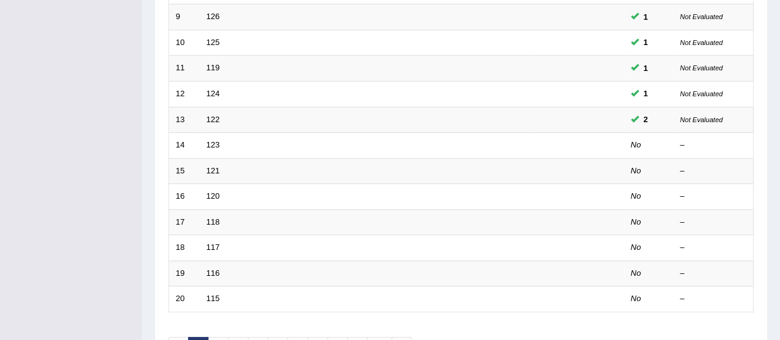
scroll to position [432, 0]
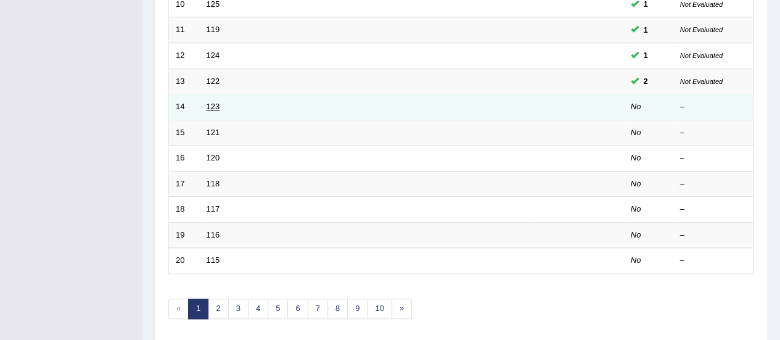
click at [217, 102] on link "123" at bounding box center [214, 106] width 14 height 9
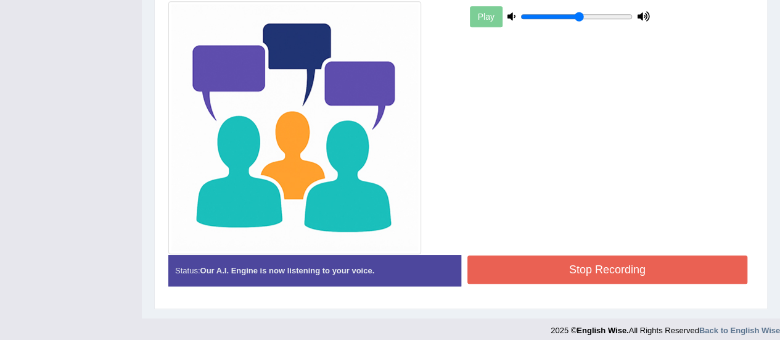
scroll to position [350, 0]
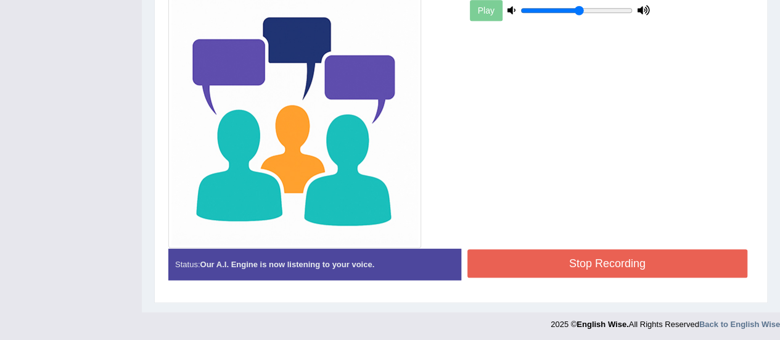
click at [586, 268] on button "Stop Recording" at bounding box center [607, 263] width 281 height 28
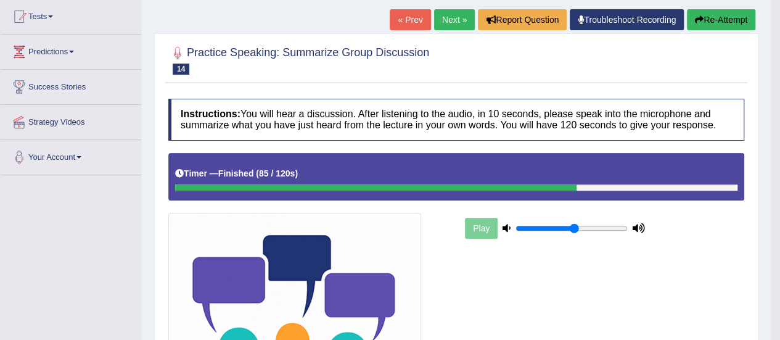
scroll to position [41, 0]
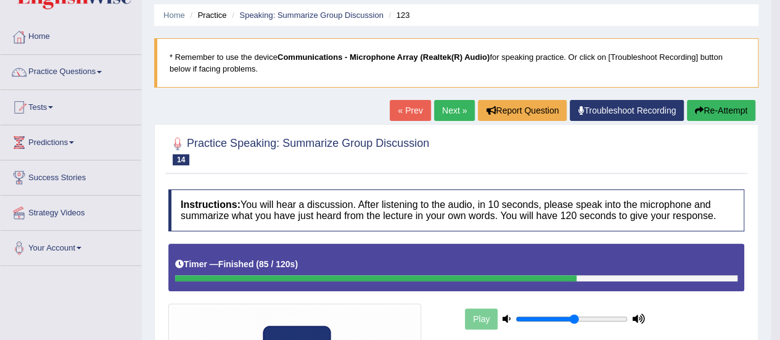
click at [446, 112] on link "Next »" at bounding box center [454, 110] width 41 height 21
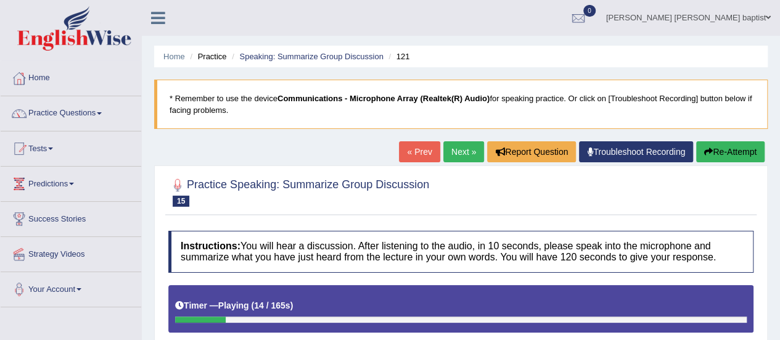
click at [726, 150] on button "Re-Attempt" at bounding box center [730, 151] width 68 height 21
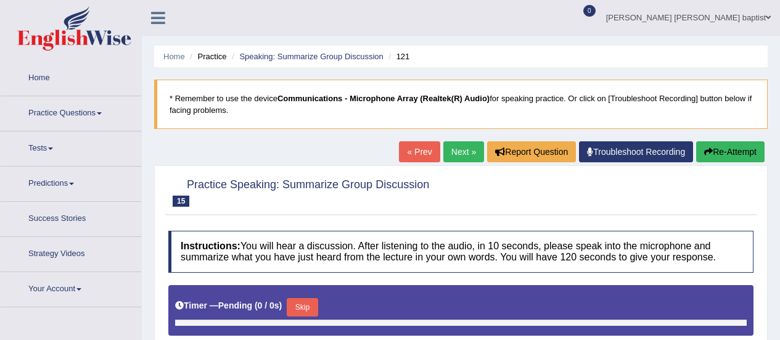
type input "0.55"
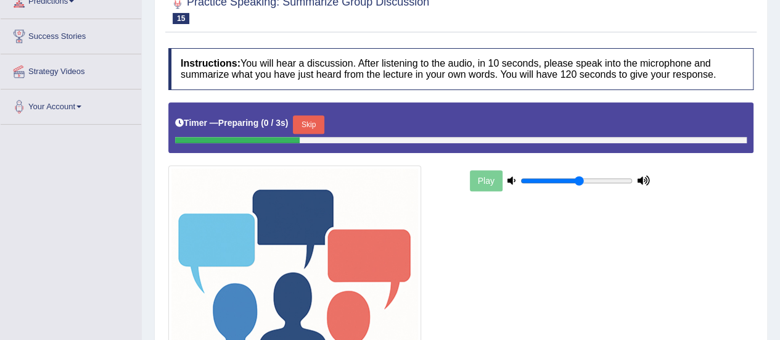
scroll to position [202, 0]
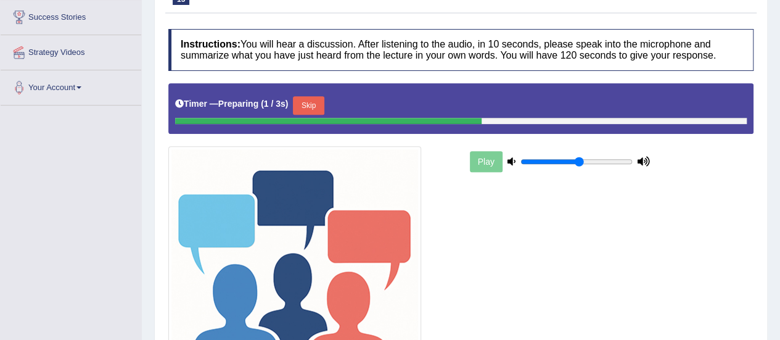
click at [311, 100] on button "Skip" at bounding box center [308, 105] width 31 height 18
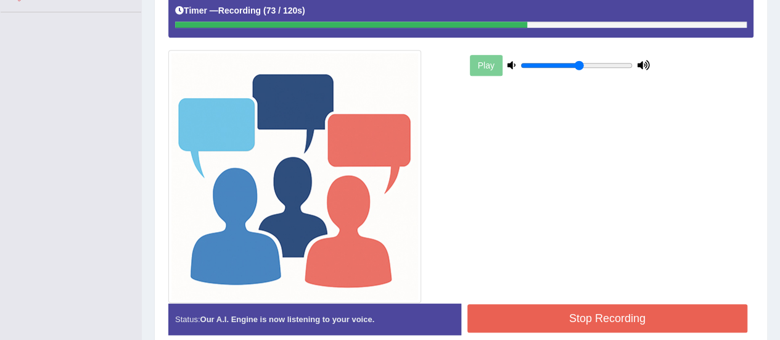
scroll to position [350, 0]
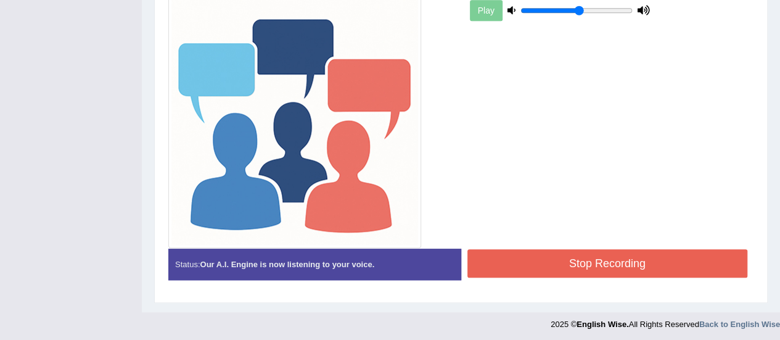
click at [602, 266] on button "Stop Recording" at bounding box center [607, 263] width 281 height 28
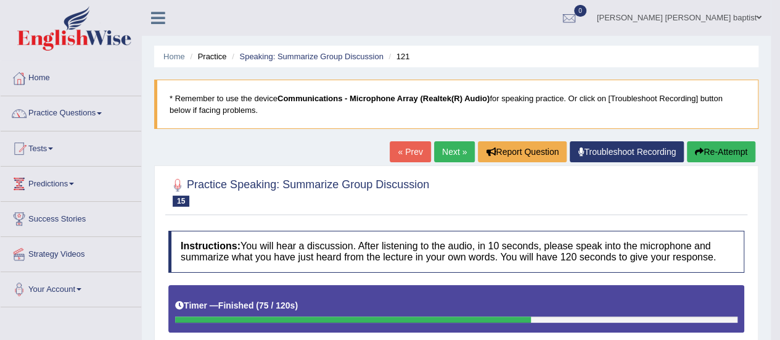
scroll to position [0, 0]
click at [107, 112] on link "Practice Questions" at bounding box center [71, 111] width 141 height 31
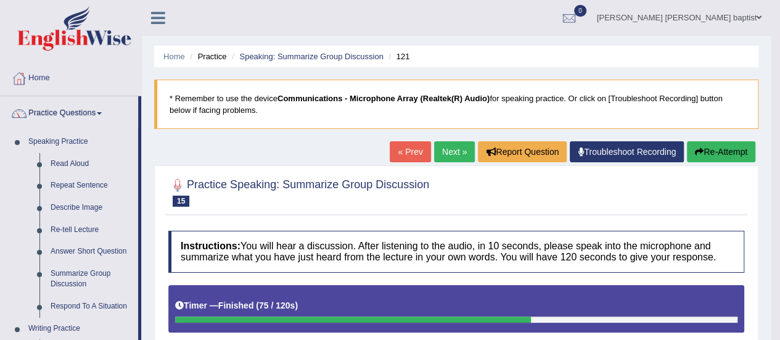
click at [458, 150] on link "Next »" at bounding box center [454, 151] width 41 height 21
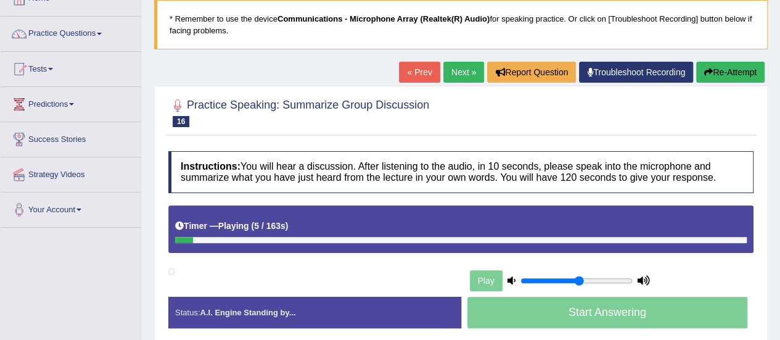
scroll to position [62, 0]
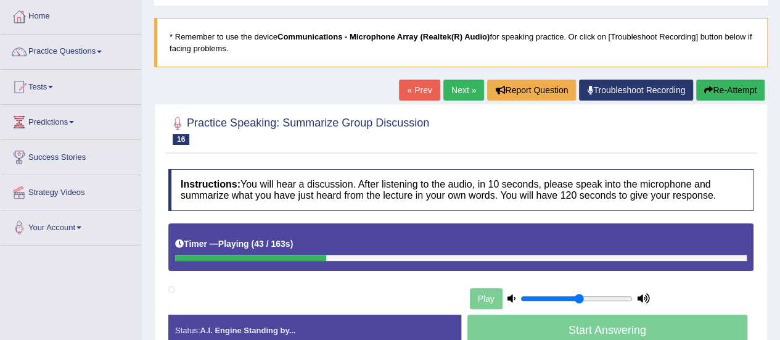
drag, startPoint x: 729, startPoint y: 90, endPoint x: 732, endPoint y: 97, distance: 8.3
click at [732, 96] on button "Re-Attempt" at bounding box center [730, 90] width 68 height 21
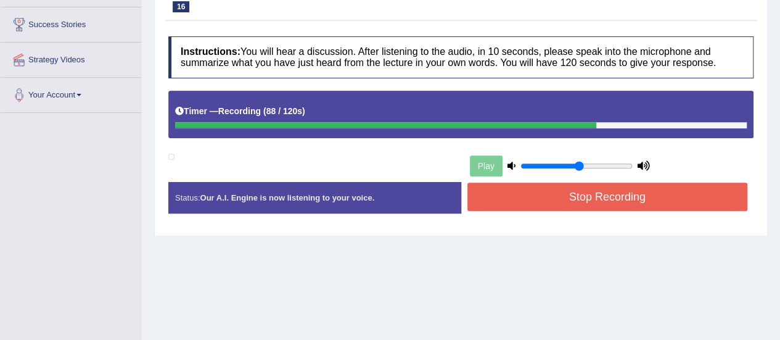
scroll to position [247, 0]
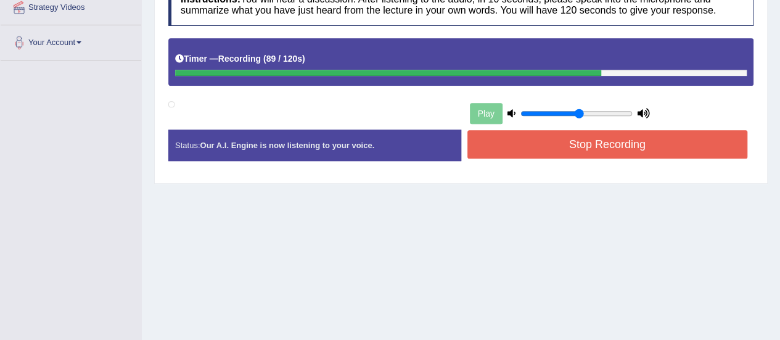
click at [629, 151] on button "Stop Recording" at bounding box center [607, 144] width 281 height 28
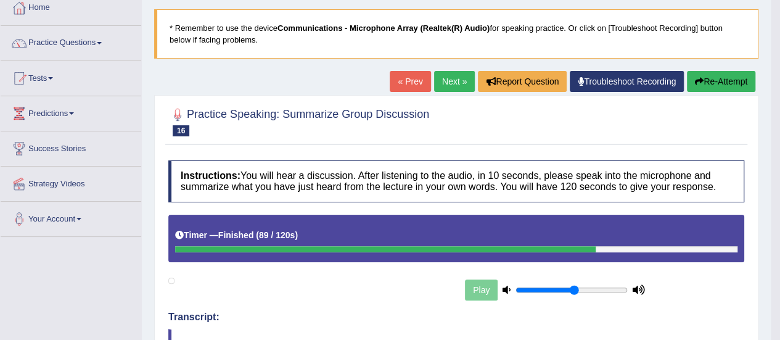
scroll to position [62, 0]
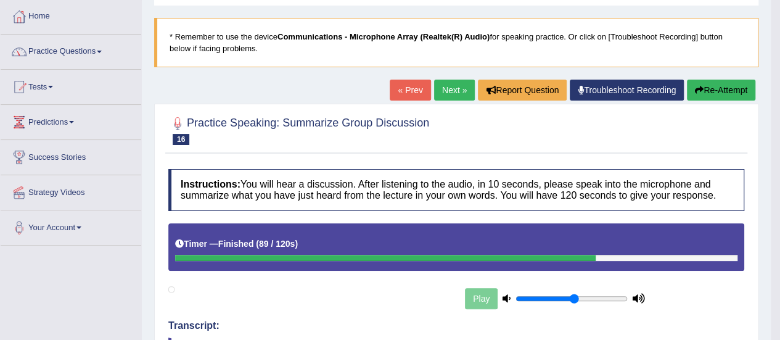
click at [102, 51] on span at bounding box center [99, 52] width 5 height 2
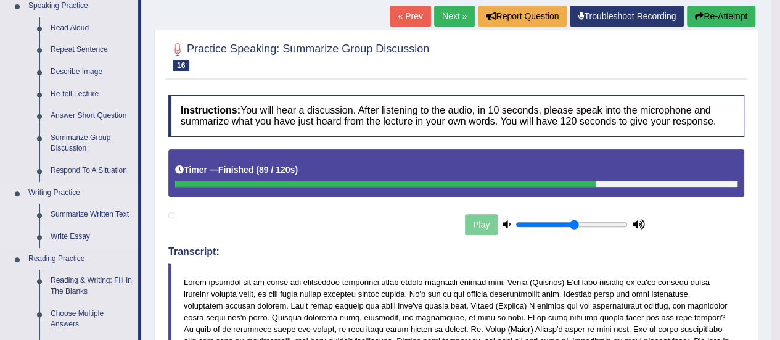
scroll to position [123, 0]
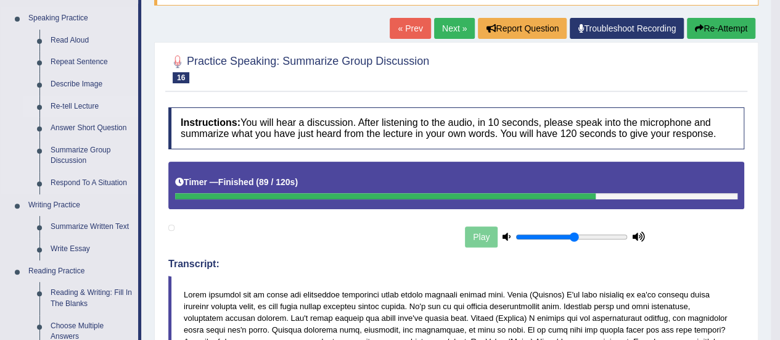
click at [67, 102] on link "Re-tell Lecture" at bounding box center [91, 107] width 93 height 22
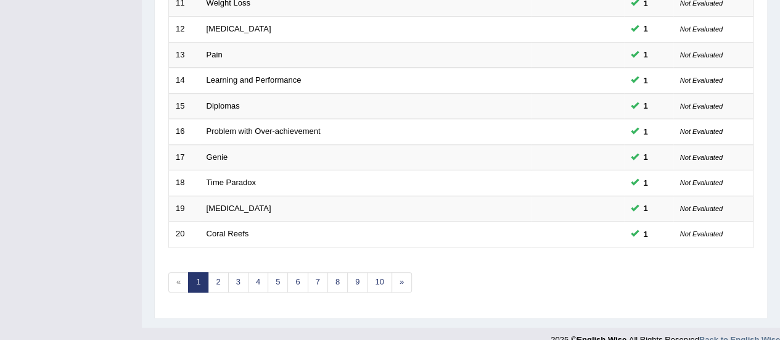
scroll to position [470, 0]
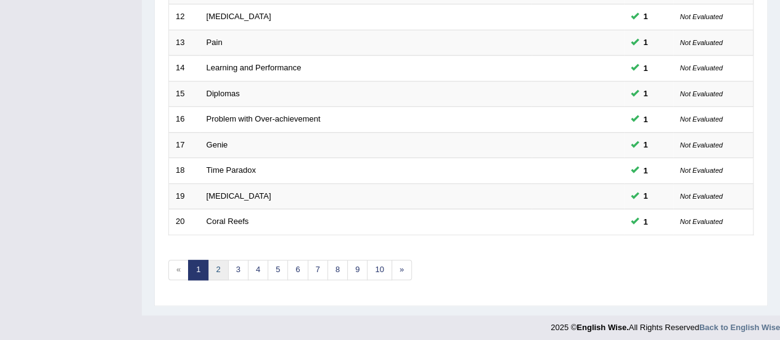
click at [224, 266] on link "2" at bounding box center [218, 270] width 20 height 20
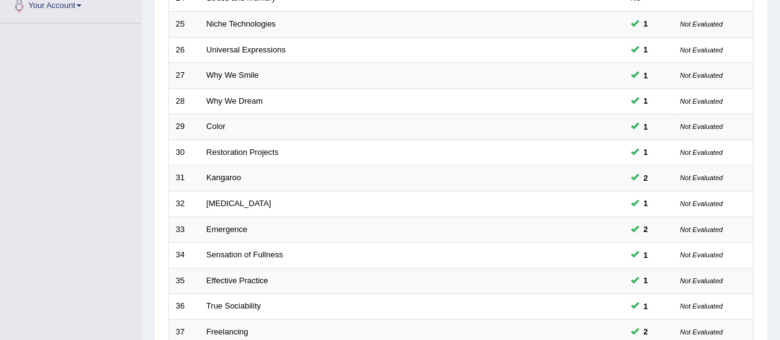
scroll to position [432, 0]
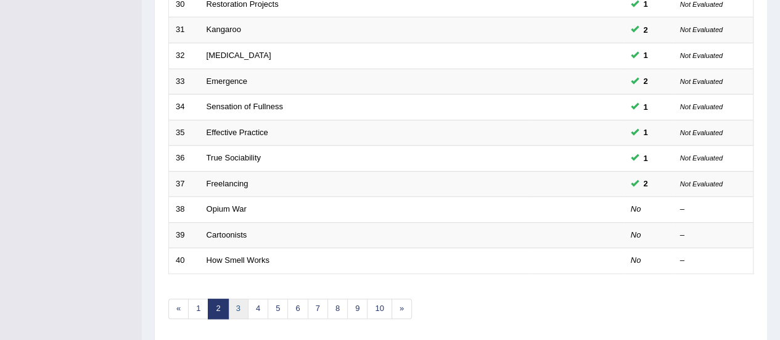
click at [240, 300] on link "3" at bounding box center [238, 308] width 20 height 20
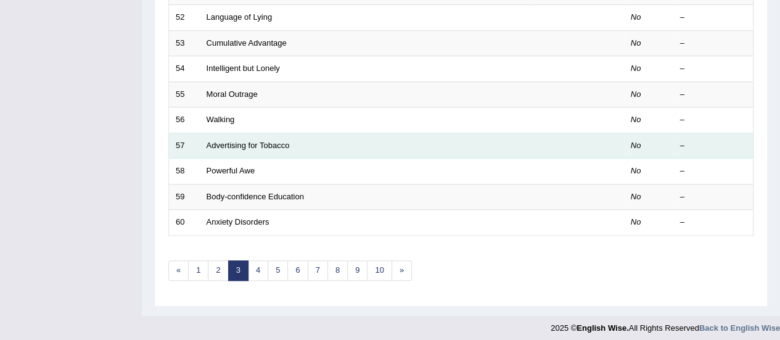
scroll to position [470, 0]
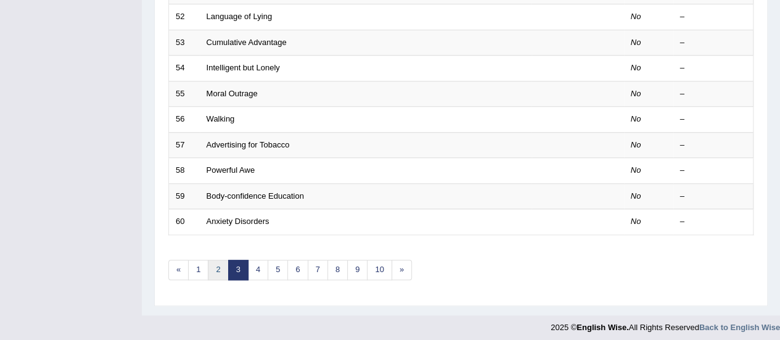
click at [219, 266] on link "2" at bounding box center [218, 270] width 20 height 20
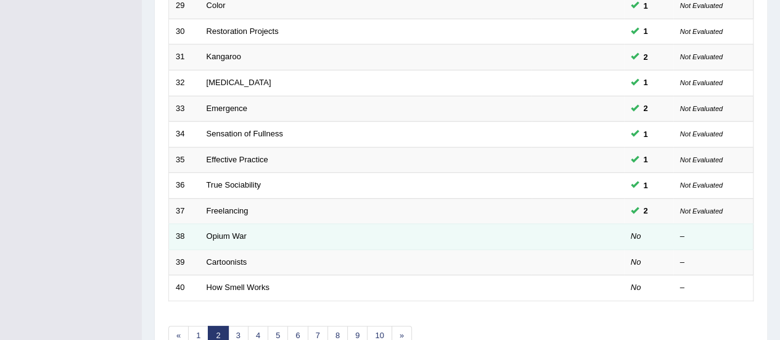
scroll to position [470, 0]
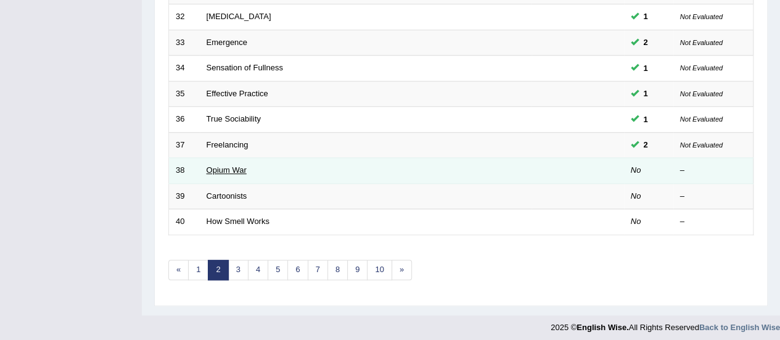
click at [229, 165] on link "Opium War" at bounding box center [227, 169] width 40 height 9
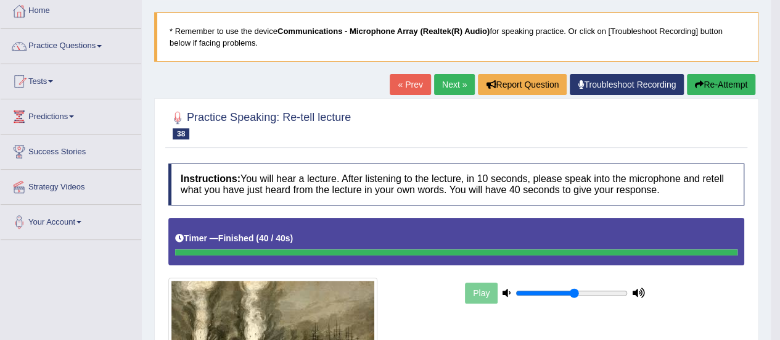
scroll to position [22, 0]
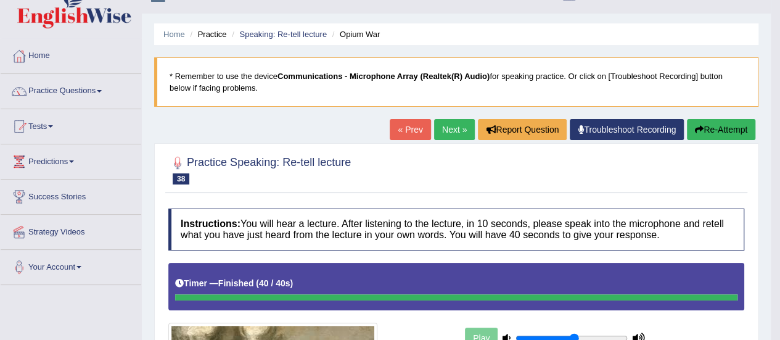
click at [451, 134] on link "Next »" at bounding box center [454, 129] width 41 height 21
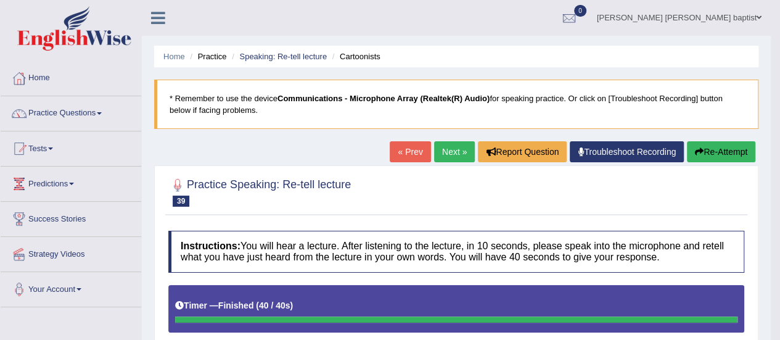
click at [453, 160] on link "Next »" at bounding box center [454, 151] width 41 height 21
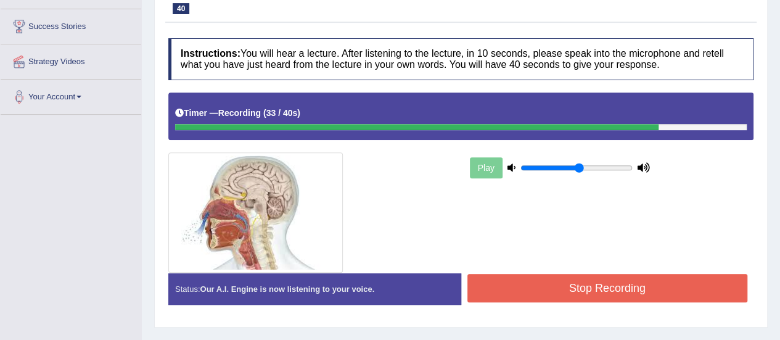
scroll to position [247, 0]
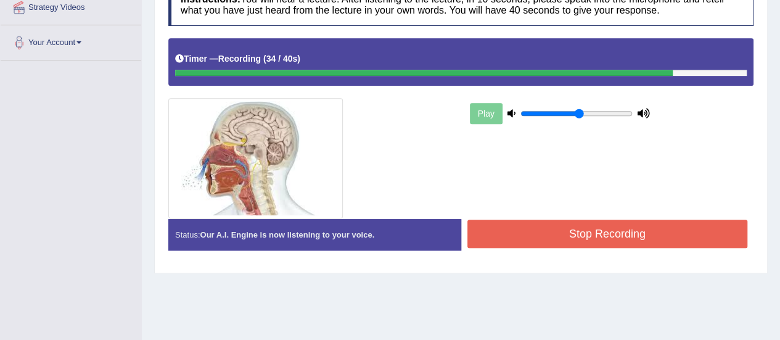
click at [627, 234] on button "Stop Recording" at bounding box center [607, 233] width 281 height 28
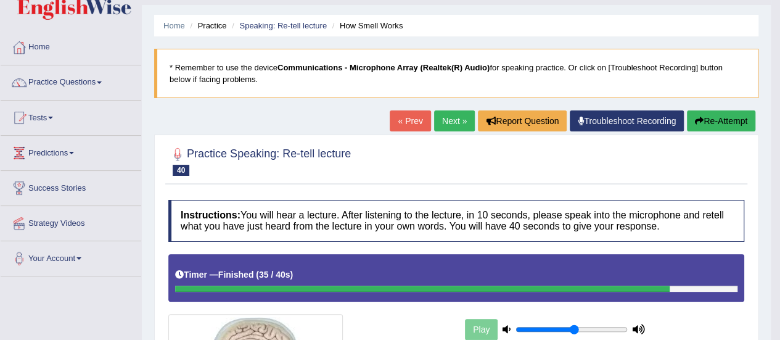
scroll to position [0, 0]
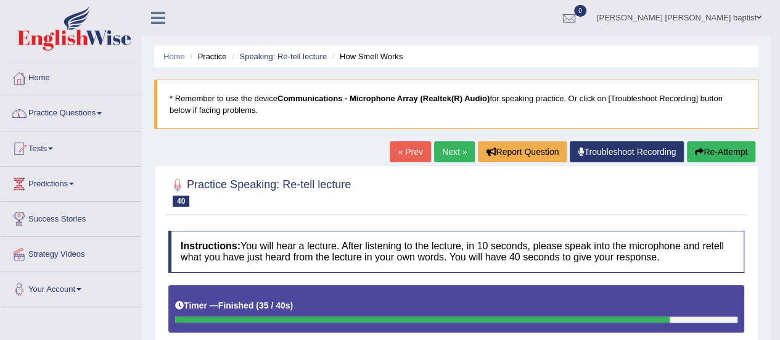
click at [96, 112] on link "Practice Questions" at bounding box center [71, 111] width 141 height 31
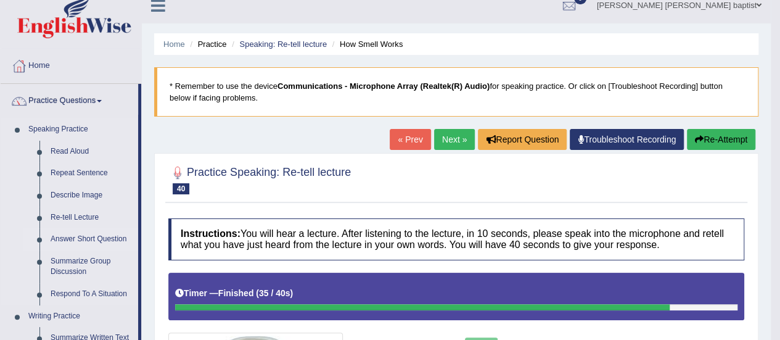
scroll to position [185, 0]
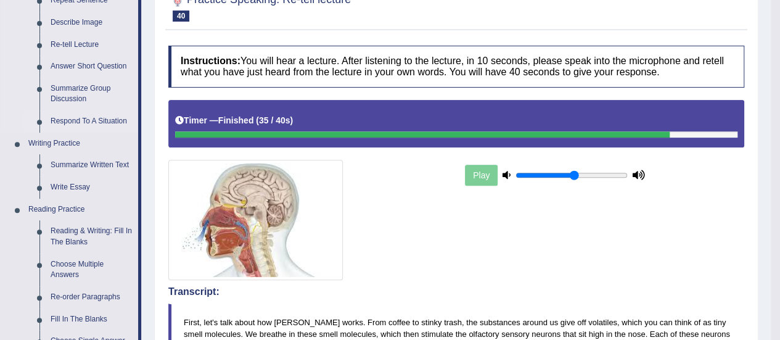
click at [94, 123] on link "Respond To A Situation" at bounding box center [91, 121] width 93 height 22
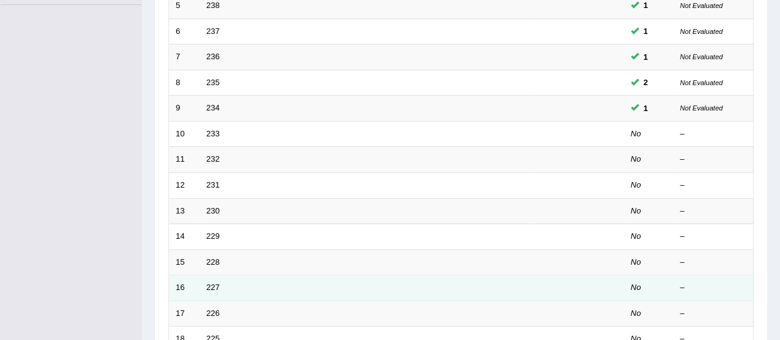
scroll to position [308, 0]
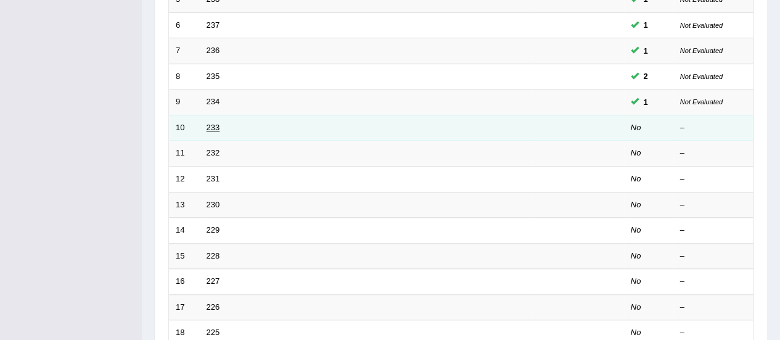
click at [216, 123] on link "233" at bounding box center [214, 127] width 14 height 9
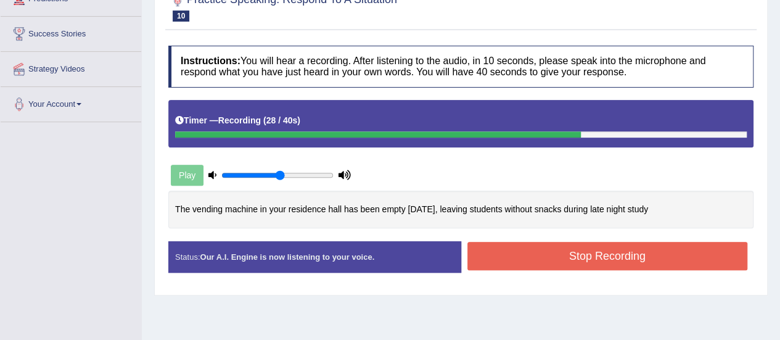
click at [540, 263] on button "Stop Recording" at bounding box center [607, 256] width 281 height 28
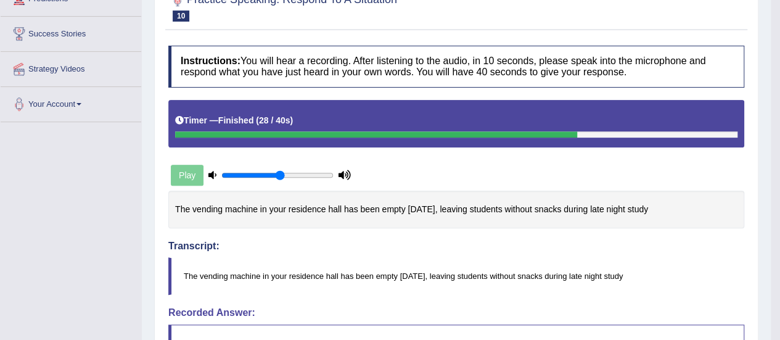
scroll to position [62, 0]
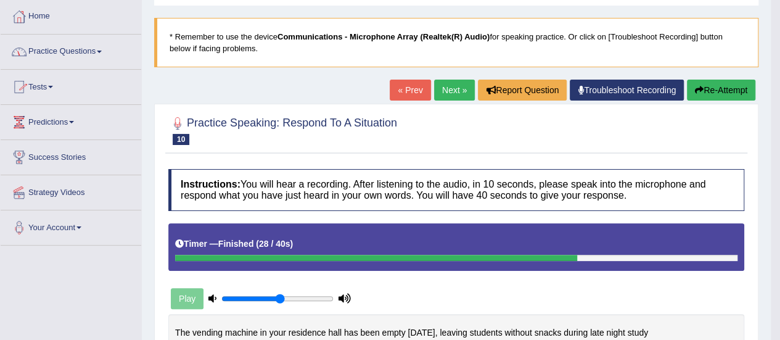
click at [100, 47] on link "Practice Questions" at bounding box center [71, 50] width 141 height 31
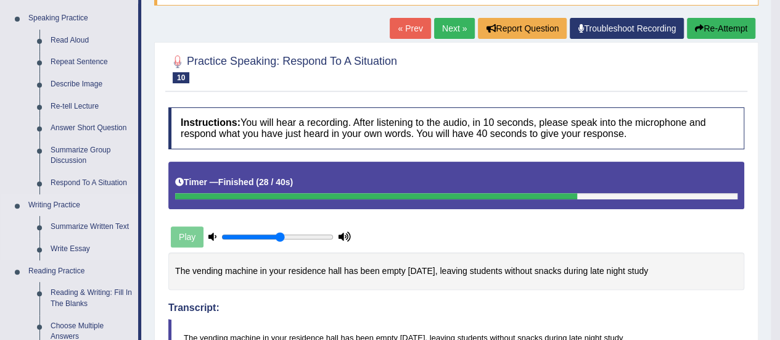
scroll to position [185, 0]
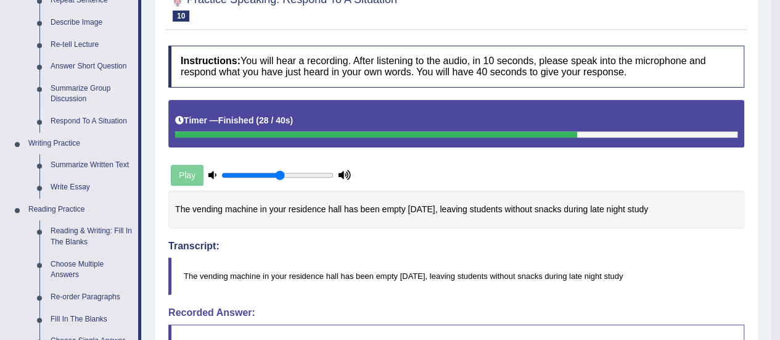
click at [88, 117] on link "Respond To A Situation" at bounding box center [91, 121] width 93 height 22
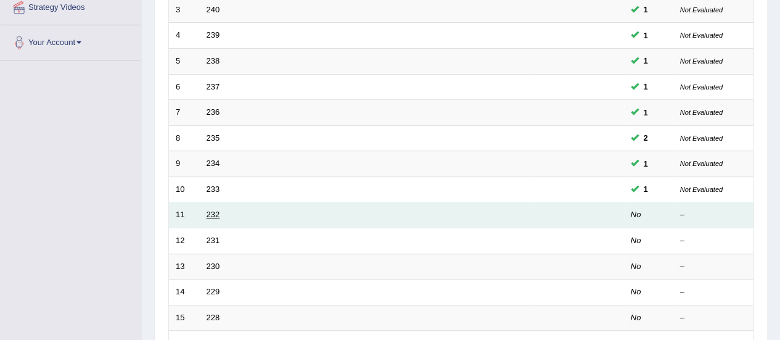
click at [215, 210] on link "232" at bounding box center [214, 214] width 14 height 9
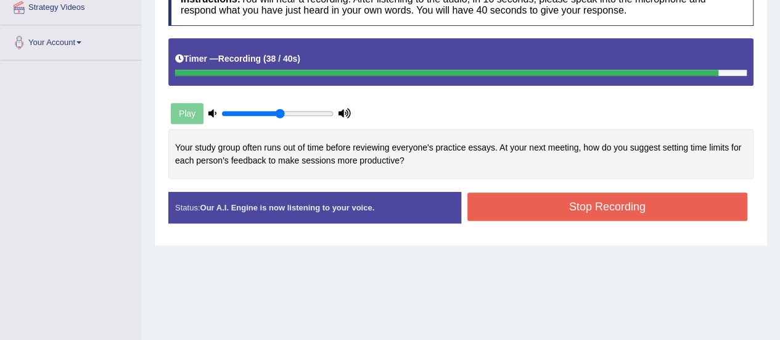
click at [570, 213] on button "Stop Recording" at bounding box center [607, 206] width 281 height 28
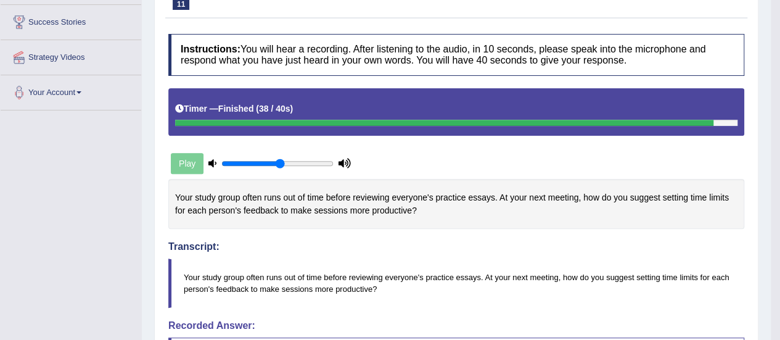
scroll to position [73, 0]
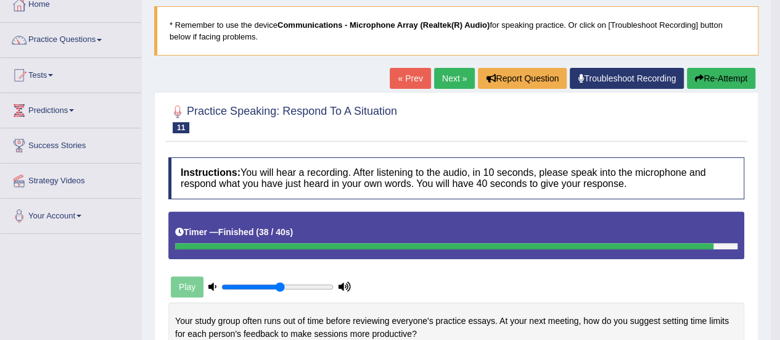
click at [99, 37] on link "Practice Questions" at bounding box center [71, 38] width 141 height 31
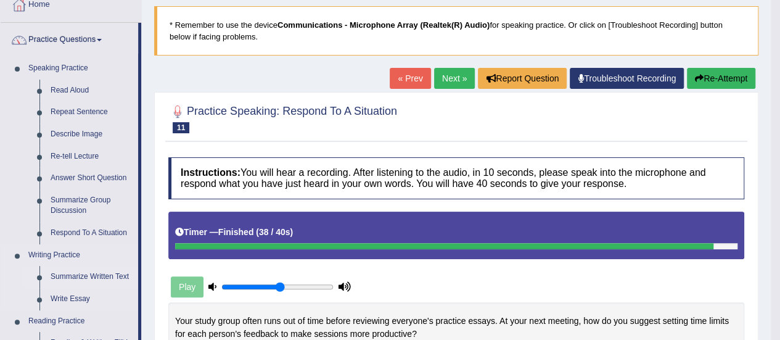
click at [109, 273] on link "Summarize Written Text" at bounding box center [91, 277] width 93 height 22
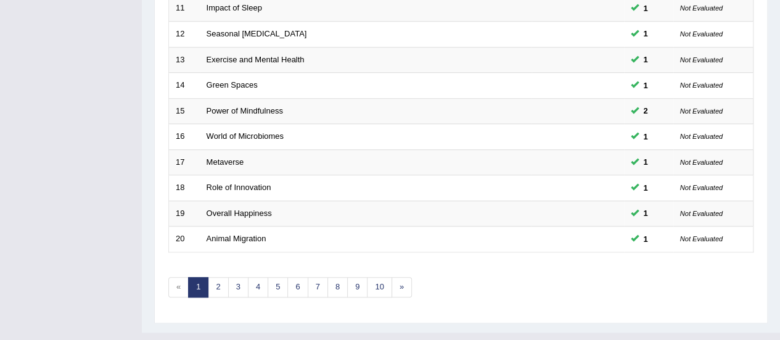
scroll to position [470, 0]
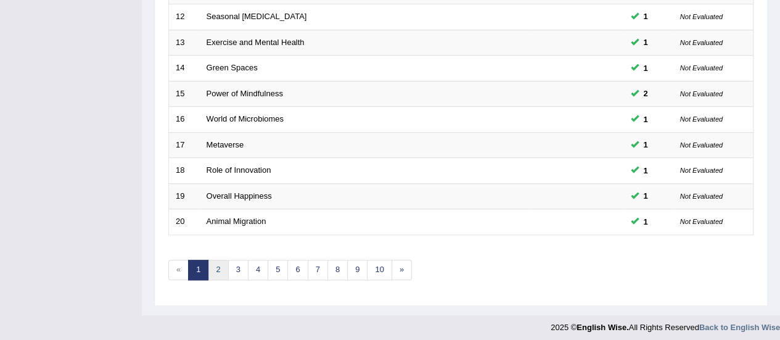
click at [217, 260] on link "2" at bounding box center [218, 270] width 20 height 20
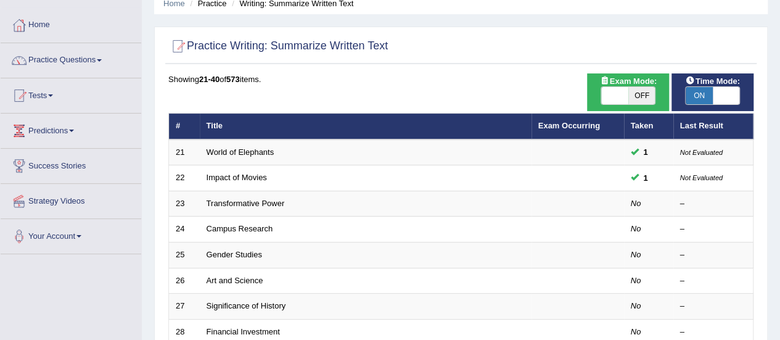
scroll to position [62, 0]
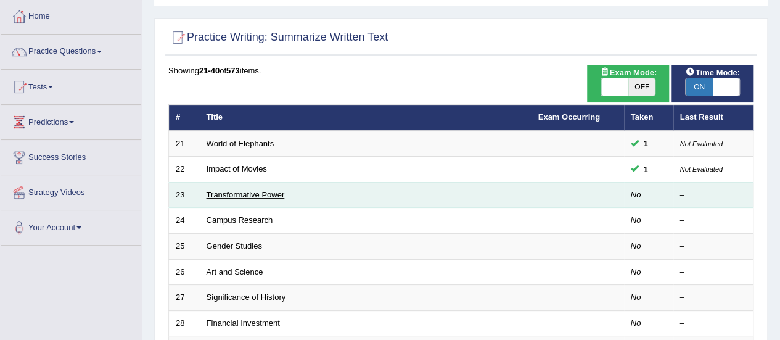
click at [248, 197] on link "Transformative Power" at bounding box center [246, 194] width 78 height 9
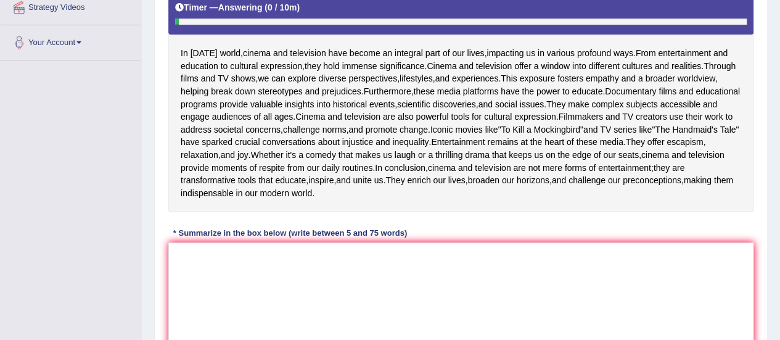
scroll to position [308, 0]
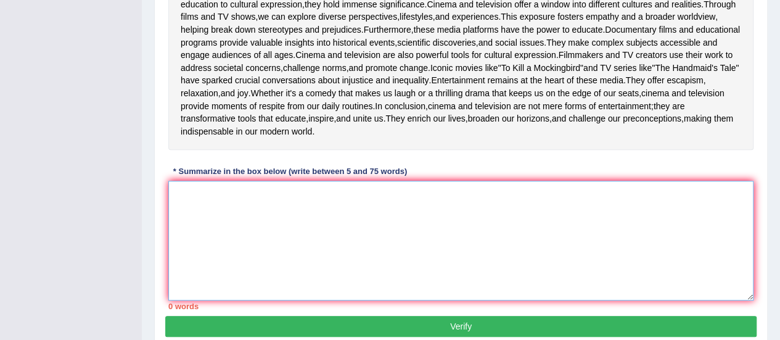
click at [209, 266] on textarea at bounding box center [460, 241] width 585 height 120
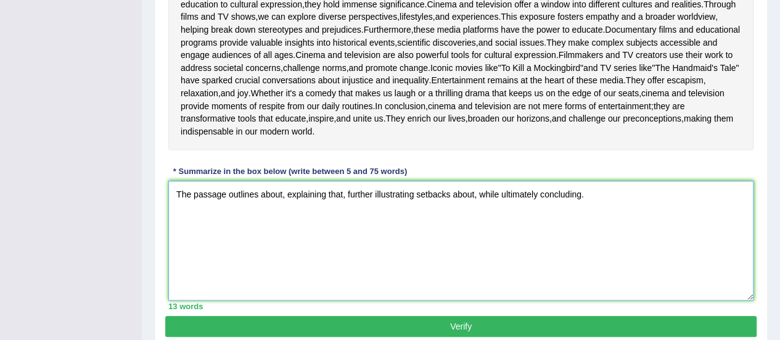
click at [282, 271] on textarea "The passage outlines about, explaining that, further illustrating setbacks abou…" at bounding box center [460, 241] width 585 height 120
click at [626, 234] on div "Instructions: Read the passage below and summarize it using one sentence. Type …" at bounding box center [460, 85] width 591 height 461
click at [703, 150] on div "In [DATE] world , cinema and television have become an integral part of our liv…" at bounding box center [460, 37] width 585 height 225
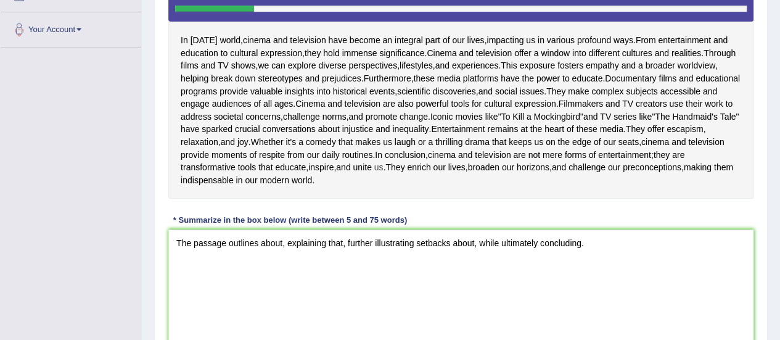
scroll to position [259, 0]
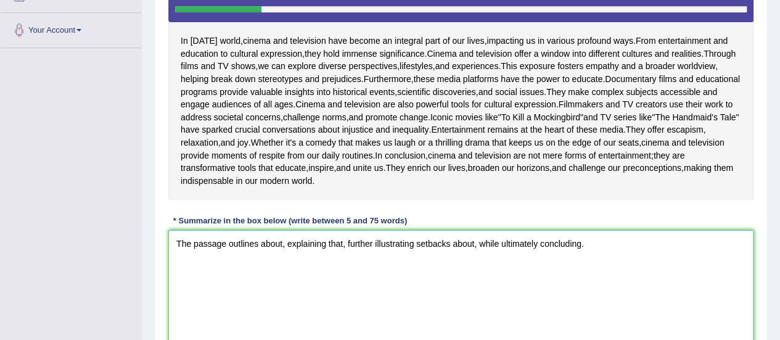
click at [282, 322] on textarea "The passage outlines about, explaining that, further illustrating setbacks abou…" at bounding box center [460, 290] width 585 height 120
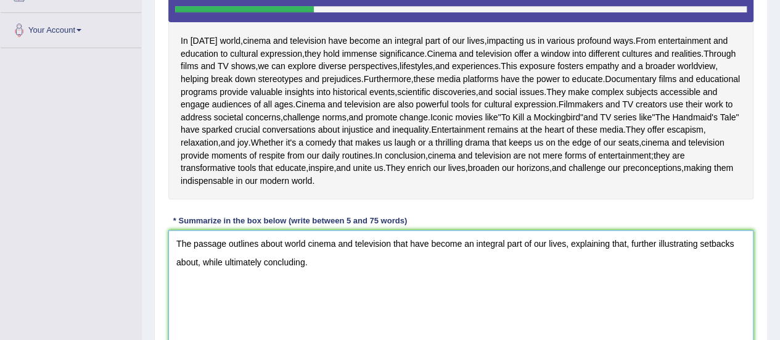
click at [627, 321] on textarea "The passage outlines about world cinema and television that have become an inte…" at bounding box center [460, 290] width 585 height 120
click at [625, 317] on textarea "The passage outlines about world cinema and television that have become an inte…" at bounding box center [460, 290] width 585 height 120
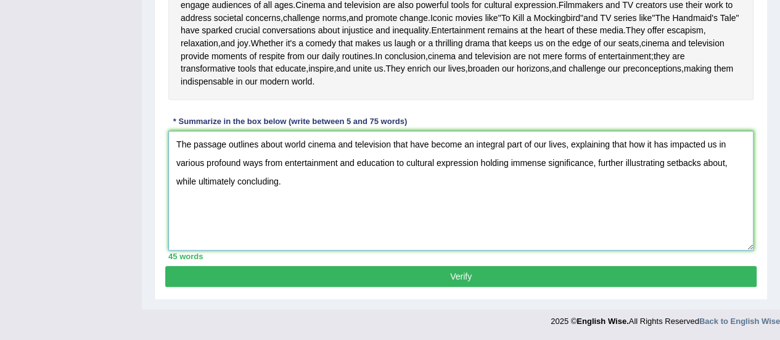
scroll to position [322, 0]
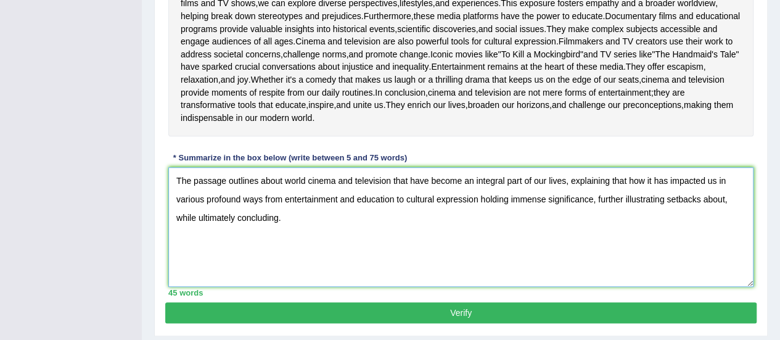
click at [725, 275] on textarea "The passage outlines about world cinema and television that have become an inte…" at bounding box center [460, 227] width 585 height 120
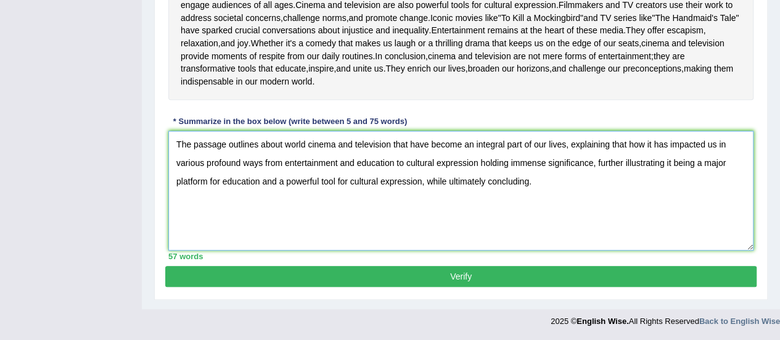
scroll to position [370, 0]
click at [683, 244] on textarea "The passage outlines about world cinema and television that have become an inte…" at bounding box center [460, 191] width 585 height 120
click at [683, 243] on textarea "The passage outlines about world cinema and television that have become an inte…" at bounding box center [460, 191] width 585 height 120
click at [683, 246] on textarea "The passage outlines about world cinema and television that have become an inte…" at bounding box center [460, 191] width 585 height 120
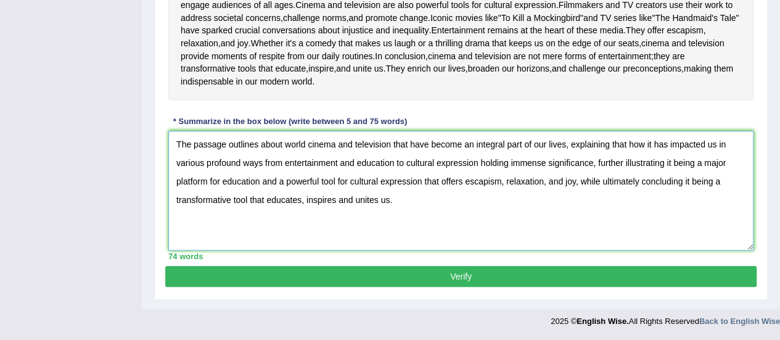
scroll to position [432, 0]
type textarea "The passage outlines about world cinema and television that have become an inte…"
click at [463, 277] on button "Verify" at bounding box center [460, 276] width 591 height 21
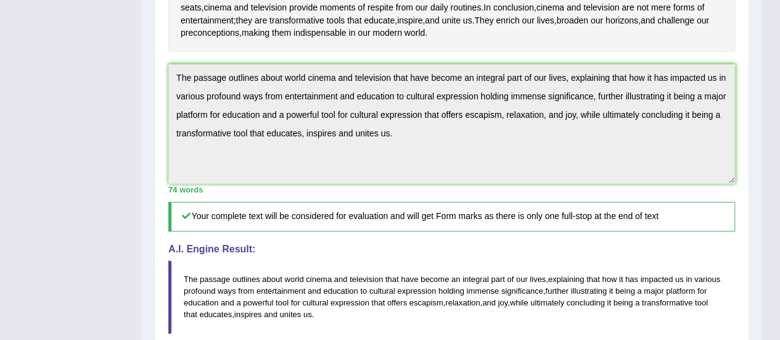
scroll to position [289, 0]
